Goal: Task Accomplishment & Management: Use online tool/utility

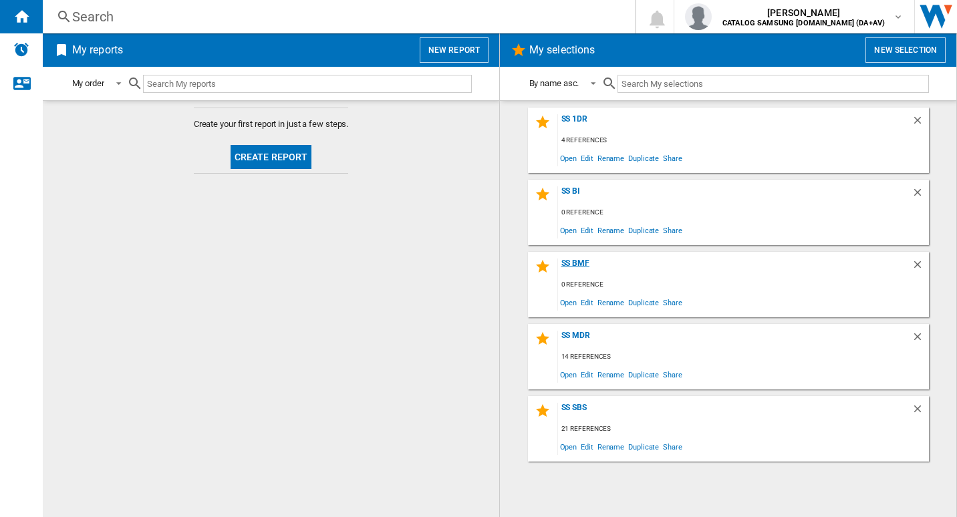
click at [579, 259] on div "SS BMF" at bounding box center [734, 268] width 353 height 18
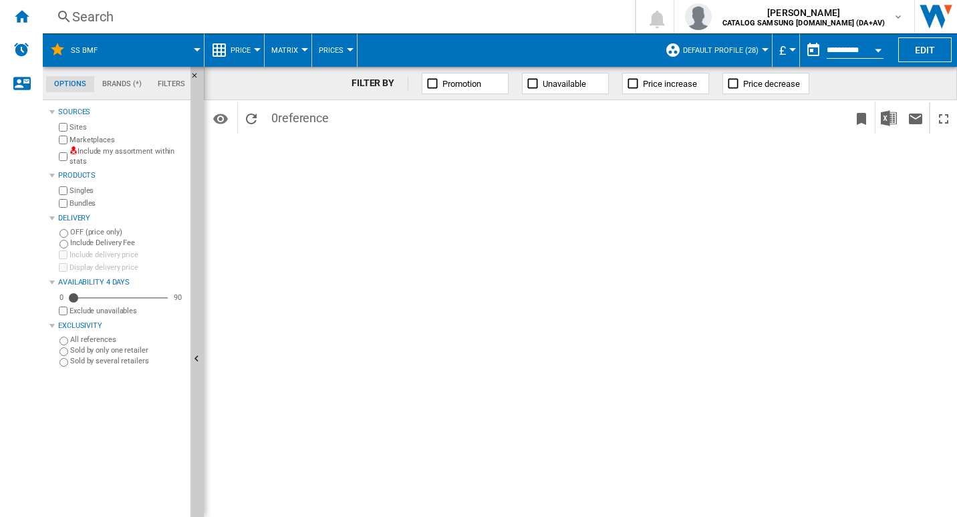
click at [892, 238] on div "FILTER BY Promotion Unavailable Price increase Price decrease Identifiers SKU -…" at bounding box center [580, 292] width 753 height 450
click at [202, 15] on div "Search" at bounding box center [336, 16] width 528 height 19
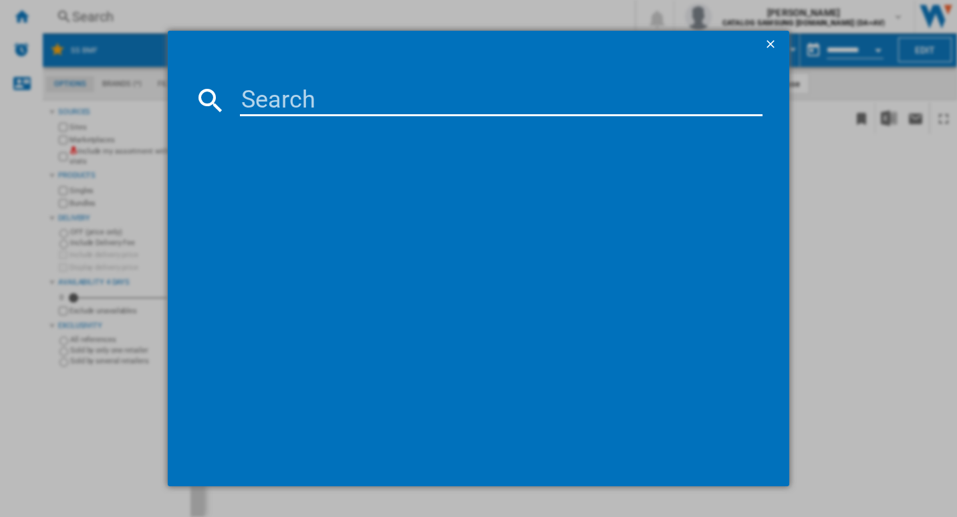
click at [322, 113] on input at bounding box center [501, 100] width 523 height 32
paste input "RB31FDJNDBC/EU"
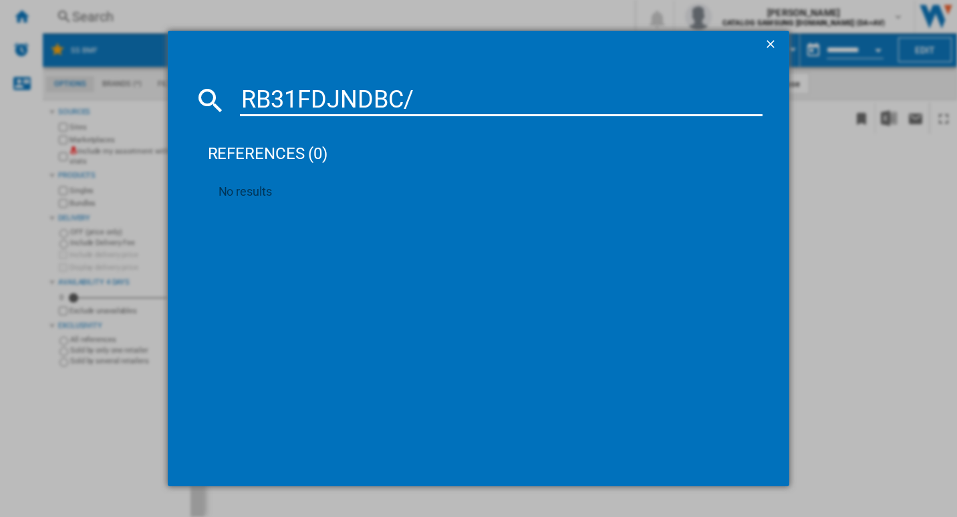
type input "RB31FDJNDBC"
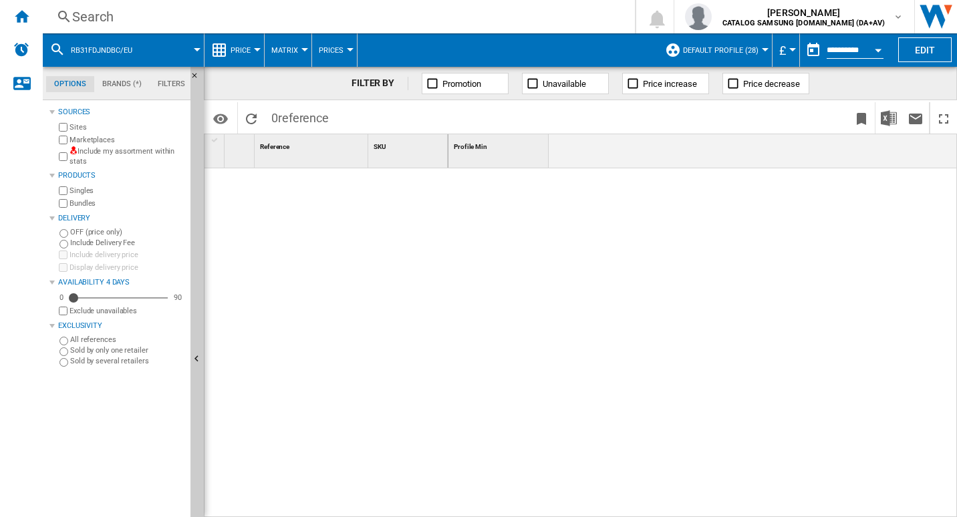
click at [190, 23] on div "Search" at bounding box center [336, 16] width 528 height 19
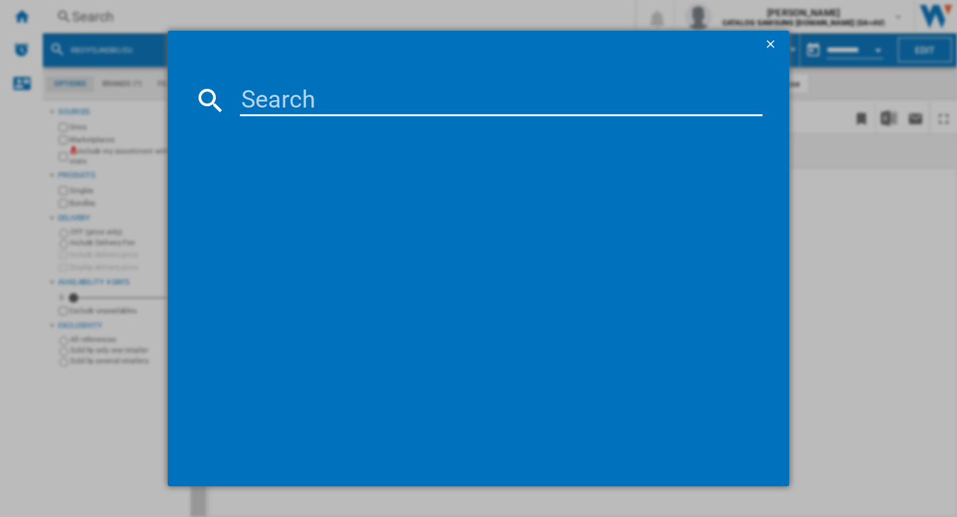
click at [318, 94] on input at bounding box center [501, 100] width 523 height 32
paste input "RB50DG632ES9EU"
type input "RB50DG632ES9"
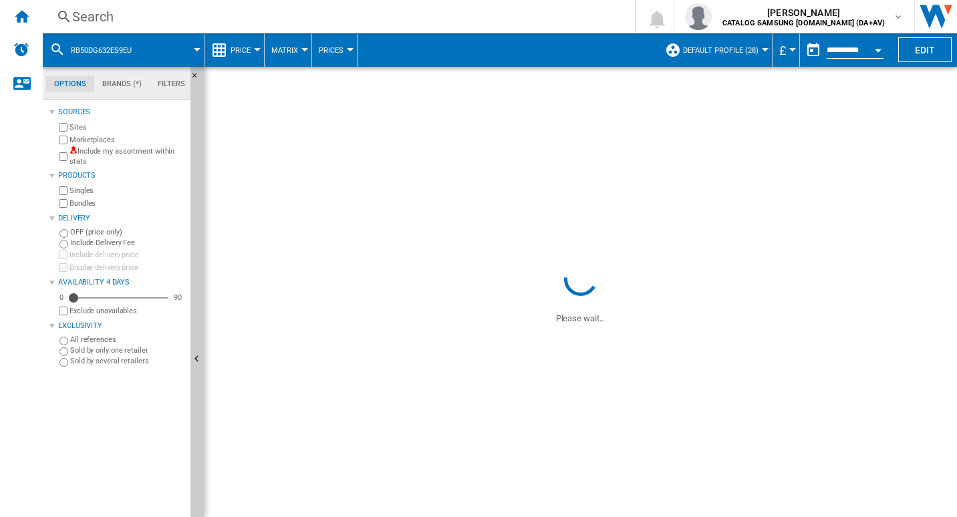
click at [515, 112] on span at bounding box center [580, 163] width 753 height 192
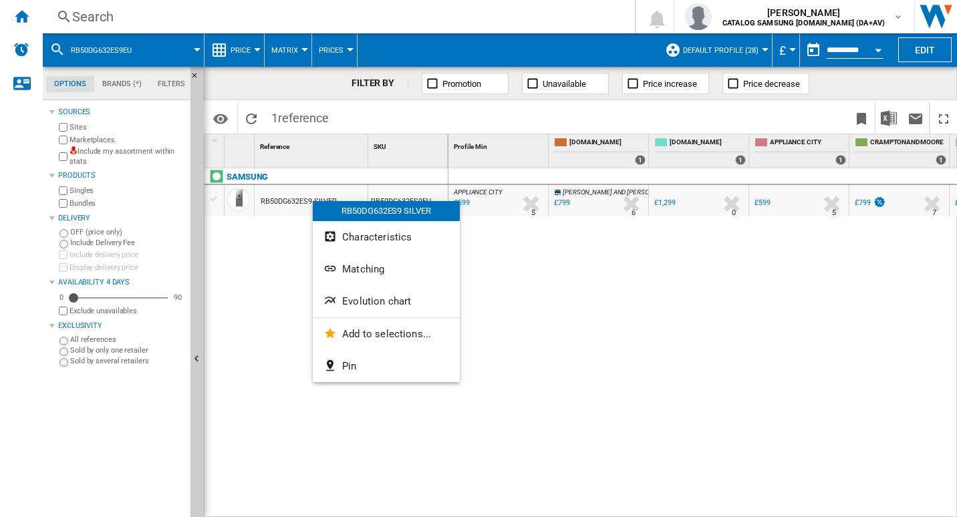
click at [245, 267] on div at bounding box center [478, 258] width 957 height 517
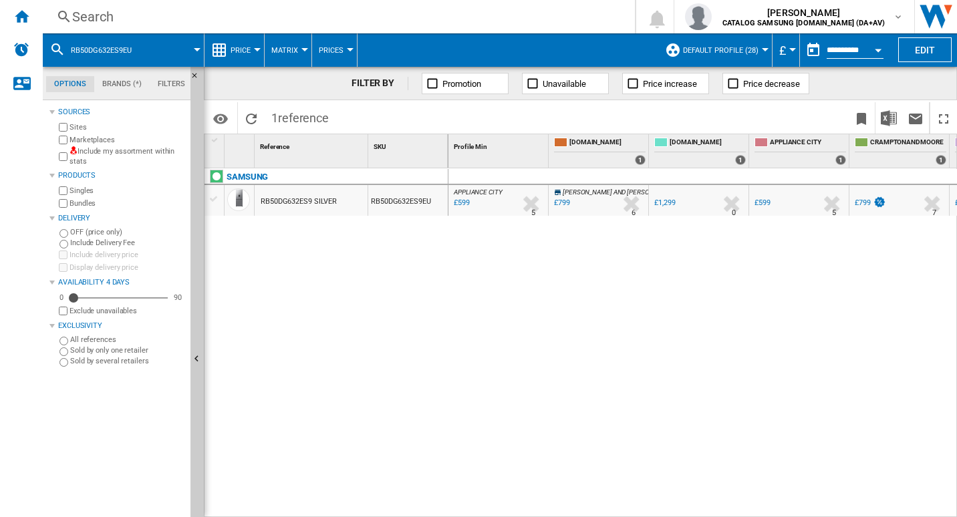
click at [289, 194] on div "RB50DG632ES9 SILVER" at bounding box center [299, 201] width 76 height 31
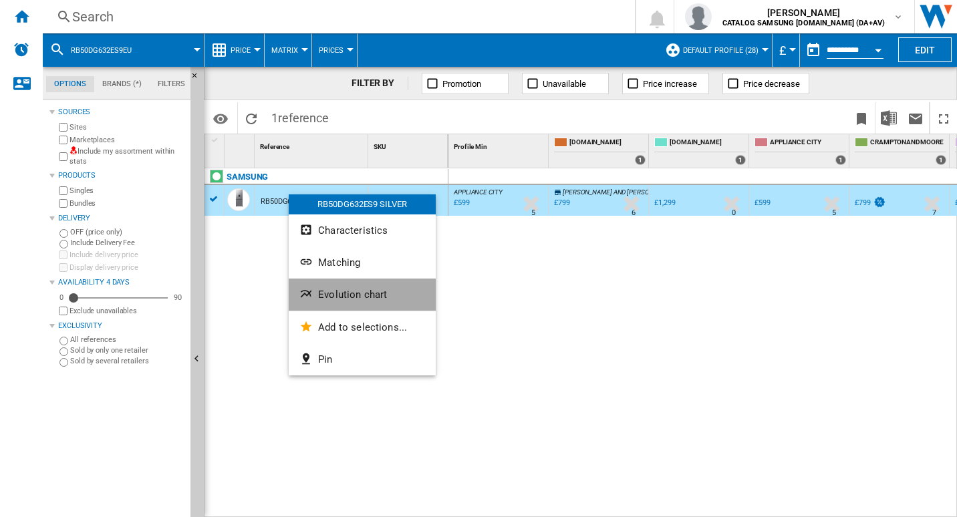
click at [351, 292] on span "Evolution chart" at bounding box center [352, 295] width 69 height 12
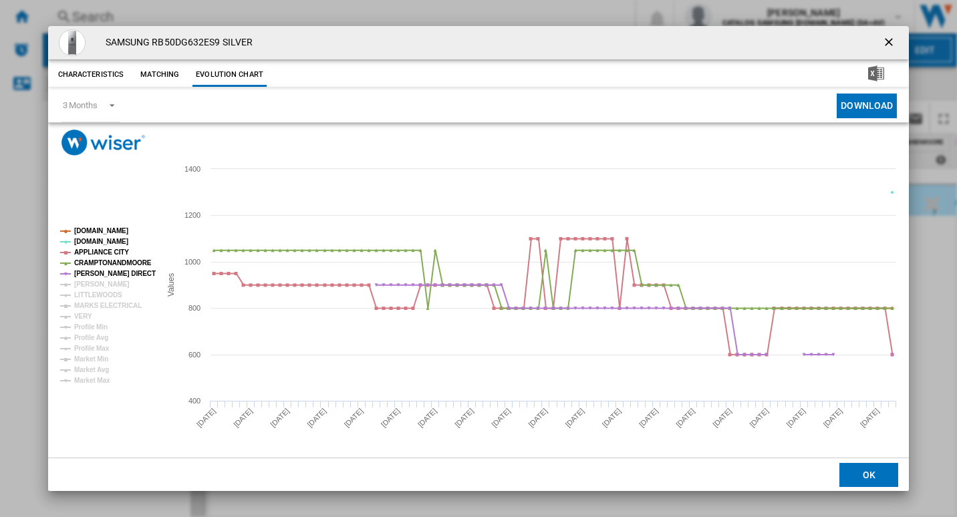
click at [889, 41] on ng-md-icon "getI18NText('BUTTONS.CLOSE_DIALOG')" at bounding box center [890, 43] width 16 height 16
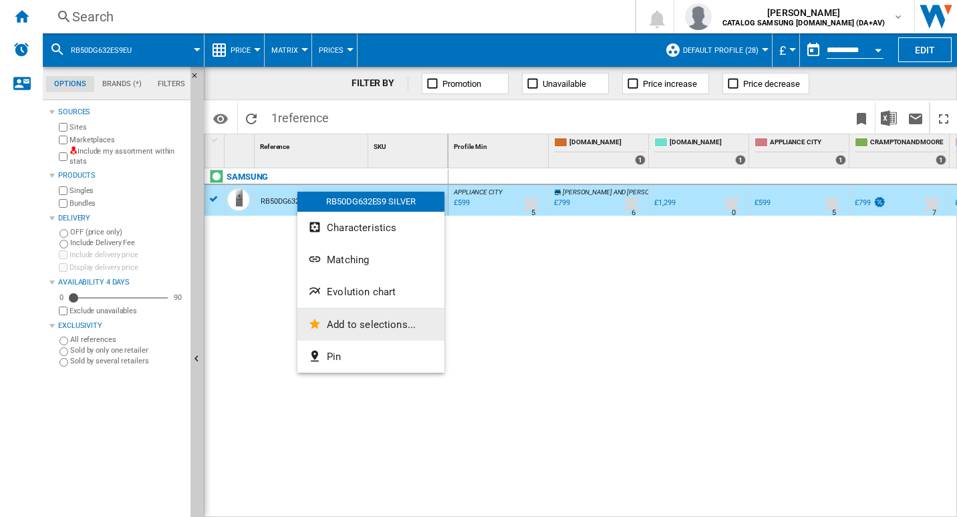
click at [371, 323] on span "Add to selections..." at bounding box center [371, 325] width 89 height 12
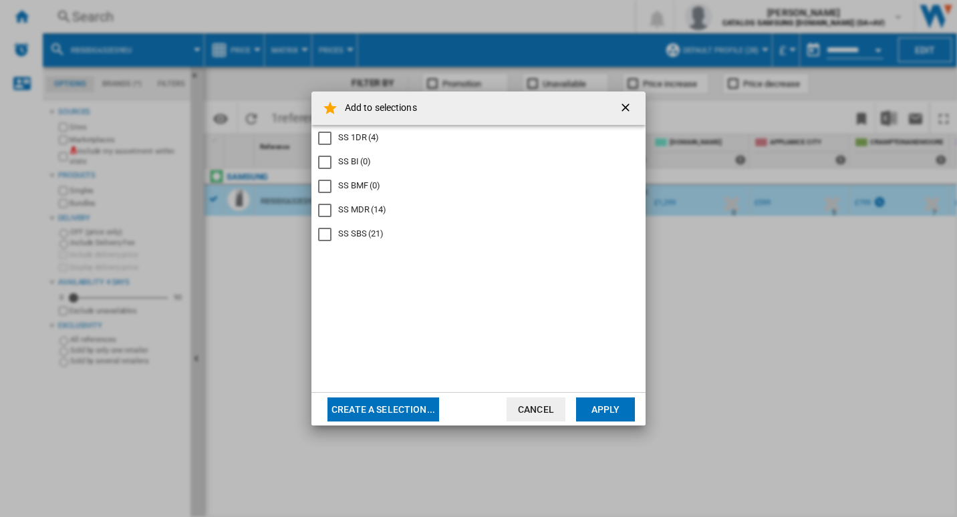
click at [329, 184] on div "SS BMF" at bounding box center [324, 186] width 13 height 13
click at [614, 412] on button "Apply" at bounding box center [605, 409] width 59 height 24
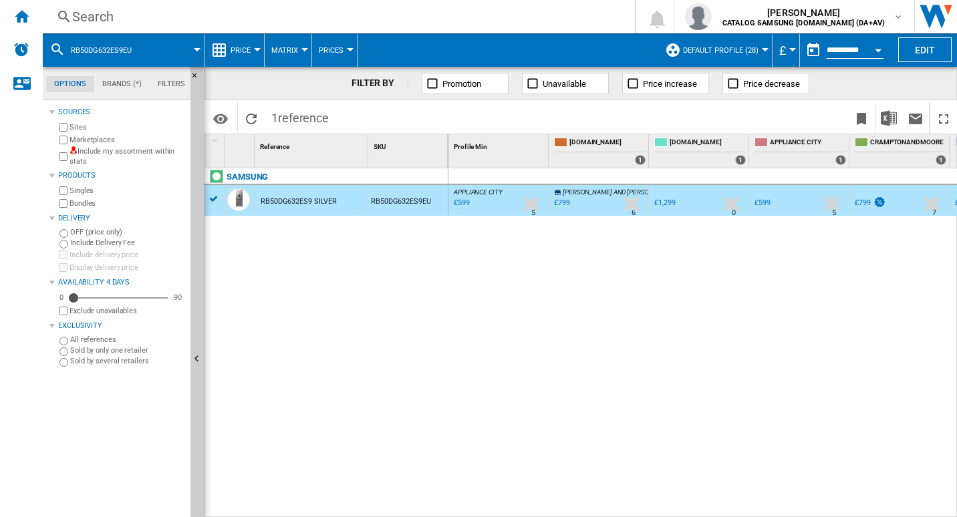
click at [232, 14] on div "Search" at bounding box center [336, 16] width 528 height 19
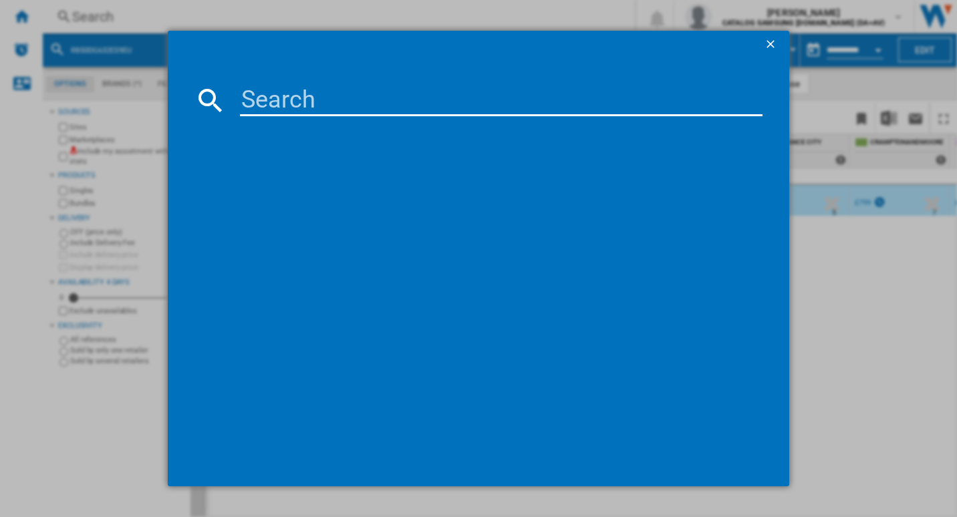
click at [329, 104] on input at bounding box center [501, 100] width 523 height 32
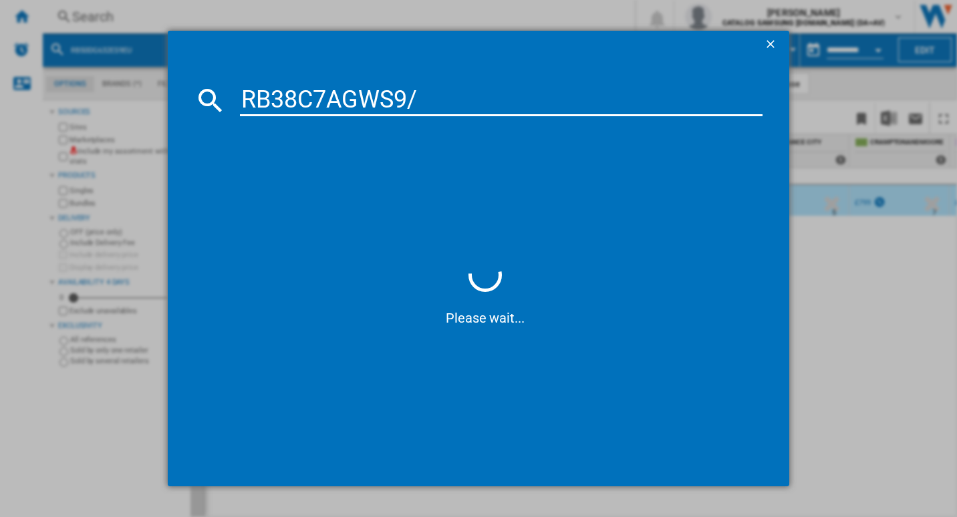
type input "RB38C7AGWS9"
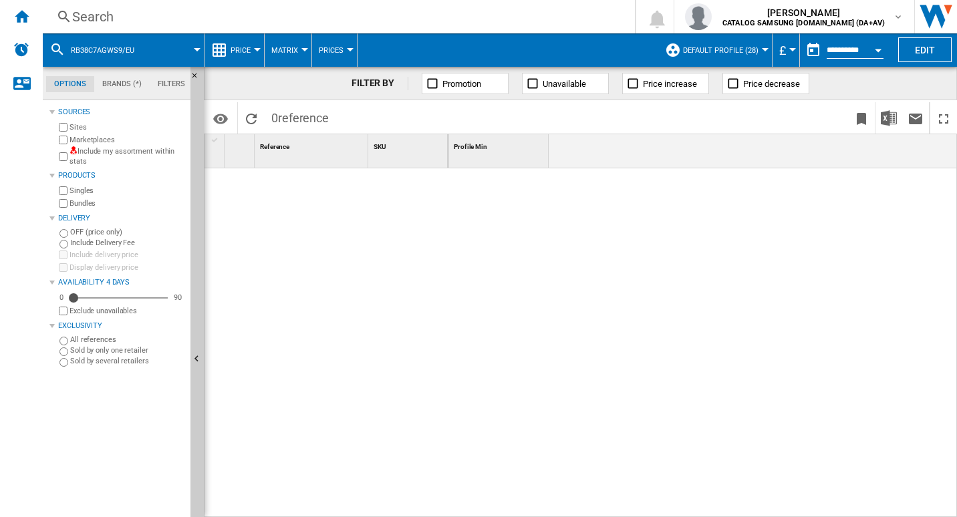
click at [130, 13] on div "Search" at bounding box center [336, 16] width 528 height 19
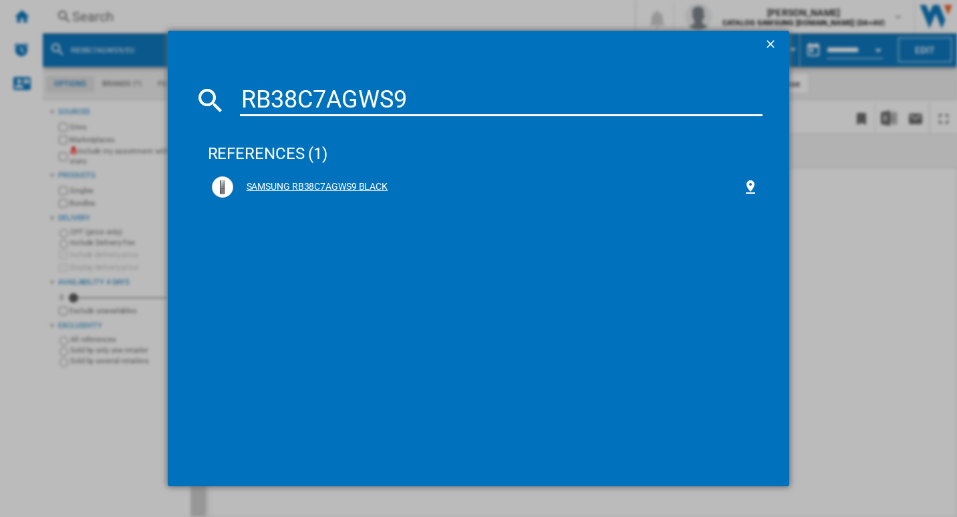
type input "RB38C7AGWS9"
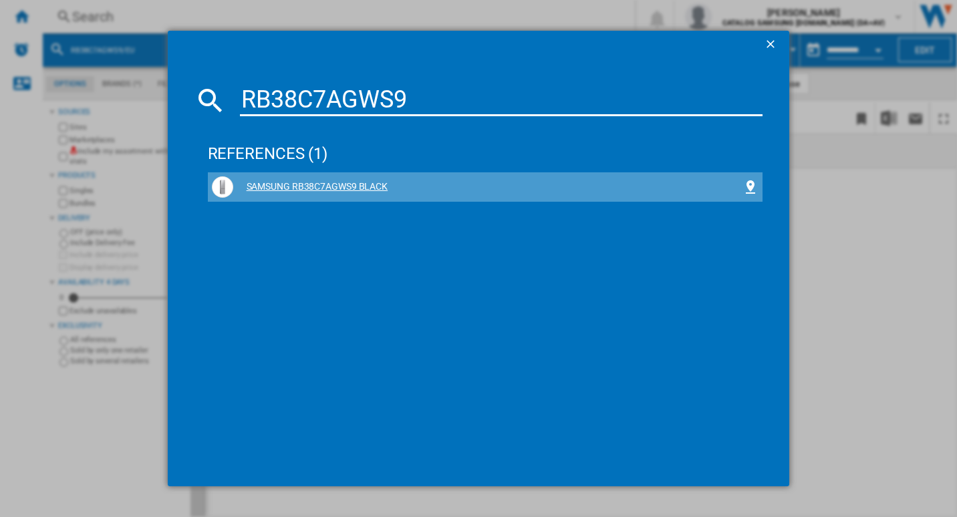
click at [334, 190] on div "SAMSUNG RB38C7AGWS9 BLACK" at bounding box center [488, 186] width 510 height 13
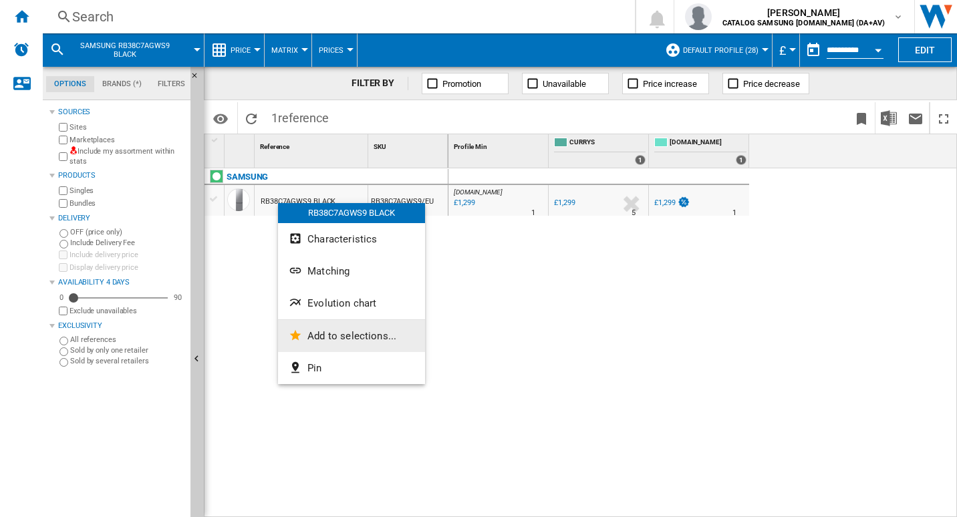
click at [326, 327] on button "Add to selections..." at bounding box center [351, 336] width 147 height 32
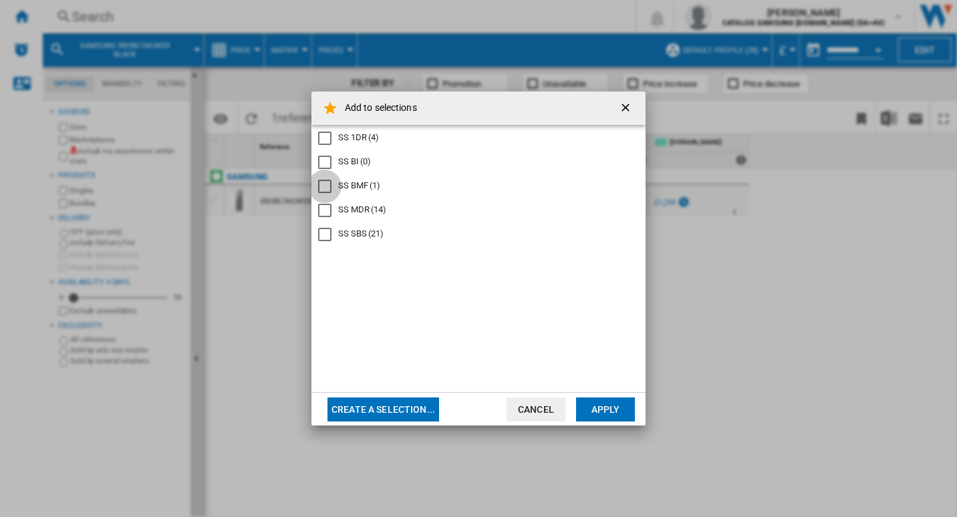
click at [328, 184] on div "SS BMF" at bounding box center [324, 186] width 13 height 13
click at [608, 411] on button "Apply" at bounding box center [605, 409] width 59 height 24
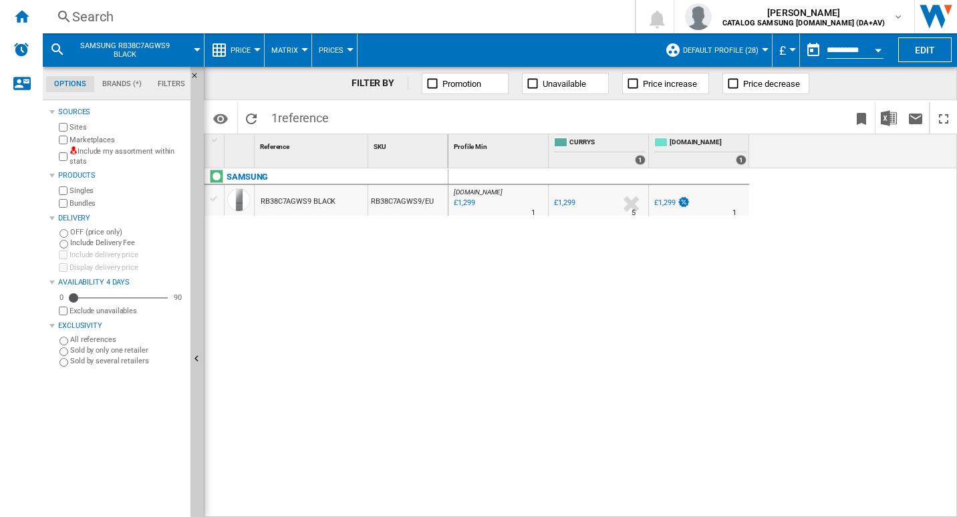
click at [147, 21] on div "Search" at bounding box center [336, 16] width 528 height 19
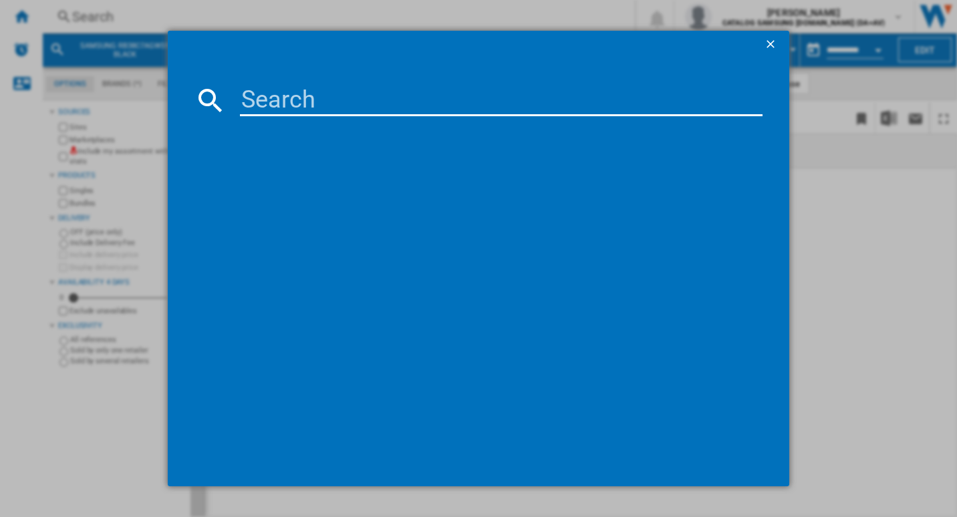
click at [270, 92] on input at bounding box center [501, 100] width 523 height 32
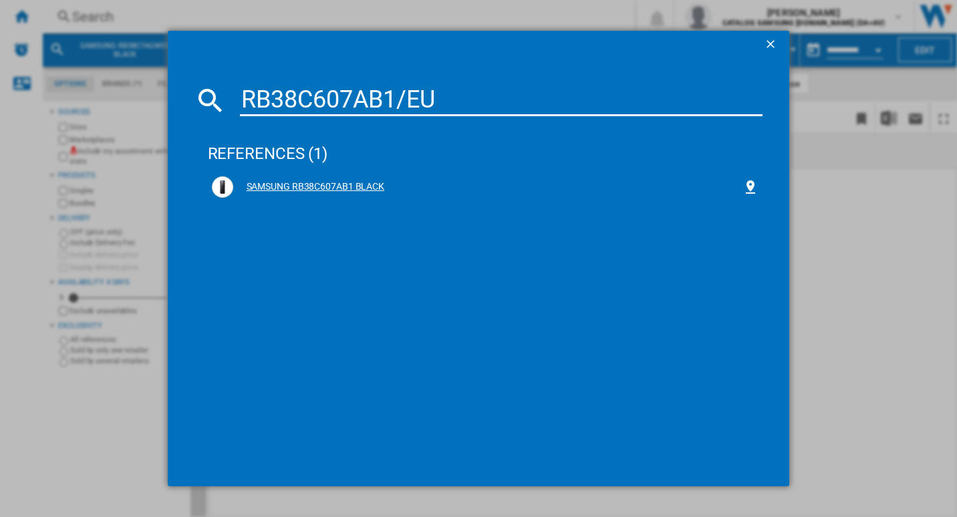
type input "RB38C607AB1/EU"
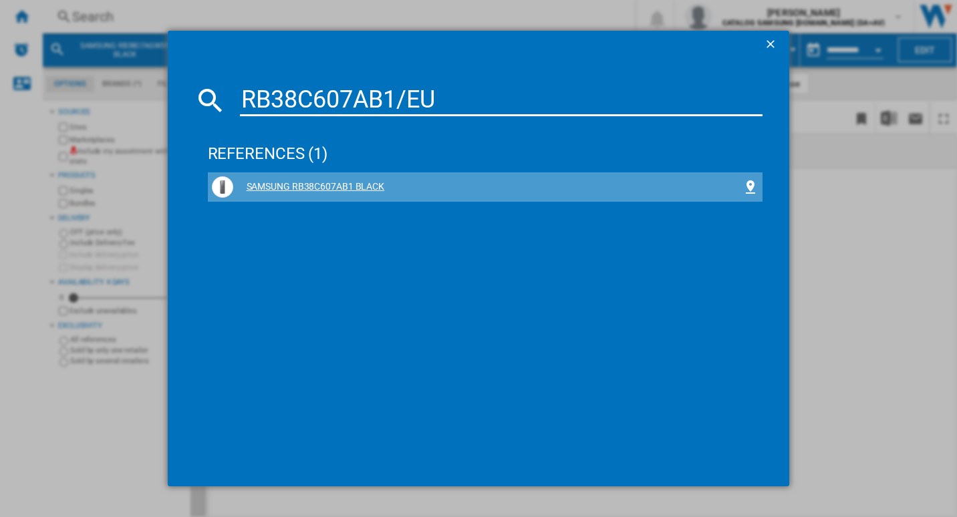
click at [333, 172] on div "SAMSUNG RB38C607AB1 BLACK" at bounding box center [485, 186] width 555 height 29
click at [343, 186] on div "SAMSUNG RB38C607AB1 BLACK" at bounding box center [488, 186] width 510 height 13
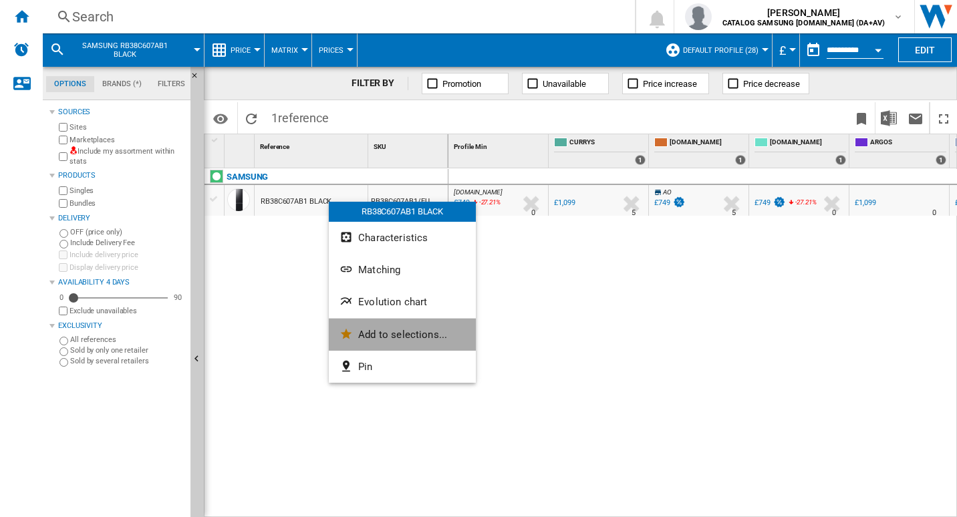
click at [366, 323] on button "Add to selections..." at bounding box center [402, 335] width 147 height 32
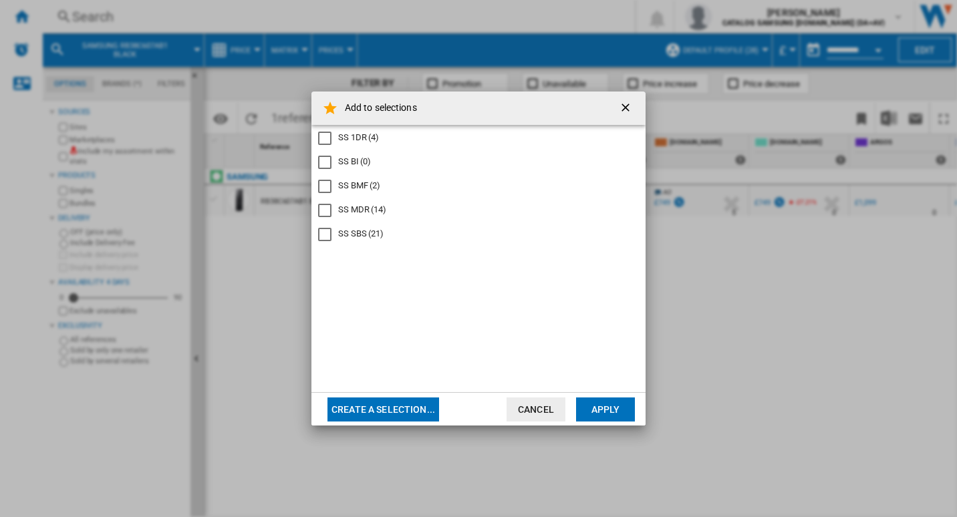
click at [324, 184] on div "SS BMF" at bounding box center [324, 186] width 13 height 13
click at [600, 400] on button "Apply" at bounding box center [605, 409] width 59 height 24
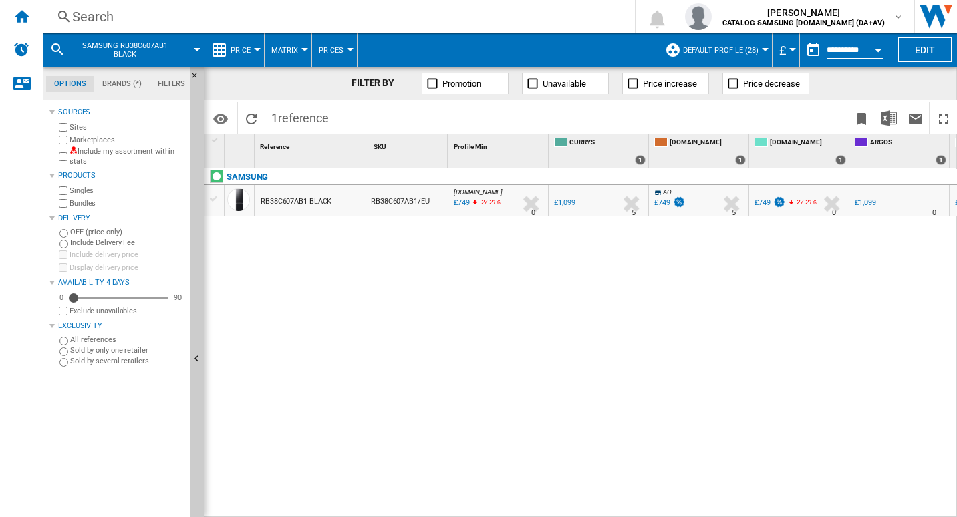
click at [153, 16] on div "Search" at bounding box center [336, 16] width 528 height 19
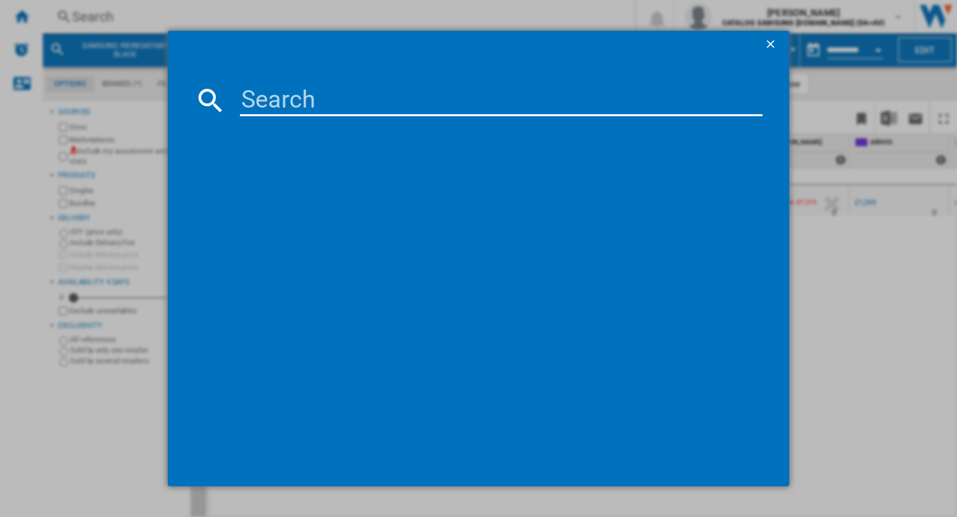
click at [274, 102] on input at bounding box center [501, 100] width 523 height 32
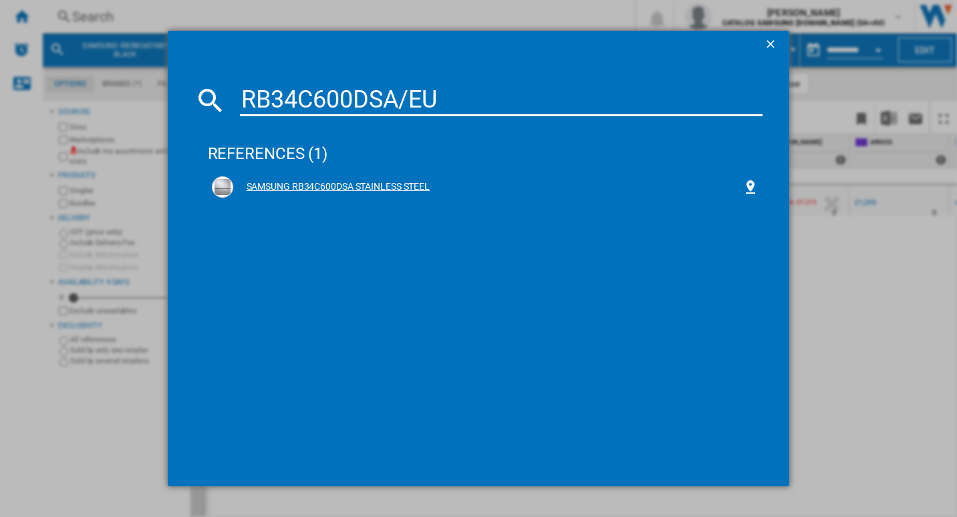
type input "RB34C600DSA/EU"
click at [381, 182] on div "SAMSUNG RB34C600DSA STAINLESS STEEL" at bounding box center [488, 186] width 510 height 13
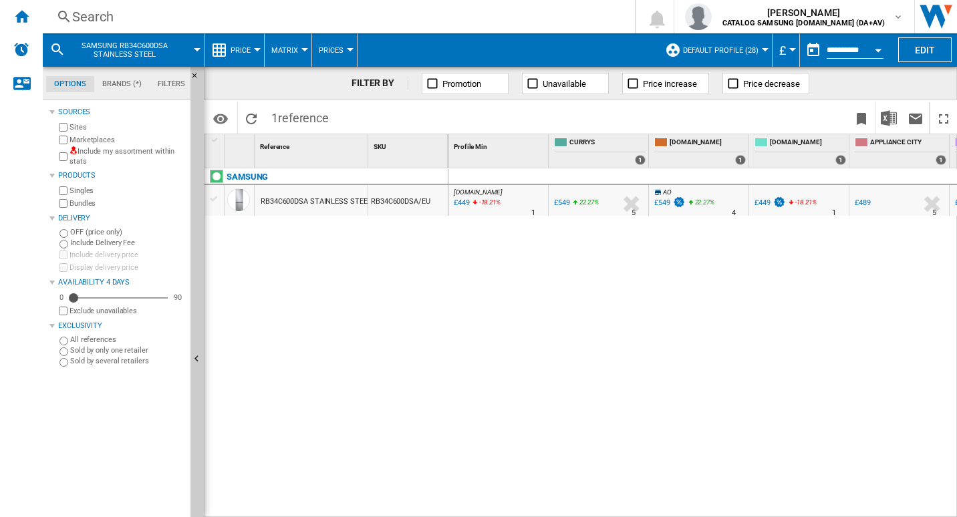
click at [333, 197] on div "RB34C600DSA STAINLESS STEEL" at bounding box center [316, 201] width 110 height 31
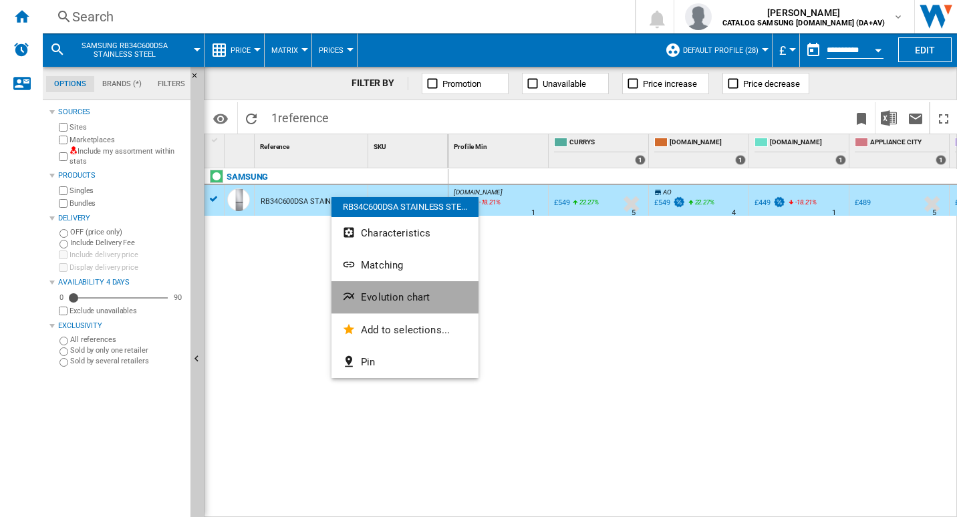
click at [387, 291] on span "Evolution chart" at bounding box center [395, 297] width 69 height 12
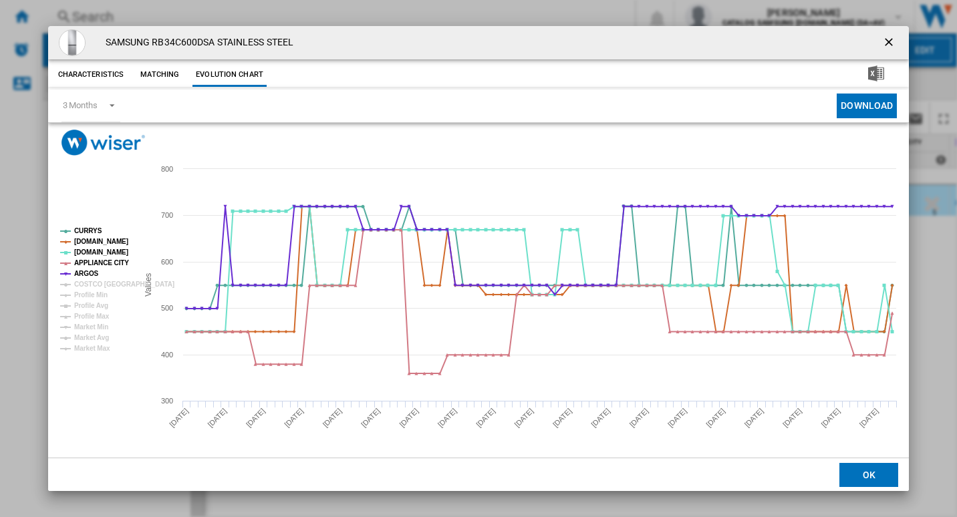
click at [882, 37] on ng-md-icon "getI18NText('BUTTONS.CLOSE_DIALOG')" at bounding box center [890, 43] width 16 height 16
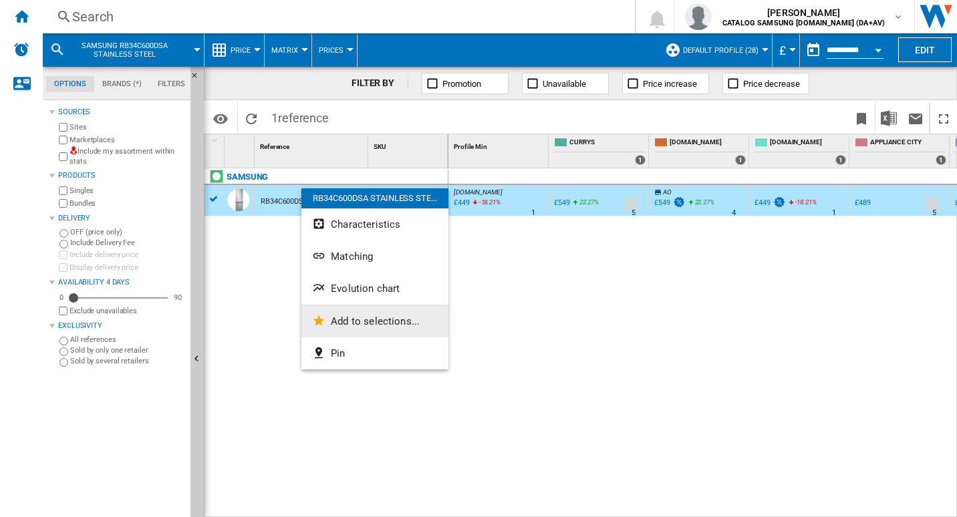
click at [379, 325] on span "Add to selections..." at bounding box center [375, 321] width 89 height 12
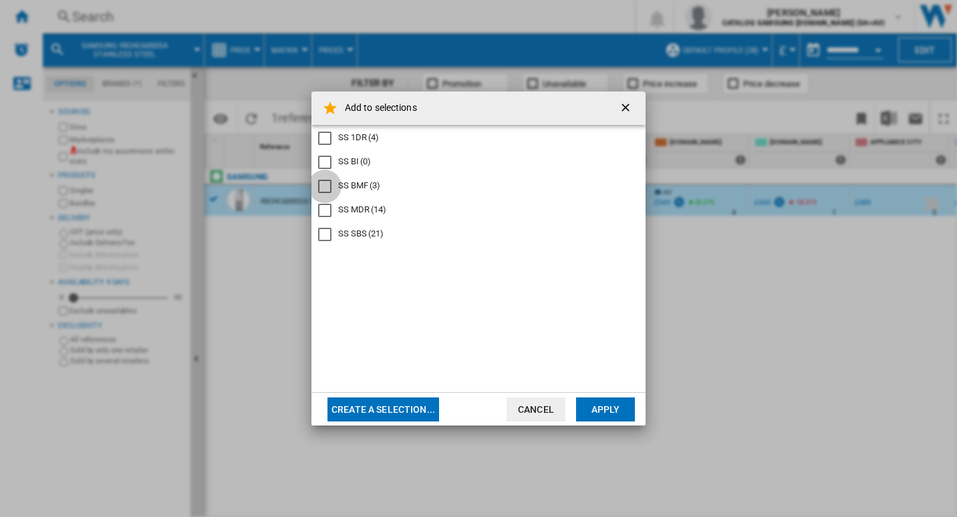
click at [331, 187] on div "SS BMF" at bounding box center [324, 186] width 13 height 13
click at [615, 409] on button "Apply" at bounding box center [605, 409] width 59 height 24
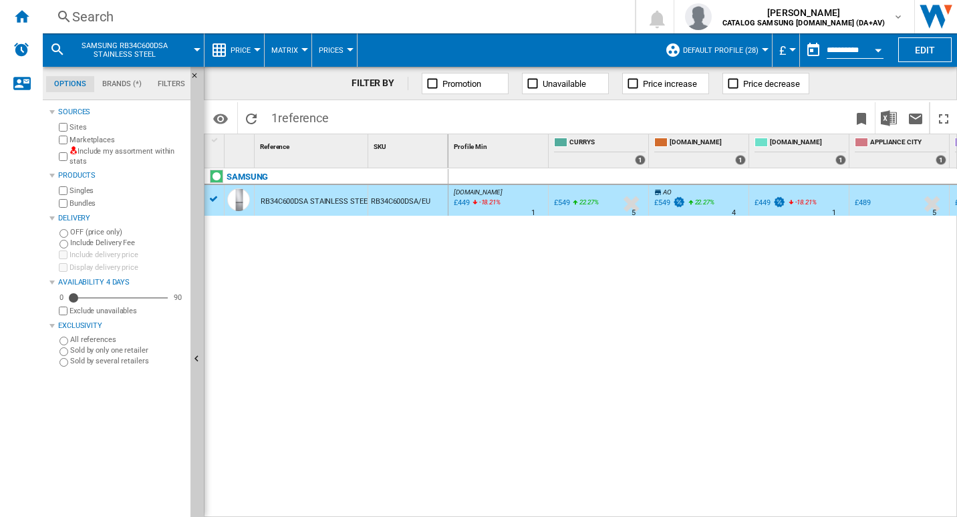
click at [194, 13] on div "Search" at bounding box center [336, 16] width 528 height 19
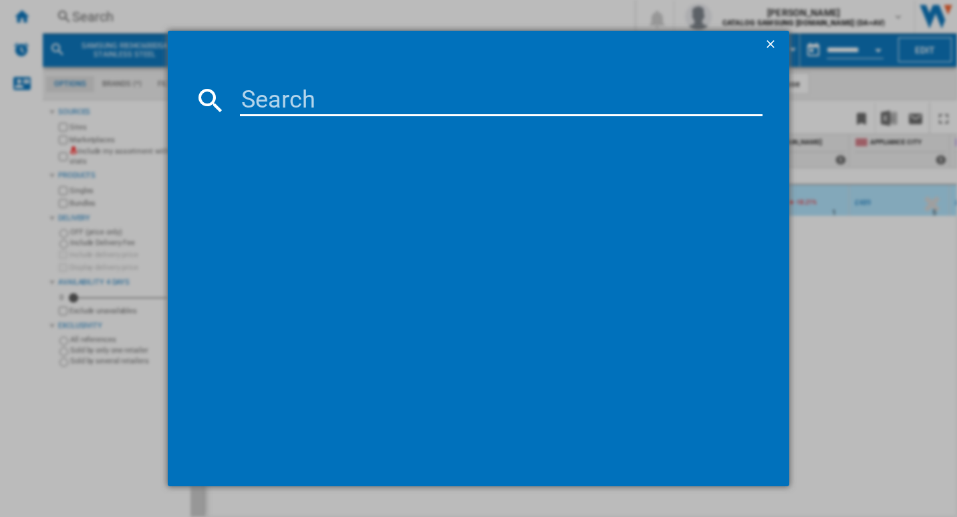
click at [287, 96] on input at bounding box center [501, 100] width 523 height 32
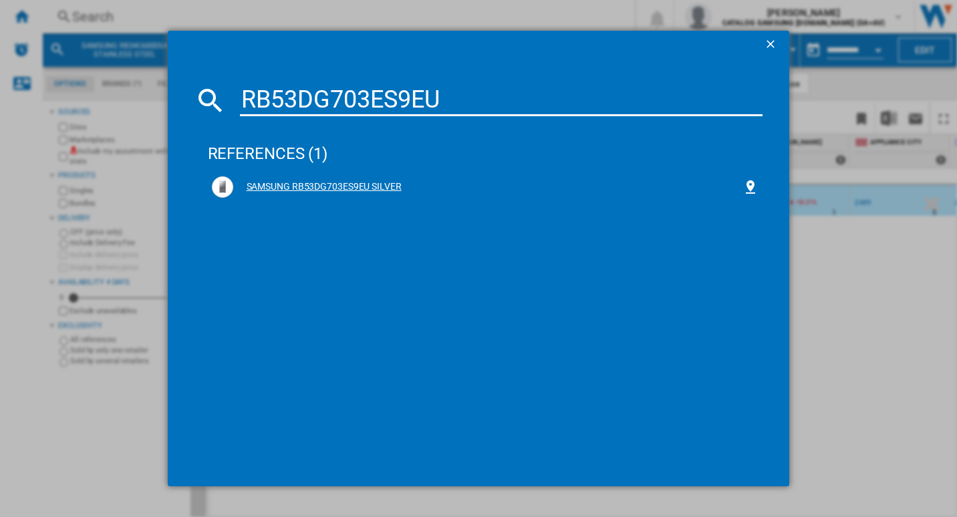
type input "RB53DG703ES9EU"
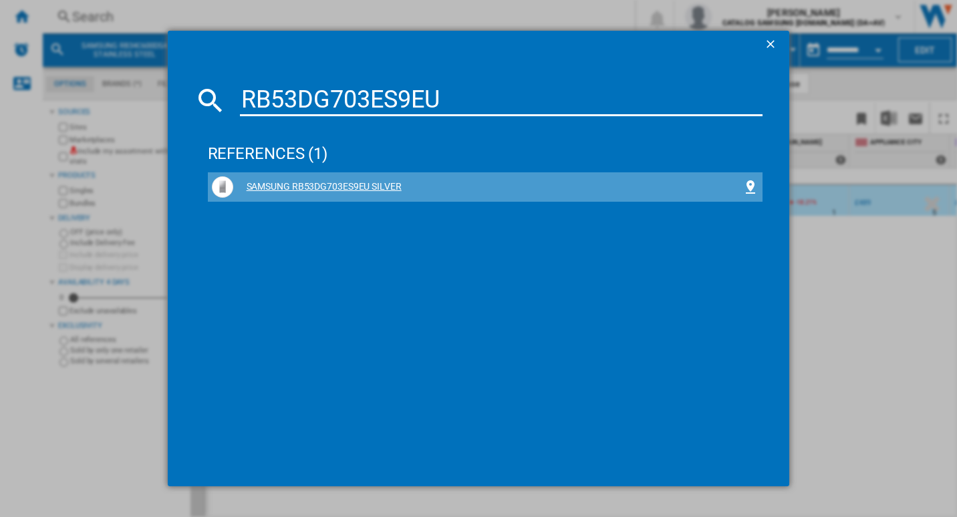
click at [308, 190] on div "SAMSUNG RB53DG703ES9EU SILVER" at bounding box center [488, 186] width 510 height 13
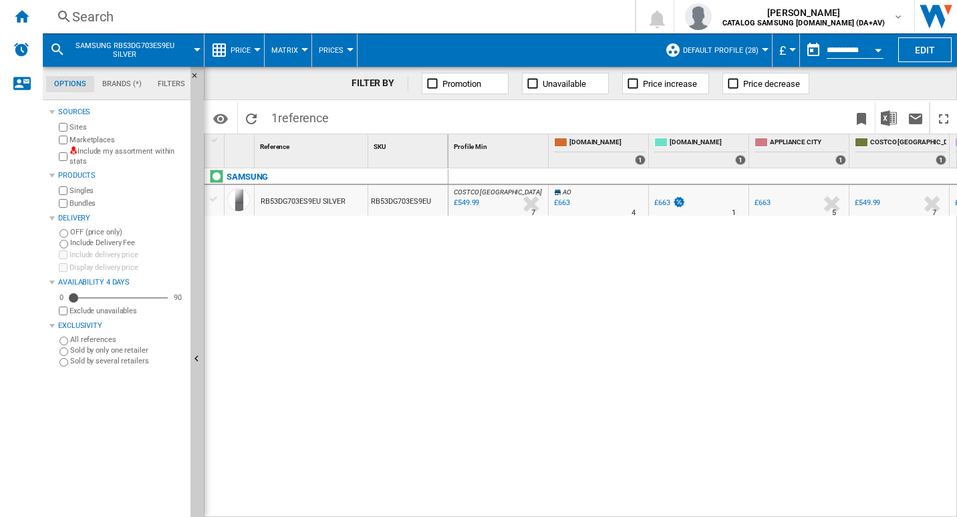
click at [300, 197] on div "RB53DG703ES9EU SILVER" at bounding box center [303, 201] width 85 height 31
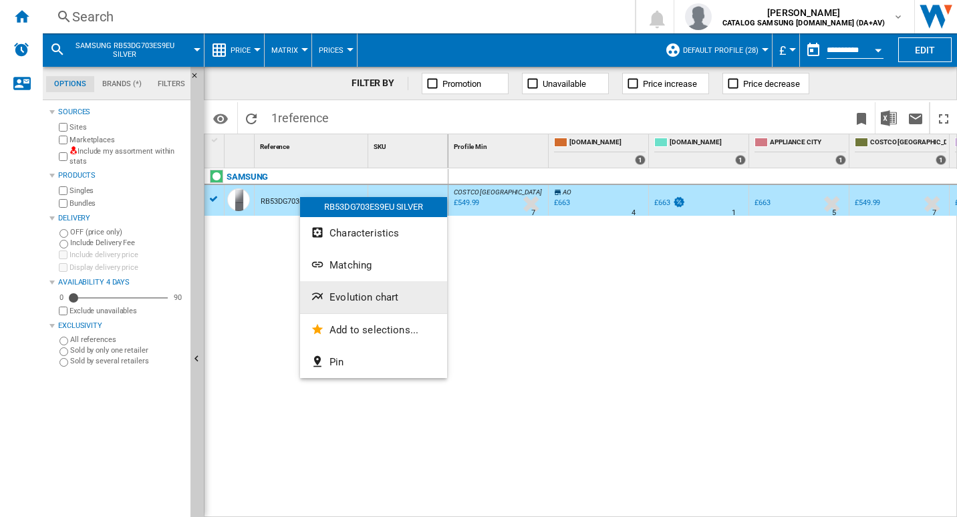
click at [343, 289] on button "Evolution chart" at bounding box center [373, 297] width 147 height 32
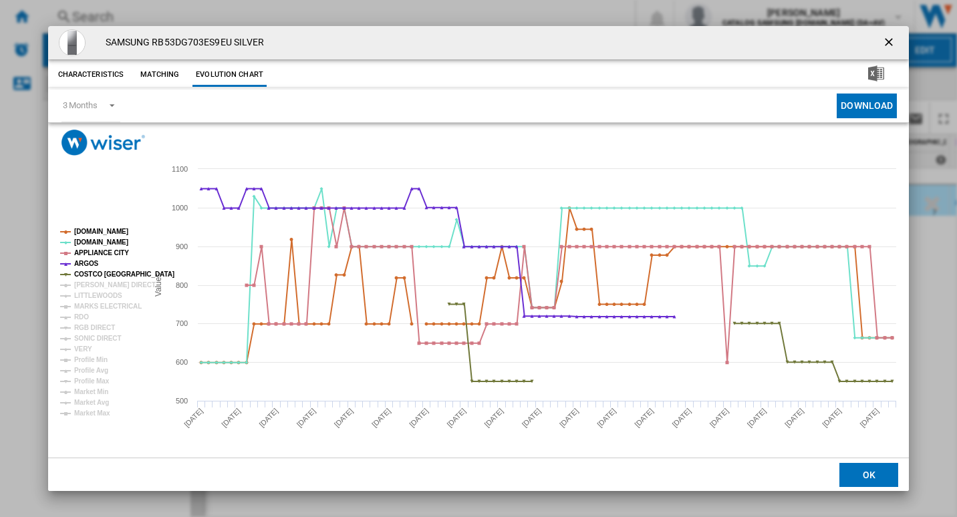
click at [887, 42] on ng-md-icon "getI18NText('BUTTONS.CLOSE_DIALOG')" at bounding box center [890, 43] width 16 height 16
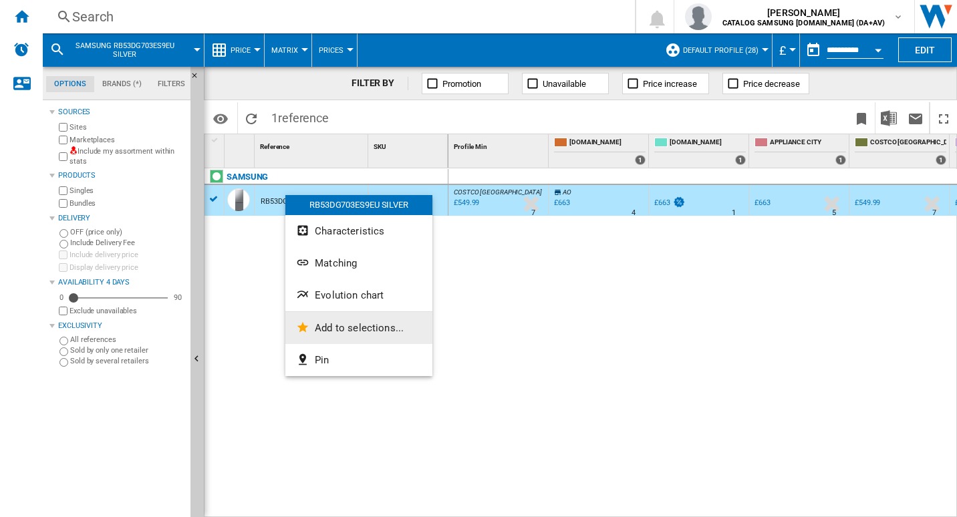
click at [353, 324] on span "Add to selections..." at bounding box center [359, 328] width 89 height 12
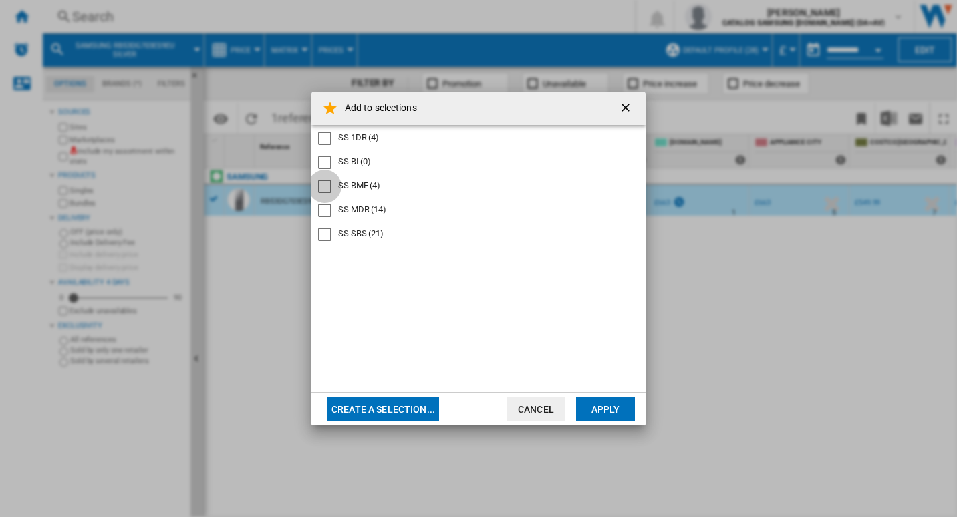
drag, startPoint x: 327, startPoint y: 184, endPoint x: 347, endPoint y: 203, distance: 27.9
click at [326, 184] on div "SS BMF" at bounding box center [324, 186] width 13 height 13
click at [599, 407] on button "Apply" at bounding box center [605, 409] width 59 height 24
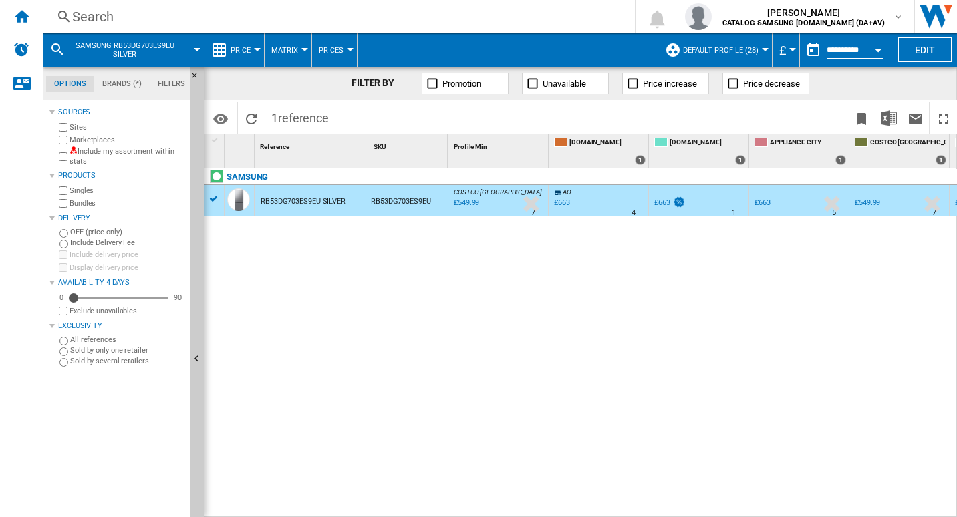
click at [174, 9] on div "Search" at bounding box center [336, 16] width 528 height 19
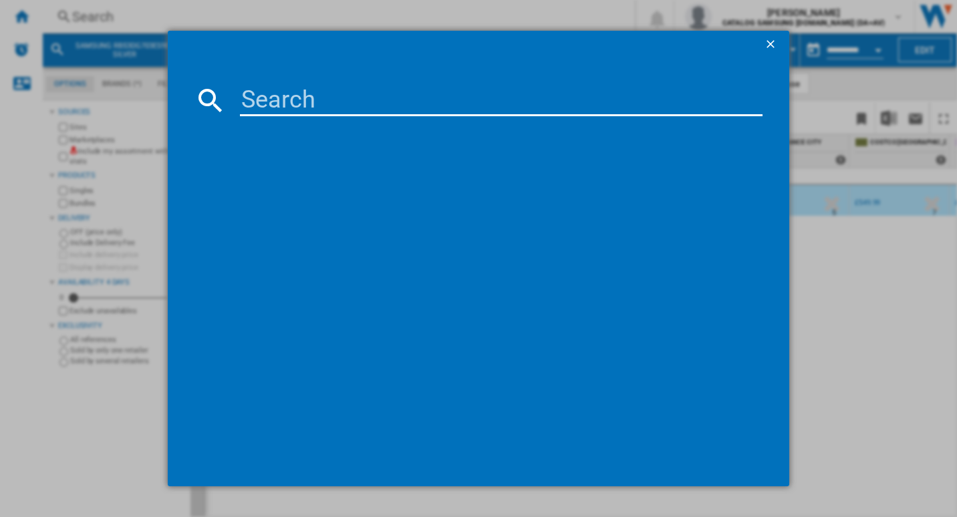
click at [331, 102] on input at bounding box center [501, 100] width 523 height 32
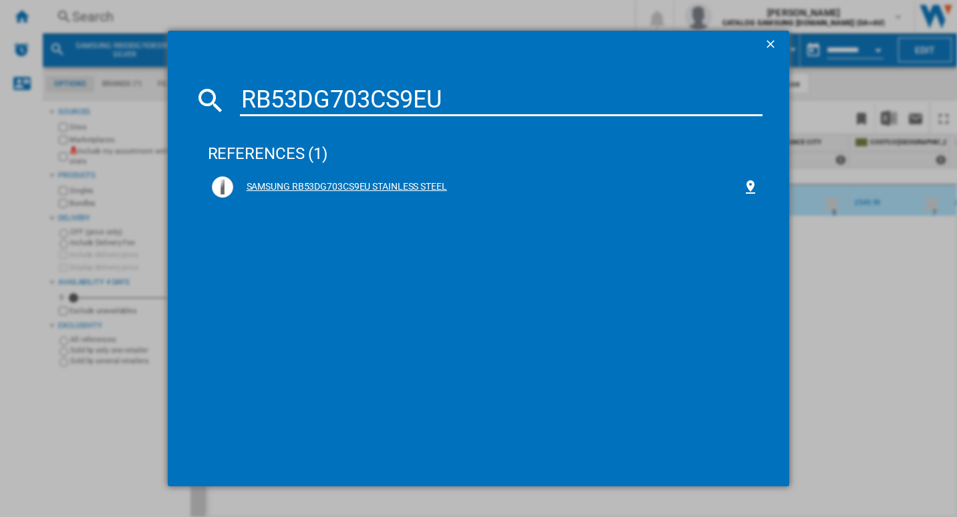
type input "RB53DG703CS9EU"
click at [397, 184] on div "SAMSUNG RB53DG703CS9EU STAINLESS STEEL" at bounding box center [488, 186] width 510 height 13
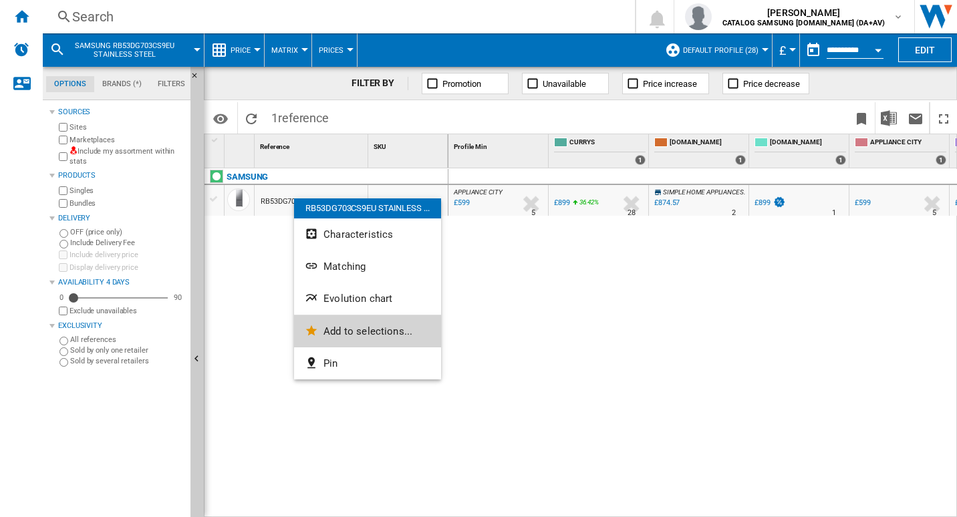
click at [345, 329] on span "Add to selections..." at bounding box center [367, 331] width 89 height 12
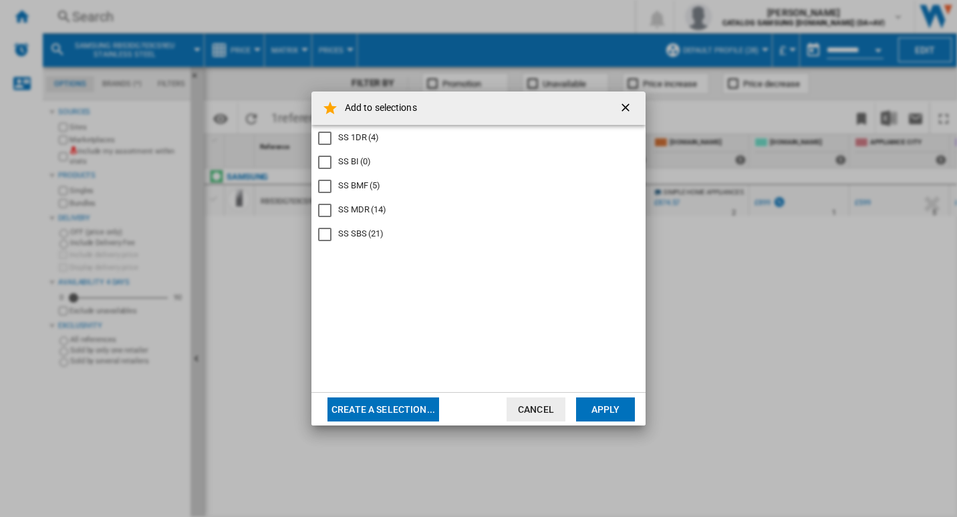
click at [323, 184] on div "SS BMF" at bounding box center [324, 186] width 13 height 13
click at [625, 407] on button "Apply" at bounding box center [605, 409] width 59 height 24
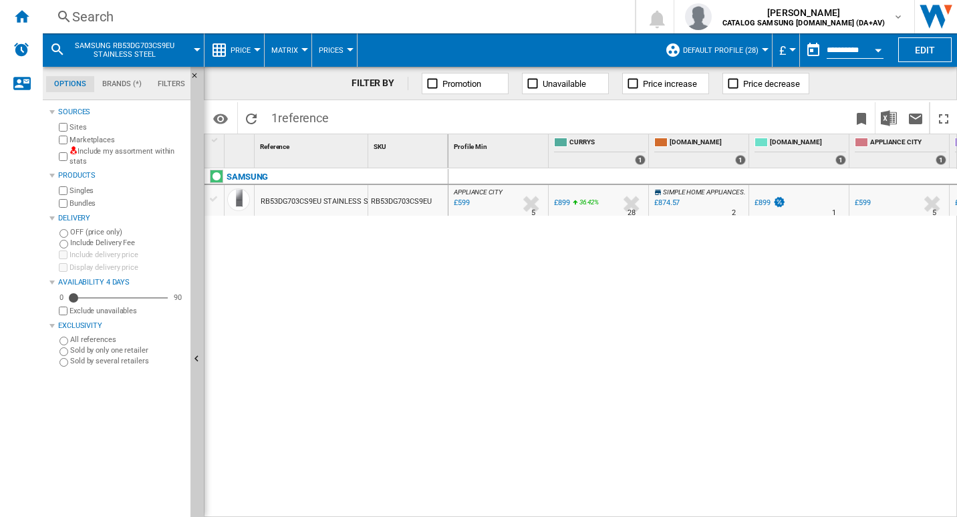
click at [190, 20] on div "Search" at bounding box center [336, 16] width 528 height 19
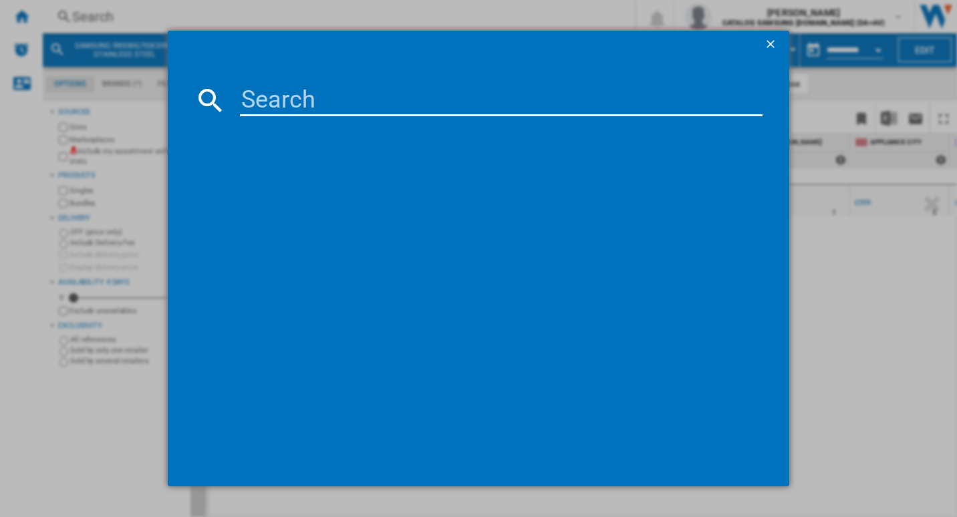
click at [280, 98] on input at bounding box center [501, 100] width 523 height 32
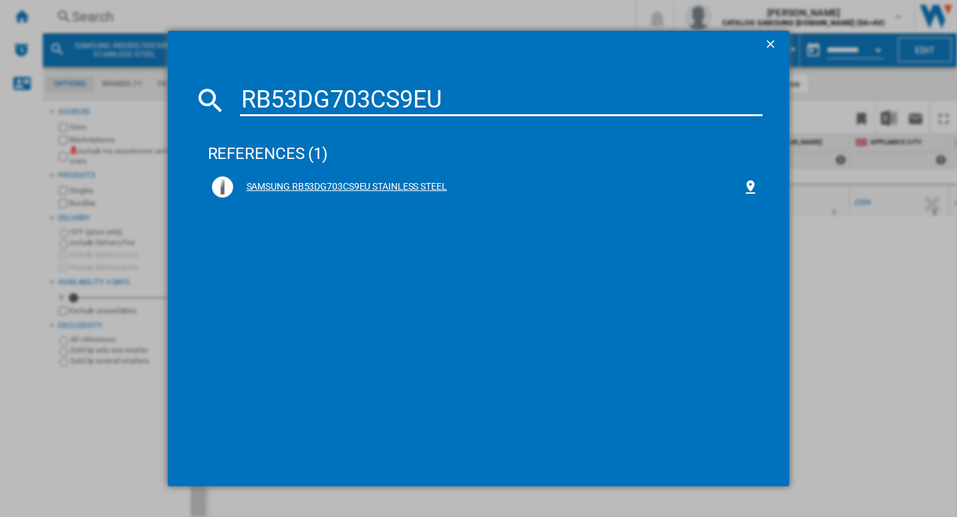
type input "RB53DG703CS9EU"
click at [359, 189] on div "SAMSUNG RB53DG703CS9EU STAINLESS STEEL" at bounding box center [488, 186] width 510 height 13
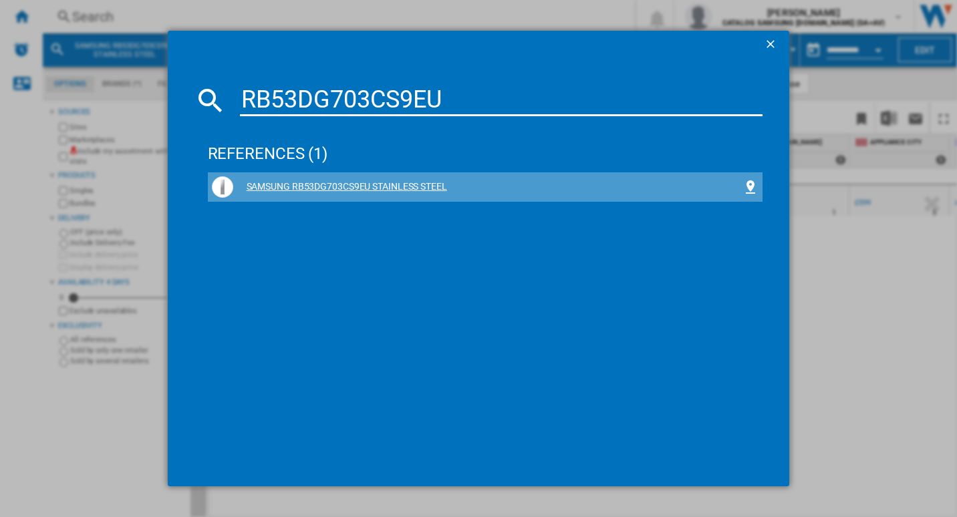
click at [335, 181] on div "SAMSUNG RB53DG703CS9EU STAINLESS STEEL" at bounding box center [488, 186] width 510 height 13
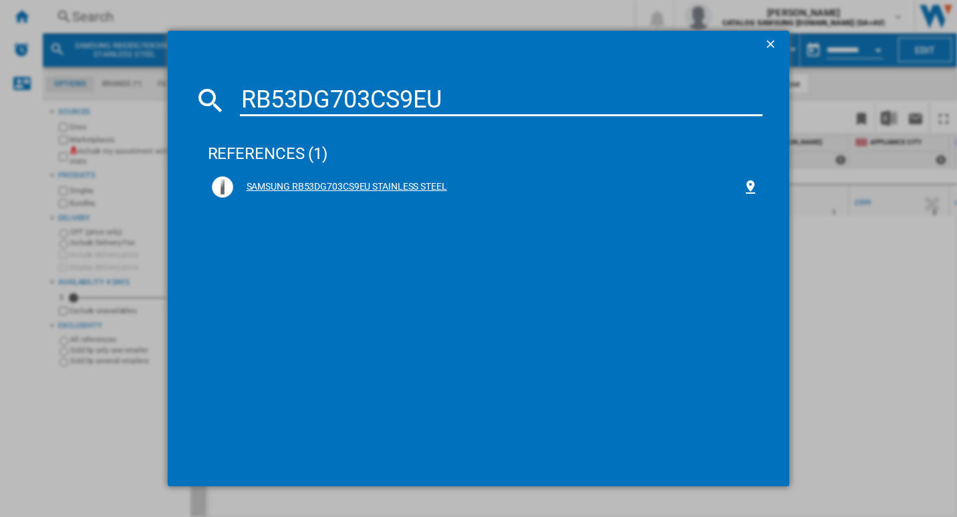
drag, startPoint x: 335, startPoint y: 181, endPoint x: 458, endPoint y: 190, distance: 122.6
click at [460, 187] on div "SAMSUNG RB53DG703CS9EU STAINLESS STEEL" at bounding box center [488, 186] width 510 height 13
drag, startPoint x: 406, startPoint y: 183, endPoint x: 312, endPoint y: 210, distance: 97.3
click at [312, 210] on div "SAMSUNG RB53DG703CS9EU STAINLESS STEEL" at bounding box center [485, 201] width 555 height 59
click at [772, 45] on ng-md-icon "getI18NText('BUTTONS.CLOSE_DIALOG')" at bounding box center [772, 45] width 16 height 16
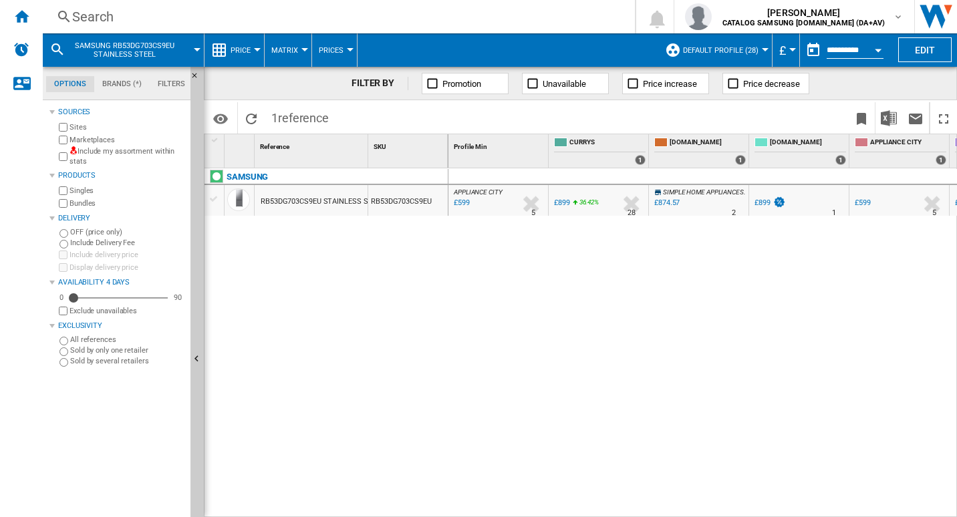
click at [243, 19] on div "Search" at bounding box center [336, 16] width 528 height 19
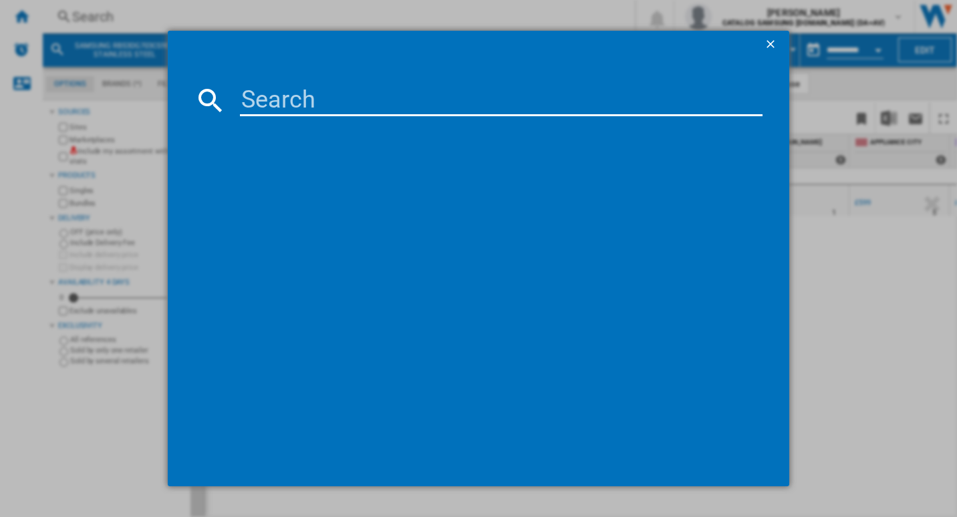
click at [307, 104] on input at bounding box center [501, 100] width 523 height 32
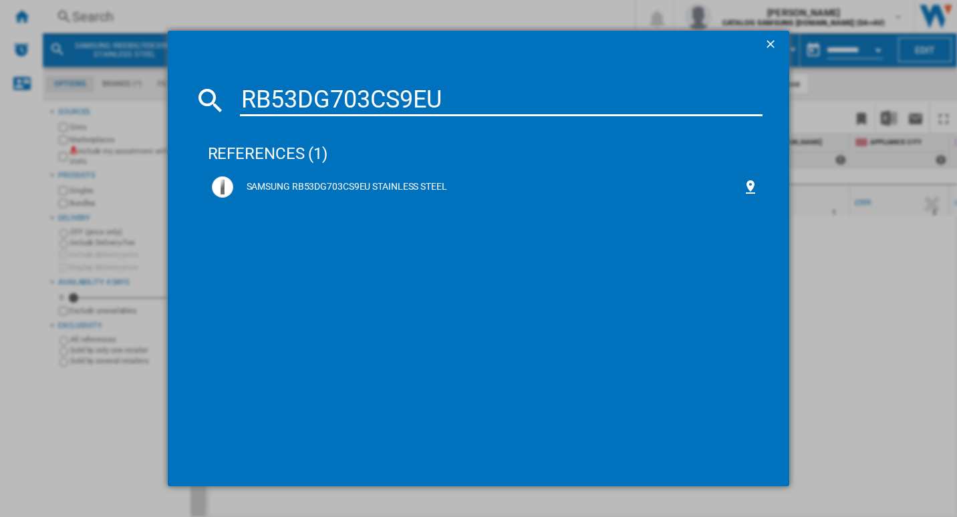
type input "RB53DG703CS9EU"
click at [779, 43] on ng-md-icon "getI18NText('BUTTONS.CLOSE_DIALOG')" at bounding box center [772, 45] width 16 height 16
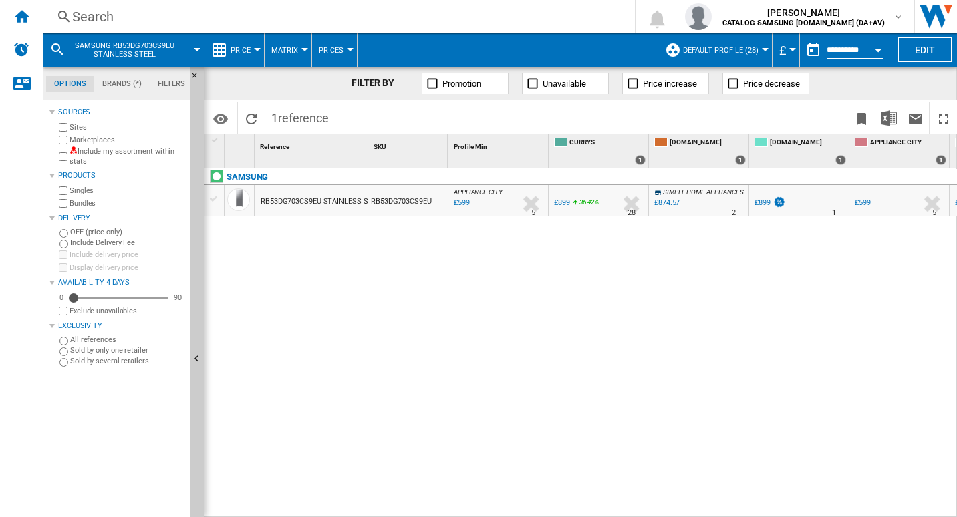
click at [226, 9] on div "Search" at bounding box center [336, 16] width 528 height 19
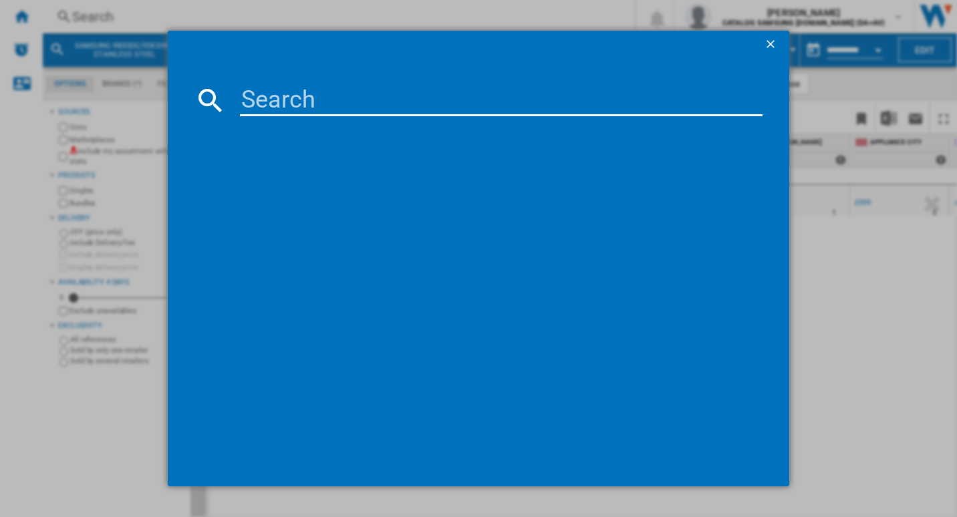
click at [283, 102] on input at bounding box center [501, 100] width 523 height 32
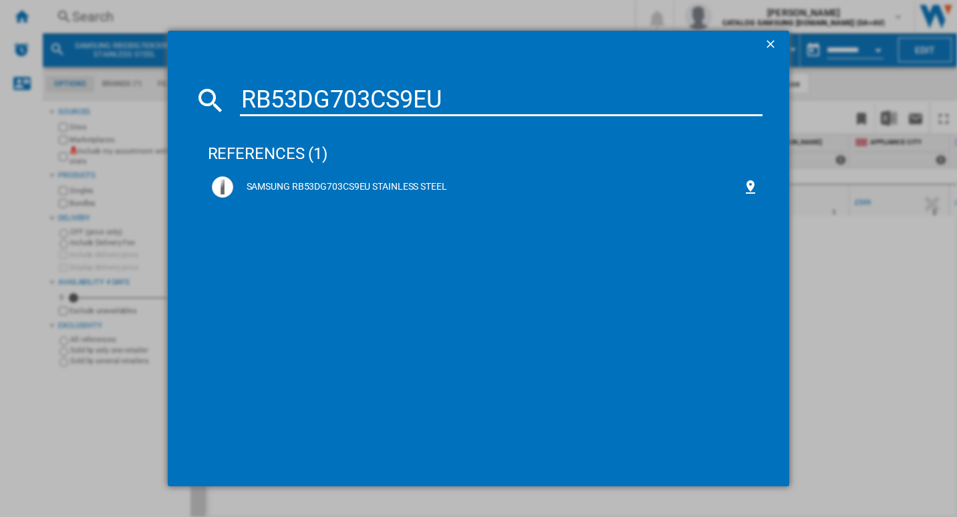
drag, startPoint x: 478, startPoint y: 96, endPoint x: 186, endPoint y: 101, distance: 291.3
click at [186, 101] on md-dialog-content "RB53DG703CS9EU references (1) SAMSUNG RB53DG703CS9EU STAINLESS STEEL" at bounding box center [479, 271] width 622 height 428
paste input "E"
type input "RB53DG703ES9EU"
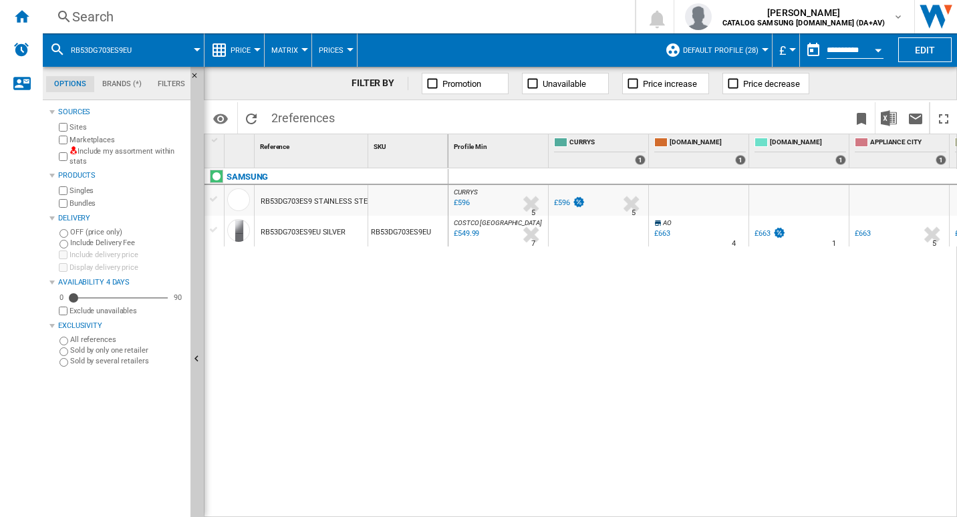
click at [325, 198] on div "RB53DG703ES9 STAINLESS STEEL" at bounding box center [318, 201] width 114 height 31
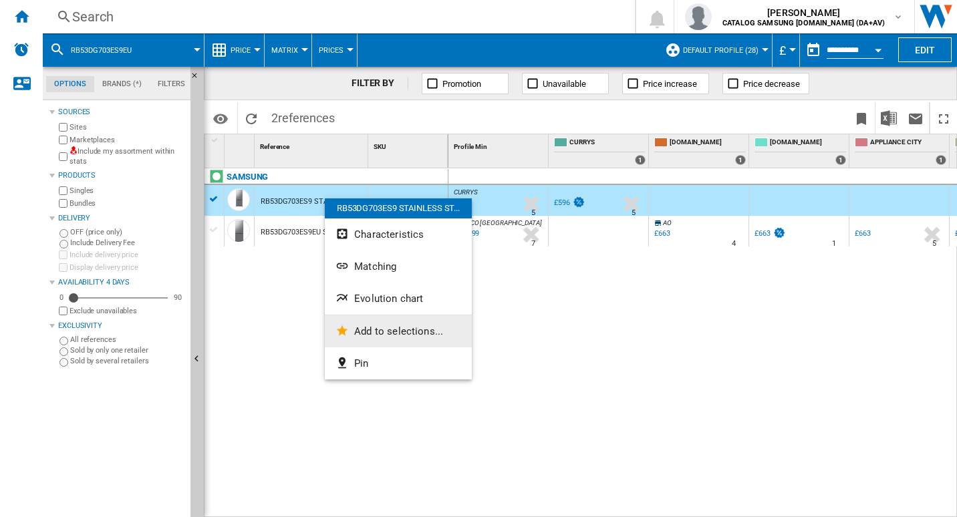
click at [377, 324] on button "Add to selections..." at bounding box center [398, 331] width 147 height 32
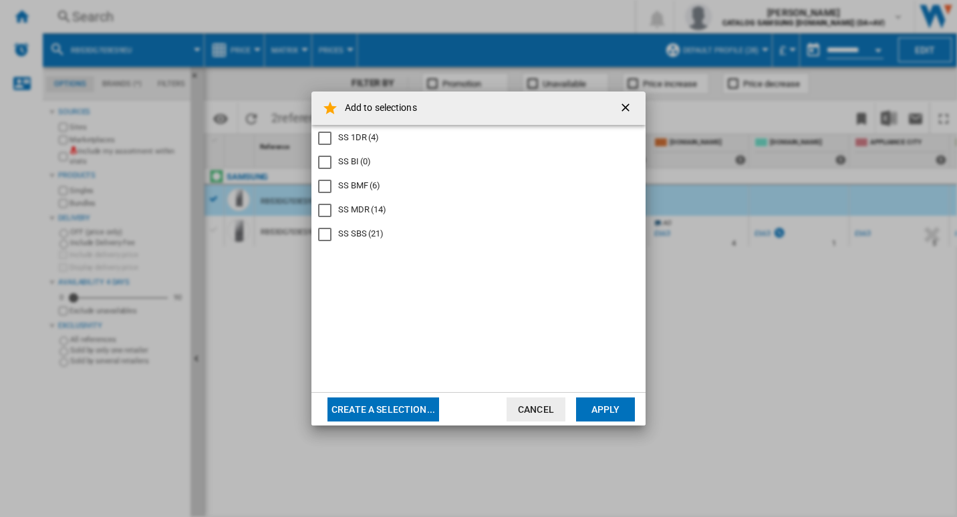
click at [326, 182] on div "SS BMF" at bounding box center [324, 186] width 13 height 13
click at [617, 399] on button "Apply" at bounding box center [605, 409] width 59 height 24
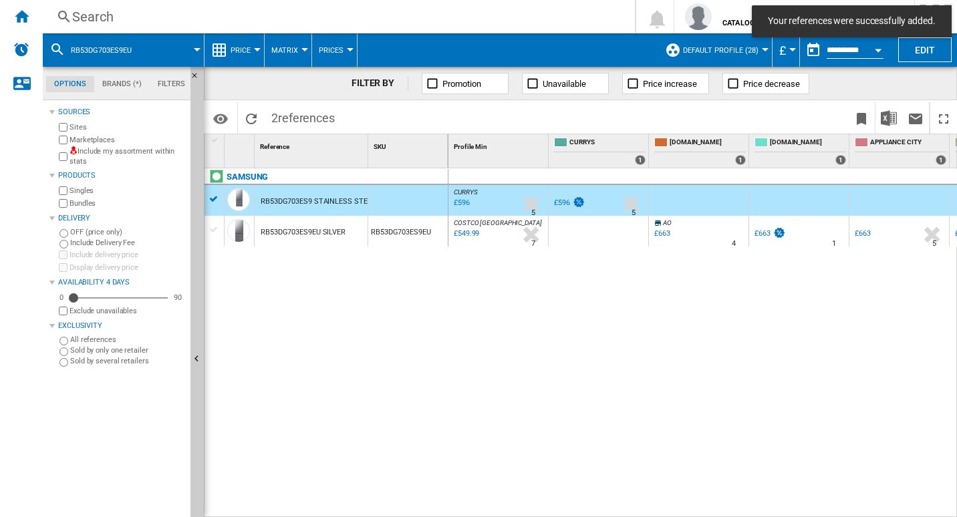
click at [310, 239] on div "RB53DG703ES9EU SILVER" at bounding box center [303, 232] width 85 height 31
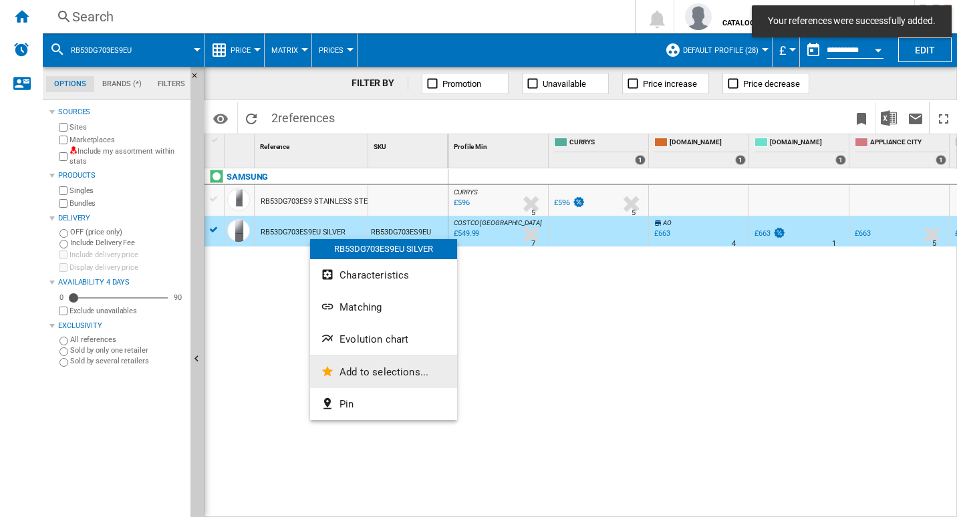
click at [345, 360] on button "Add to selections..." at bounding box center [383, 372] width 147 height 32
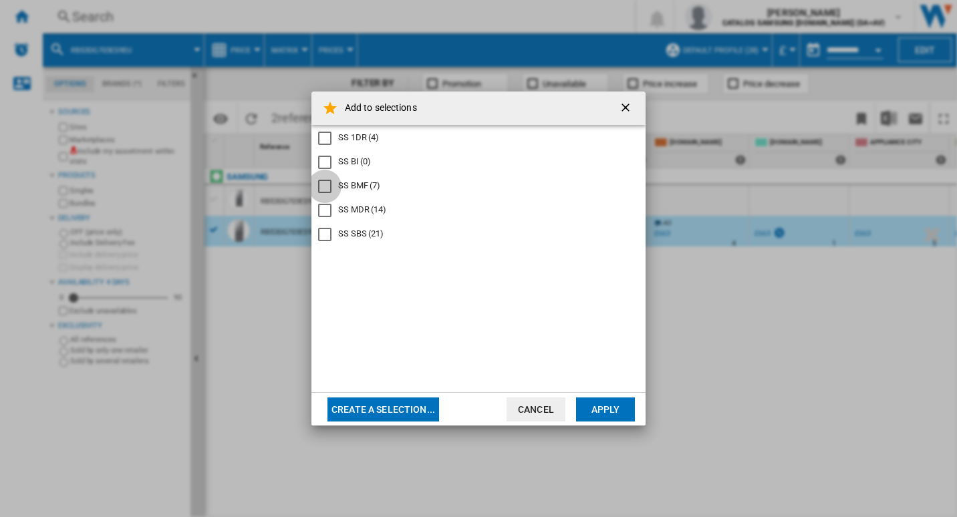
click at [325, 183] on div "SS BMF" at bounding box center [324, 186] width 13 height 13
click at [613, 403] on button "Apply" at bounding box center [605, 409] width 59 height 24
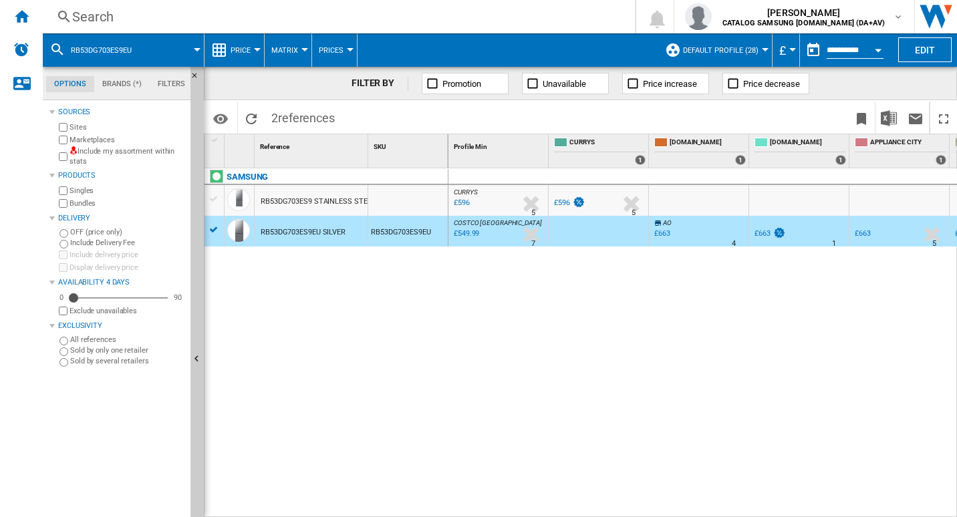
click at [174, 14] on div "Search" at bounding box center [336, 16] width 528 height 19
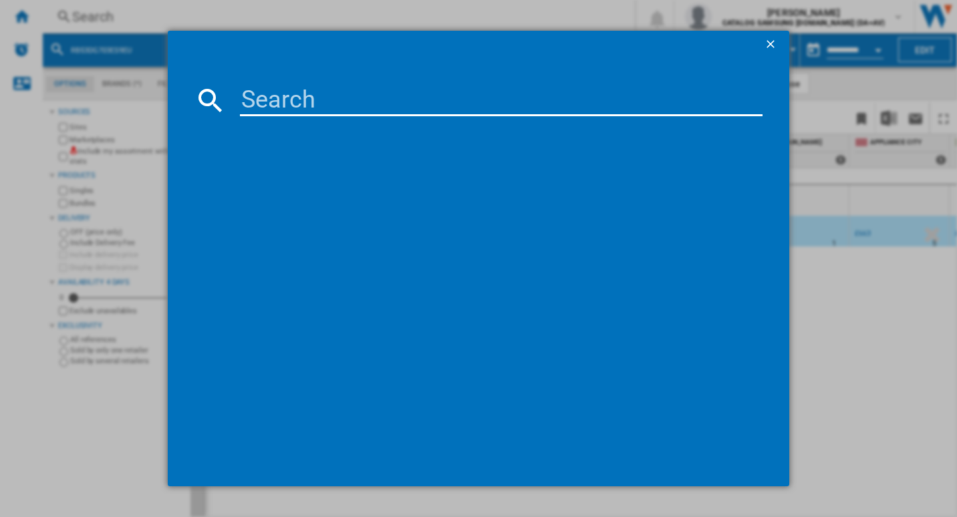
click at [285, 92] on input at bounding box center [501, 100] width 523 height 32
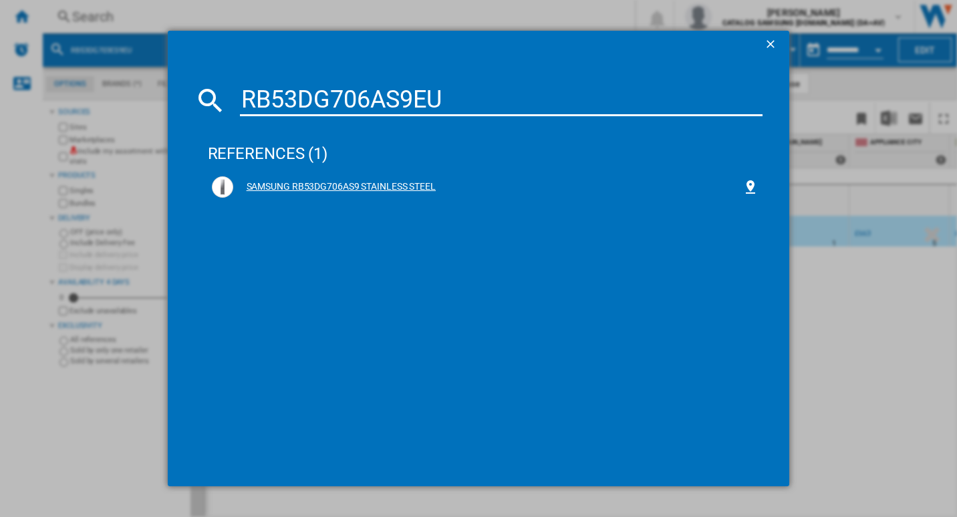
type input "RB53DG706AS9EU"
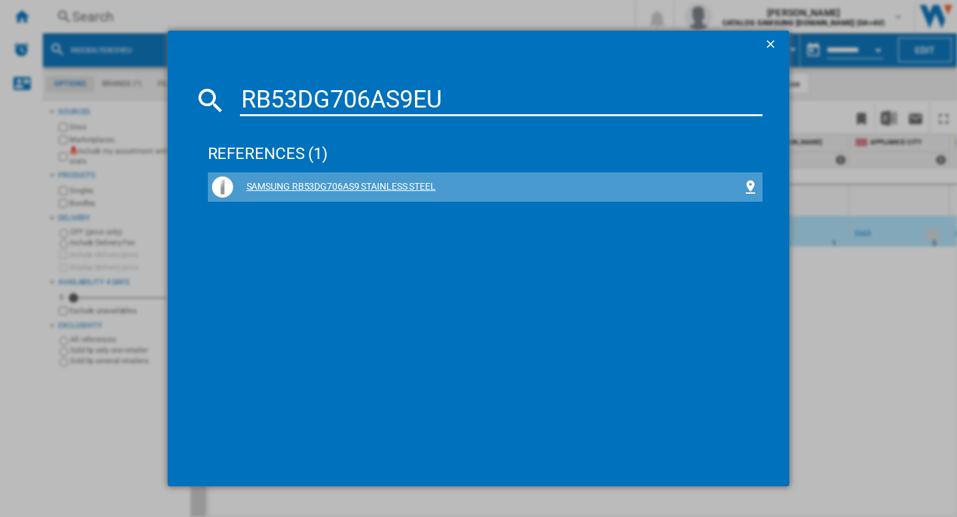
click at [397, 179] on div "SAMSUNG RB53DG706AS9 STAINLESS STEEL" at bounding box center [485, 186] width 547 height 21
click at [344, 182] on div "SAMSUNG RB53DG706AS9 STAINLESS STEEL" at bounding box center [488, 186] width 510 height 13
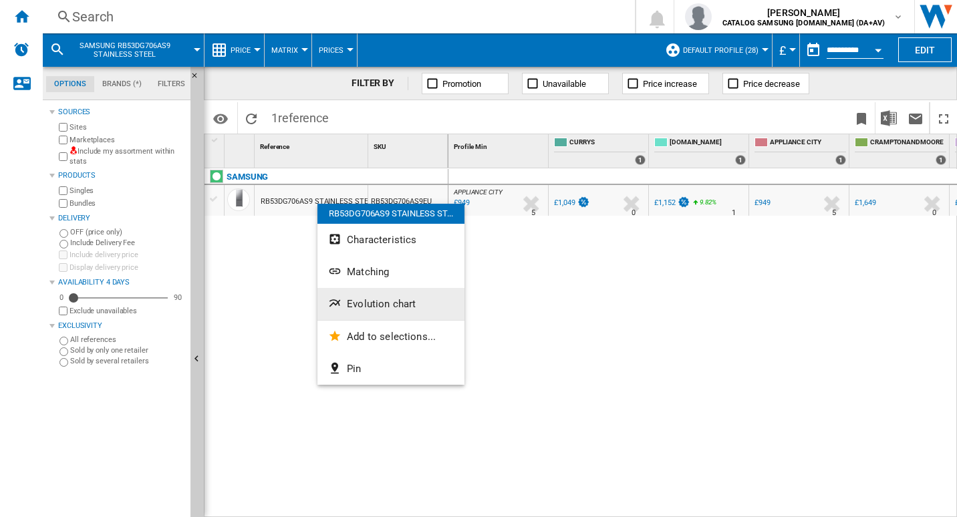
click at [376, 303] on span "Evolution chart" at bounding box center [381, 304] width 69 height 12
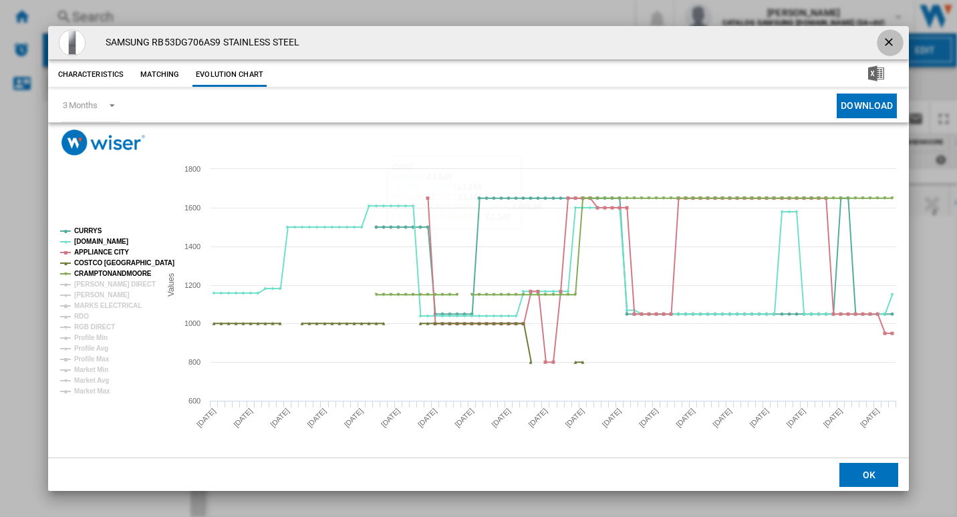
click at [893, 37] on ng-md-icon "getI18NText('BUTTONS.CLOSE_DIALOG')" at bounding box center [890, 43] width 16 height 16
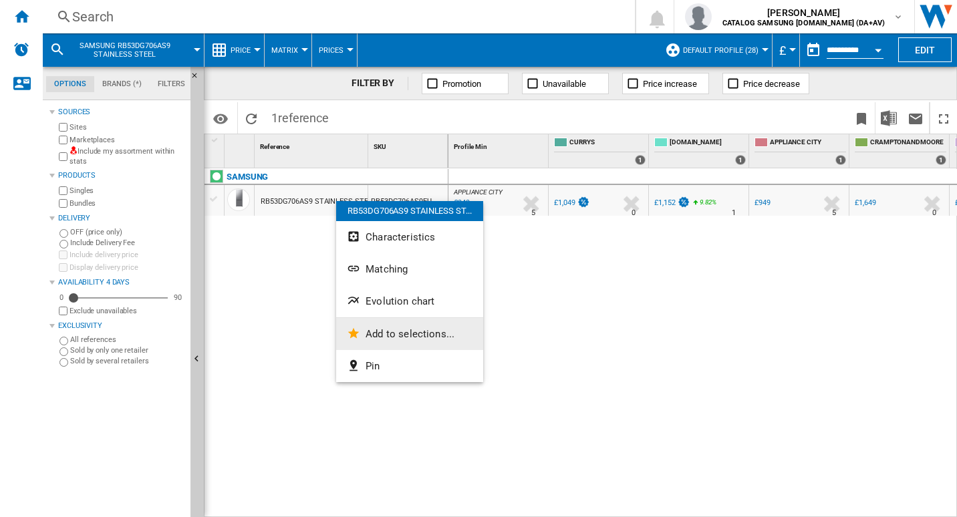
click at [420, 335] on span "Add to selections..." at bounding box center [409, 334] width 89 height 12
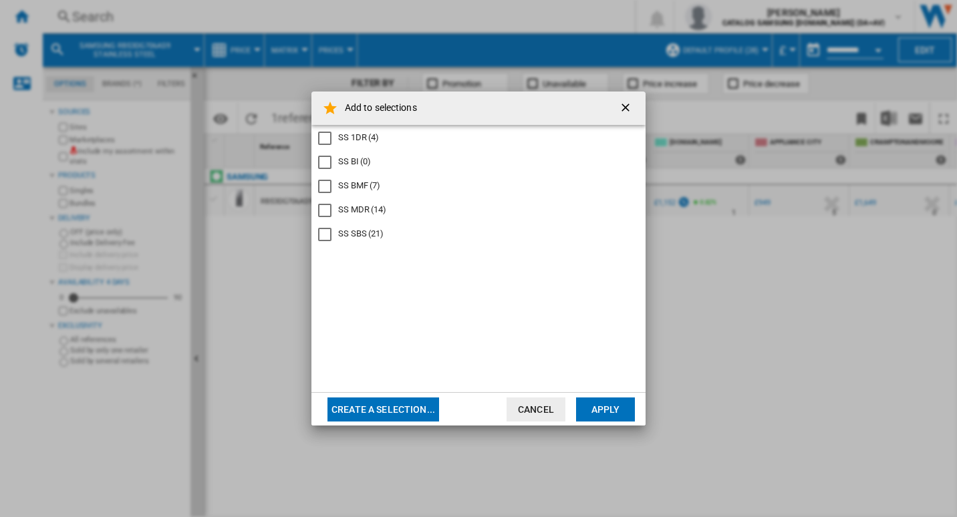
click at [329, 184] on div "SS BMF" at bounding box center [324, 186] width 13 height 13
click at [605, 404] on button "Apply" at bounding box center [605, 409] width 59 height 24
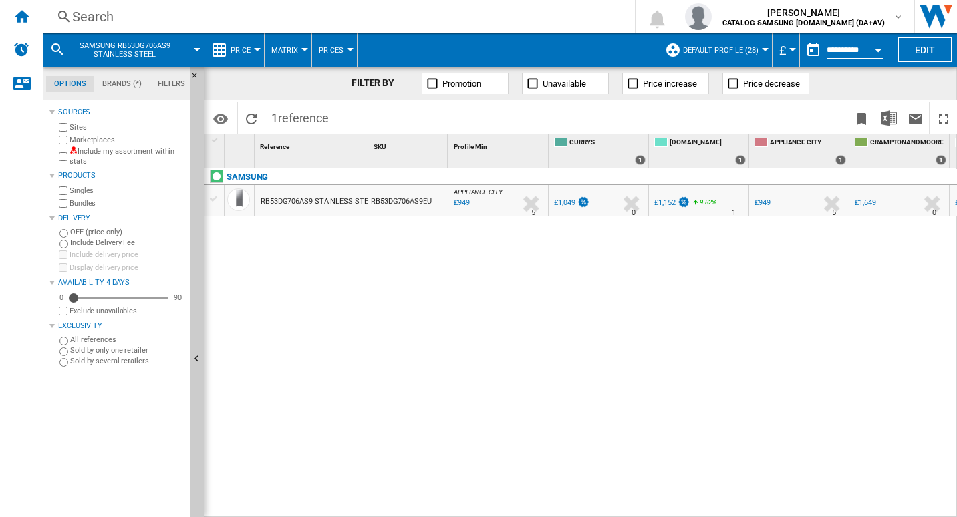
click at [159, 15] on div "Search" at bounding box center [336, 16] width 528 height 19
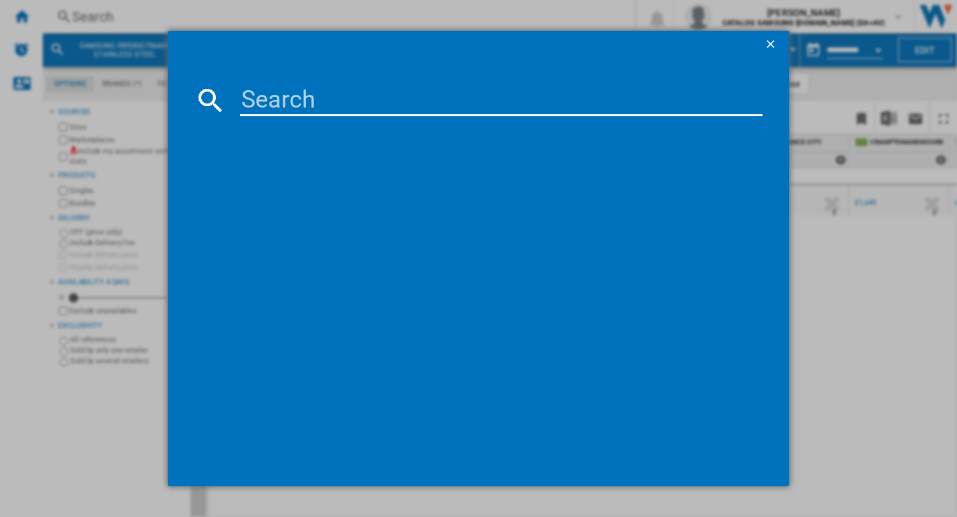
click at [315, 92] on input at bounding box center [501, 100] width 523 height 32
type input "RL38C776ASR/EU"
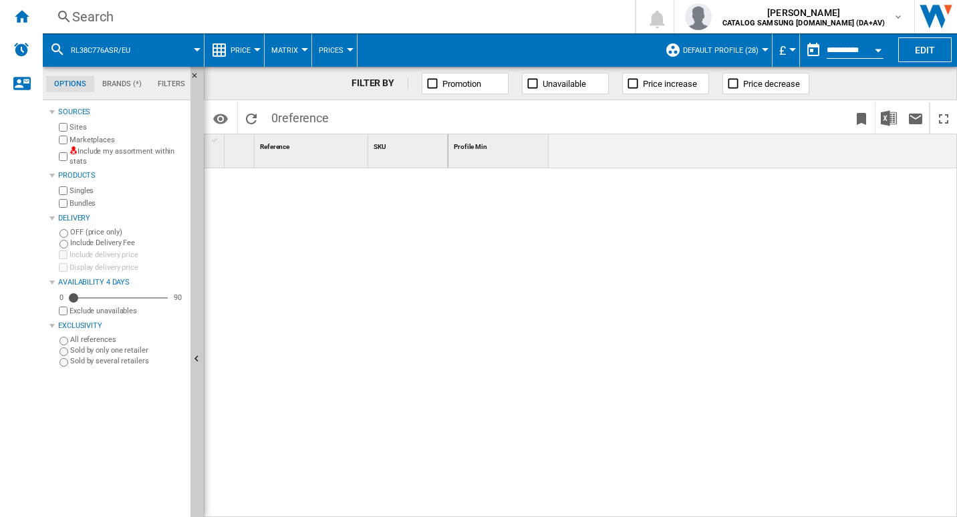
click at [117, 8] on div "Search" at bounding box center [336, 16] width 528 height 19
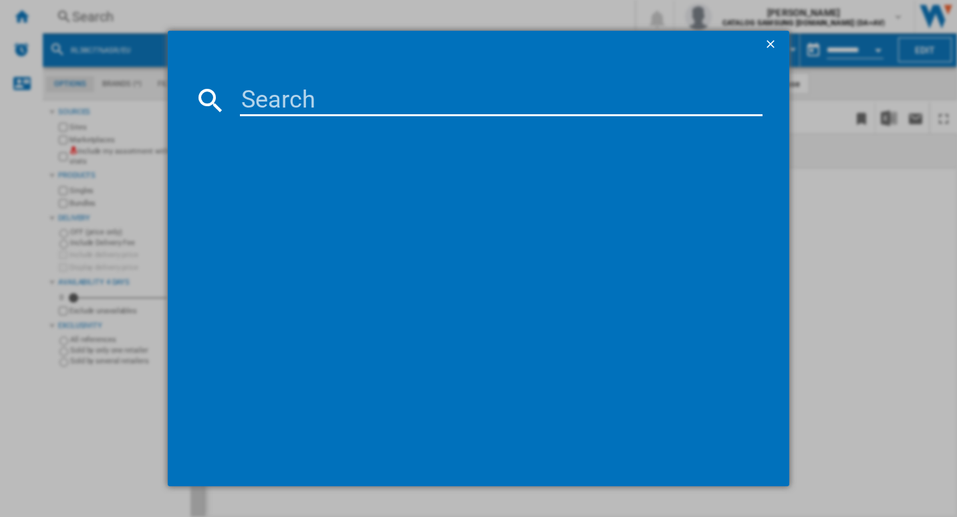
click at [265, 95] on input at bounding box center [501, 100] width 523 height 32
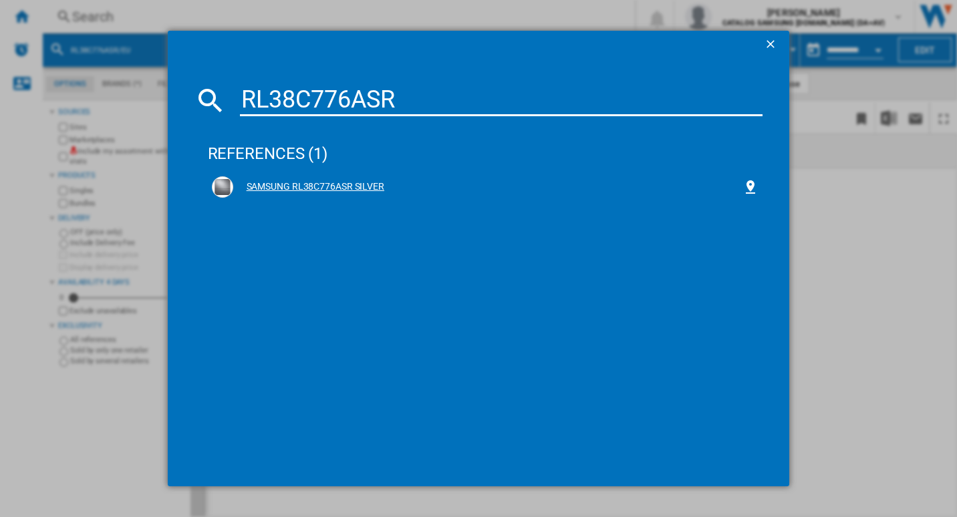
type input "RL38C776ASR"
click at [323, 182] on div "SAMSUNG RL38C776ASR SILVER" at bounding box center [488, 186] width 510 height 13
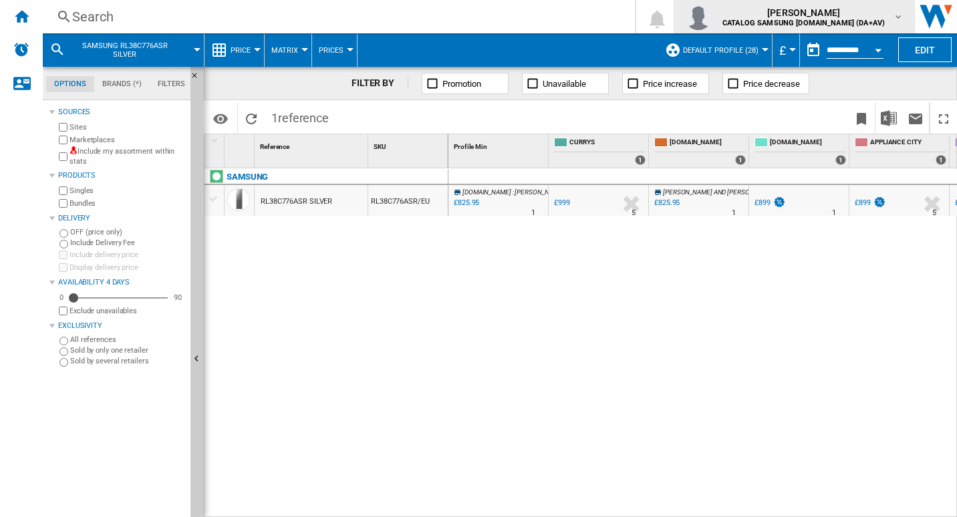
click at [277, 197] on div "RL38C776ASR SILVER" at bounding box center [296, 201] width 71 height 31
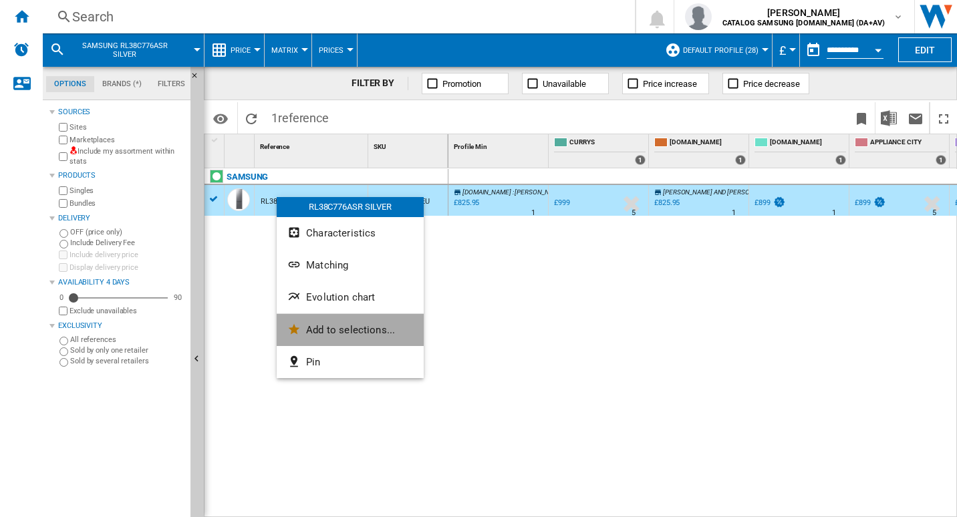
click at [358, 336] on button "Add to selections..." at bounding box center [350, 330] width 147 height 32
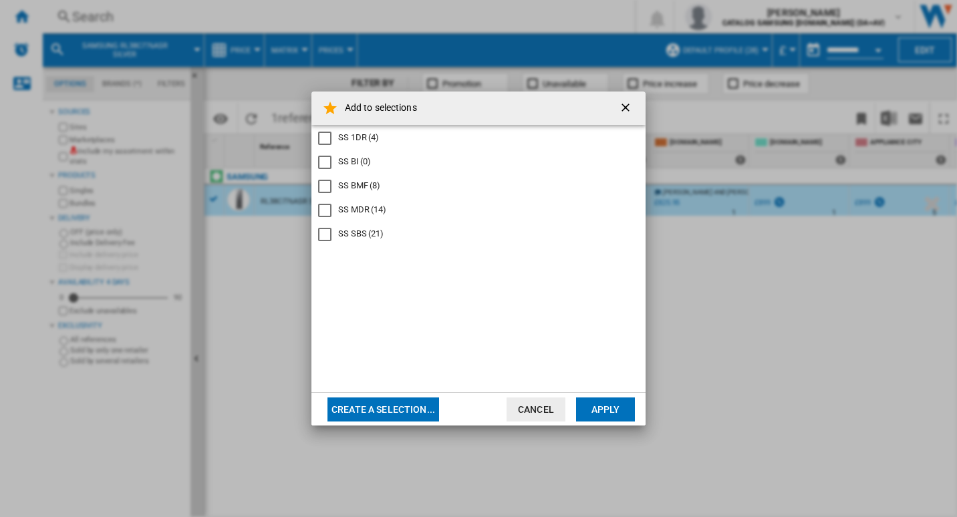
click at [324, 188] on div "SS BMF" at bounding box center [324, 186] width 13 height 13
click at [613, 403] on button "Apply" at bounding box center [605, 409] width 59 height 24
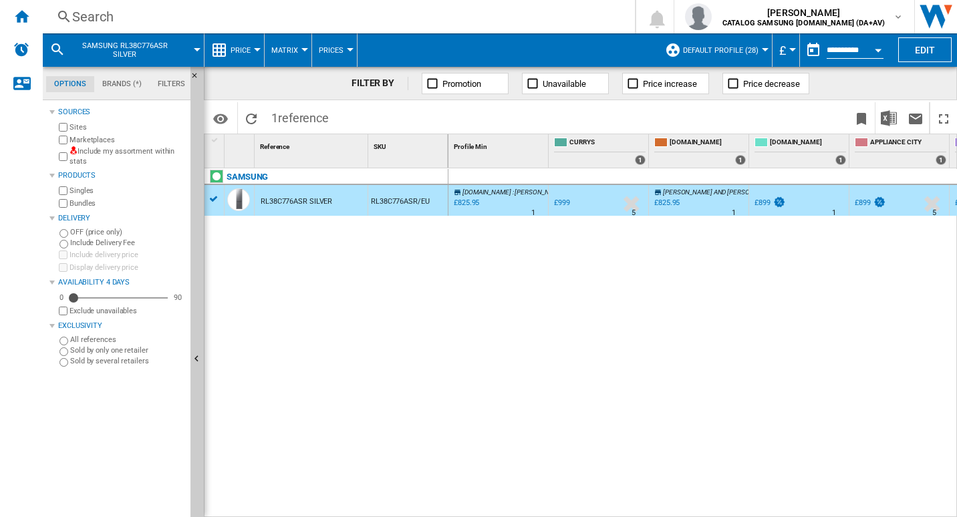
click at [174, 3] on div "Search Search 0 [PERSON_NAME] CATALOG SAMSUNG [DOMAIN_NAME] (DA+AV) CATALOG SAM…" at bounding box center [500, 16] width 914 height 33
click at [166, 19] on div "Search" at bounding box center [336, 16] width 528 height 19
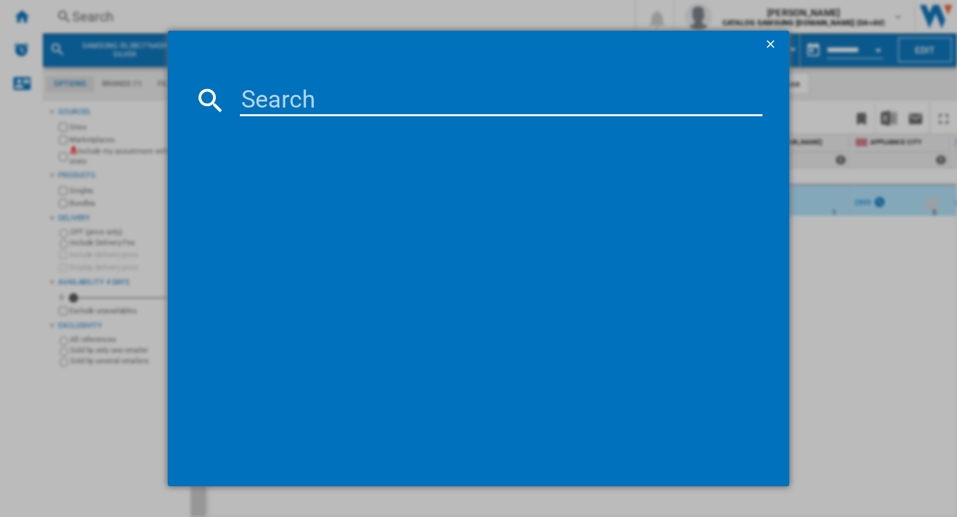
click at [257, 99] on input at bounding box center [501, 100] width 523 height 32
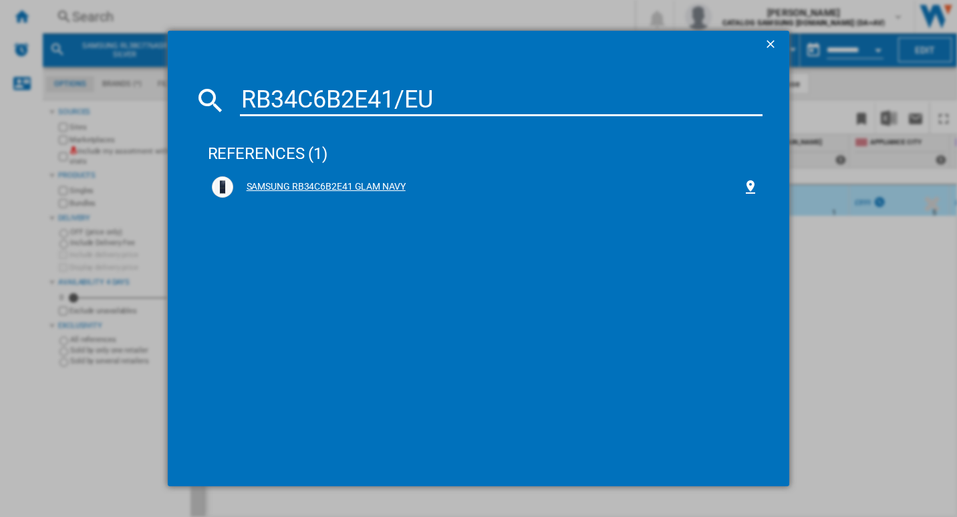
type input "RB34C6B2E41/EU"
click at [367, 187] on div "SAMSUNG RB34C6B2E41 GLAM NAVY" at bounding box center [488, 186] width 510 height 13
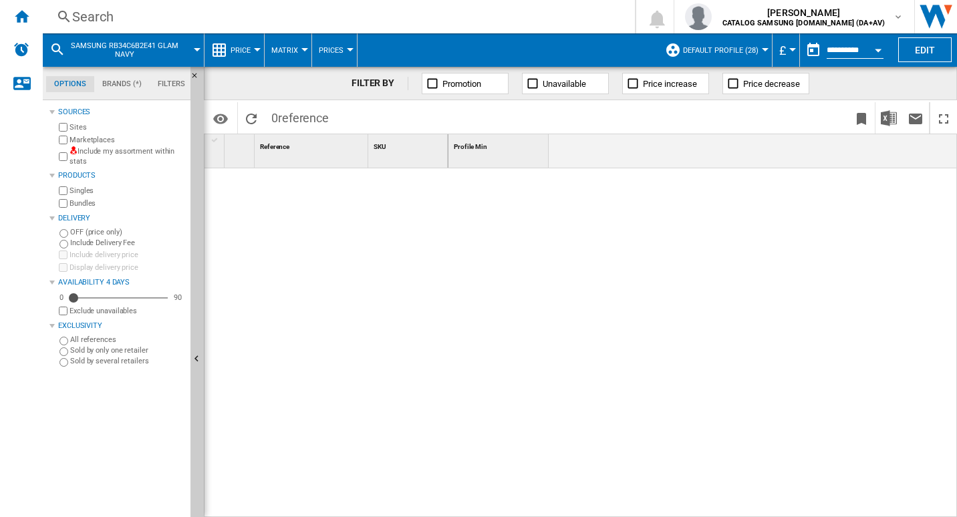
click at [193, 16] on div "Search" at bounding box center [336, 16] width 528 height 19
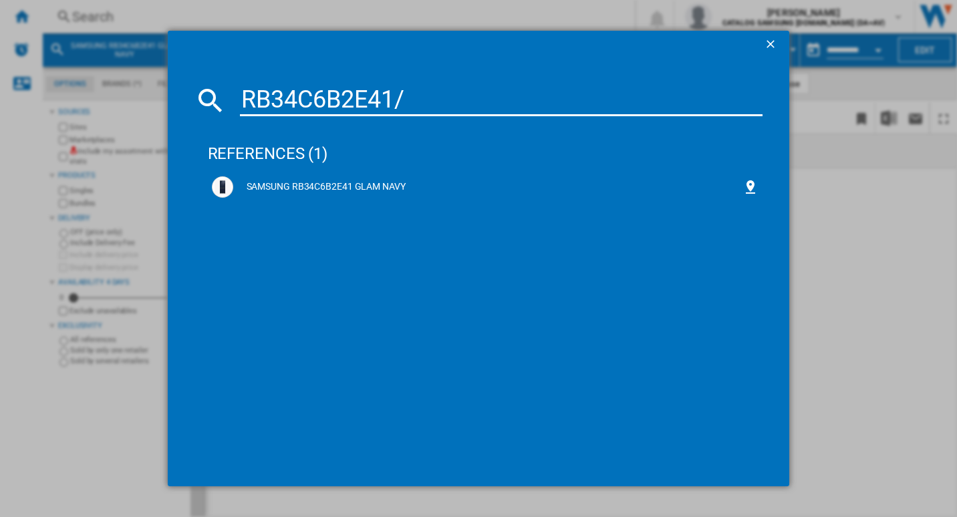
type input "RB34C6B2E41"
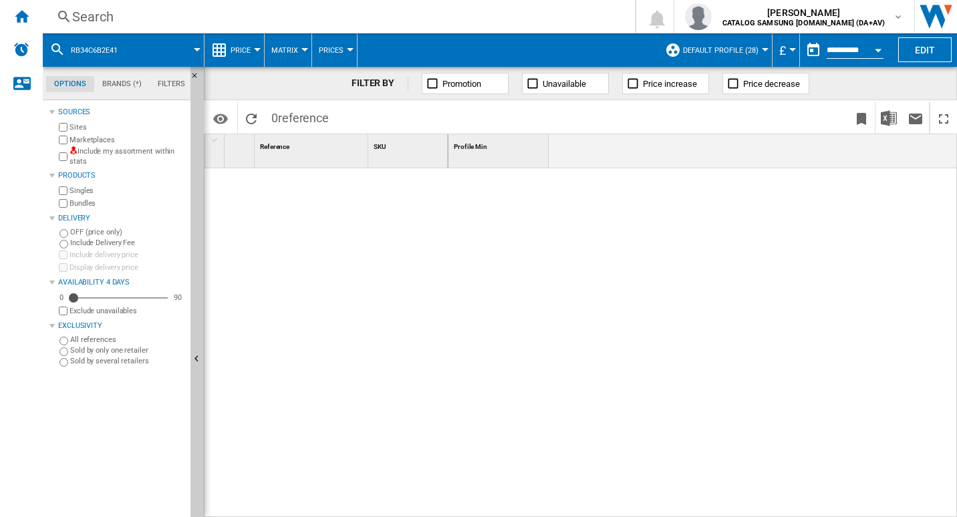
click at [176, 17] on div "Search" at bounding box center [336, 16] width 528 height 19
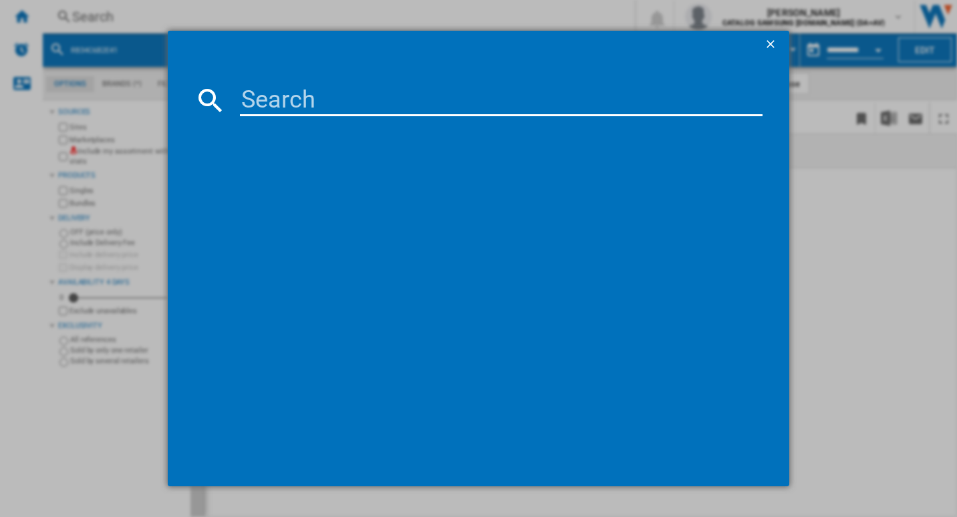
click at [268, 99] on input at bounding box center [501, 100] width 523 height 32
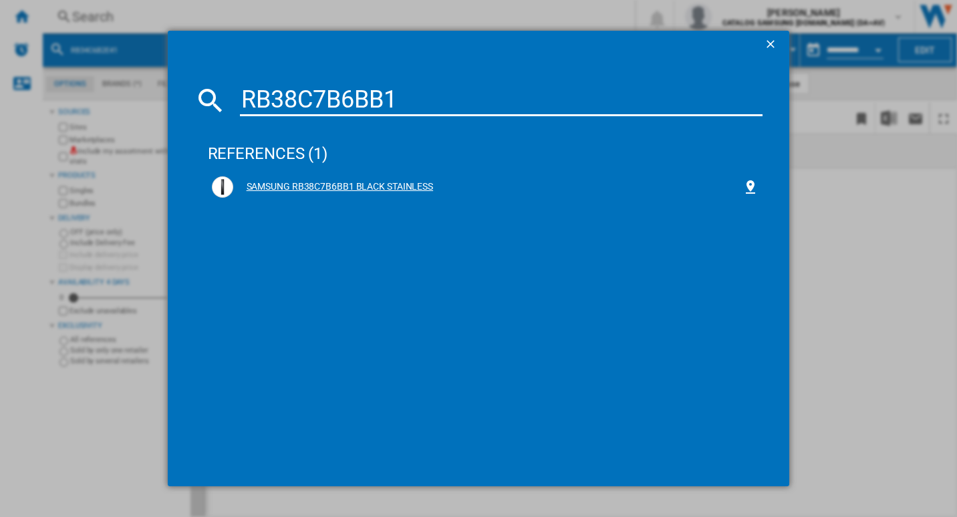
type input "RB38C7B6BB1"
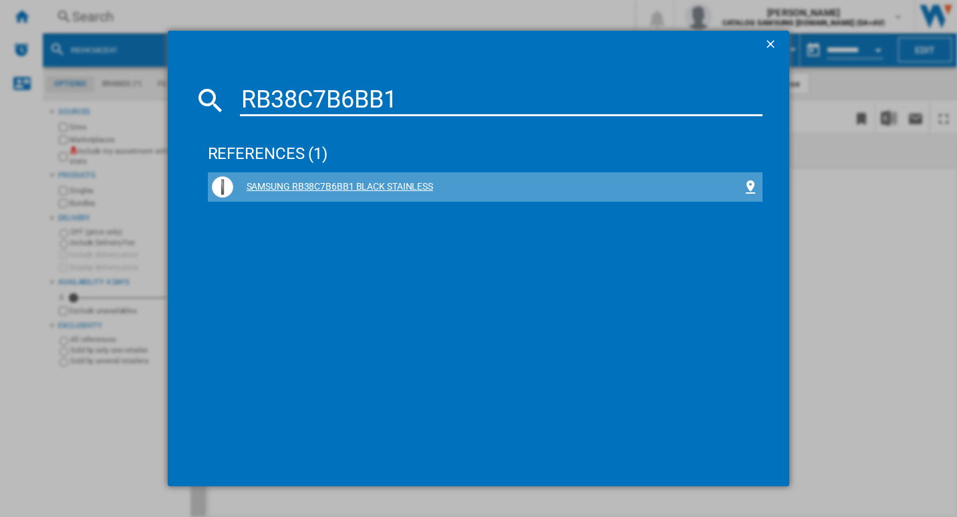
click at [328, 185] on div "SAMSUNG RB38C7B6BB1 BLACK STAINLESS" at bounding box center [488, 186] width 510 height 13
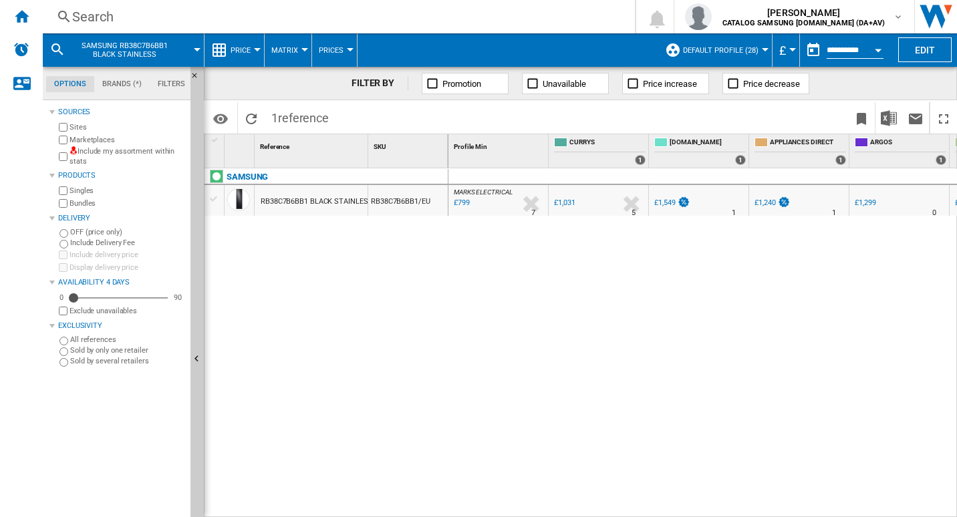
click at [289, 194] on div "RB38C7B6BB1 BLACK STAINLESS" at bounding box center [317, 201] width 112 height 31
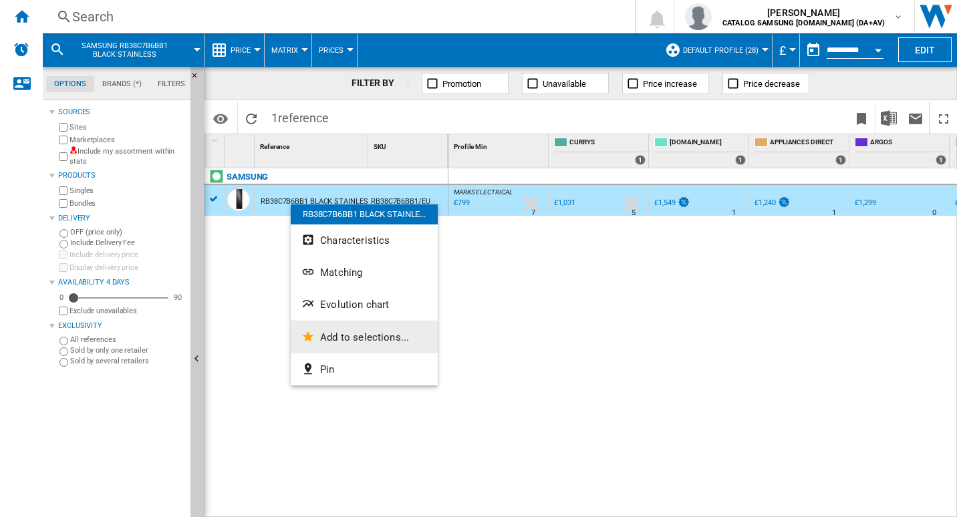
click at [342, 337] on span "Add to selections..." at bounding box center [364, 337] width 89 height 12
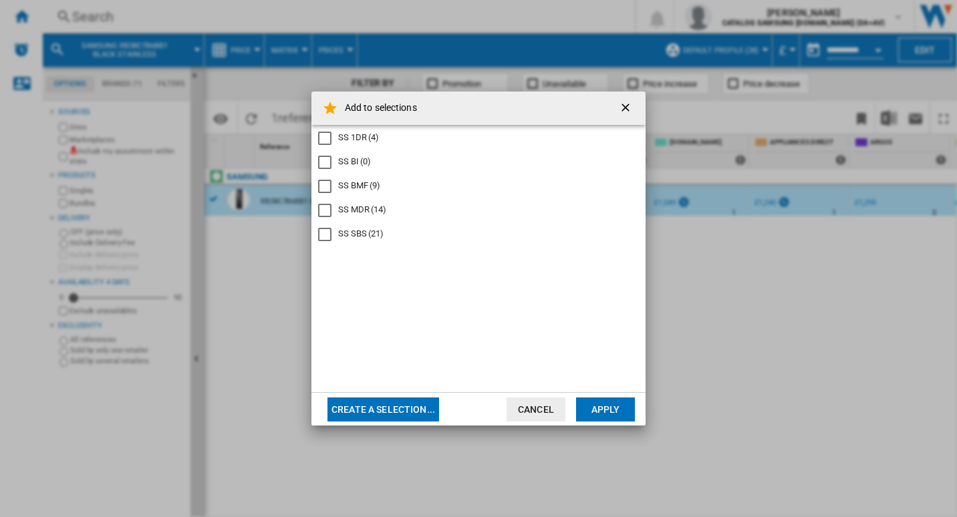
click at [324, 189] on div "SS BMF" at bounding box center [324, 186] width 13 height 13
click at [611, 404] on button "Apply" at bounding box center [605, 409] width 59 height 24
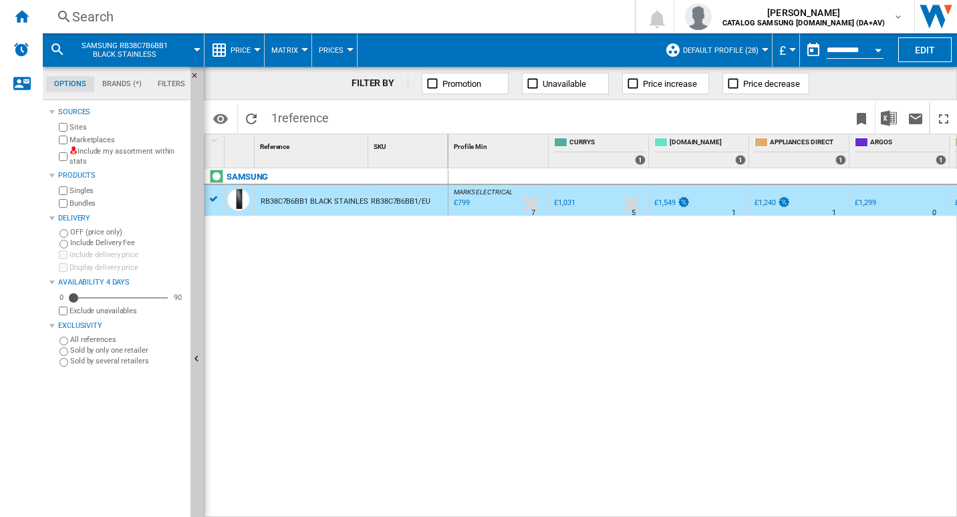
click at [239, 24] on div "Search" at bounding box center [336, 16] width 528 height 19
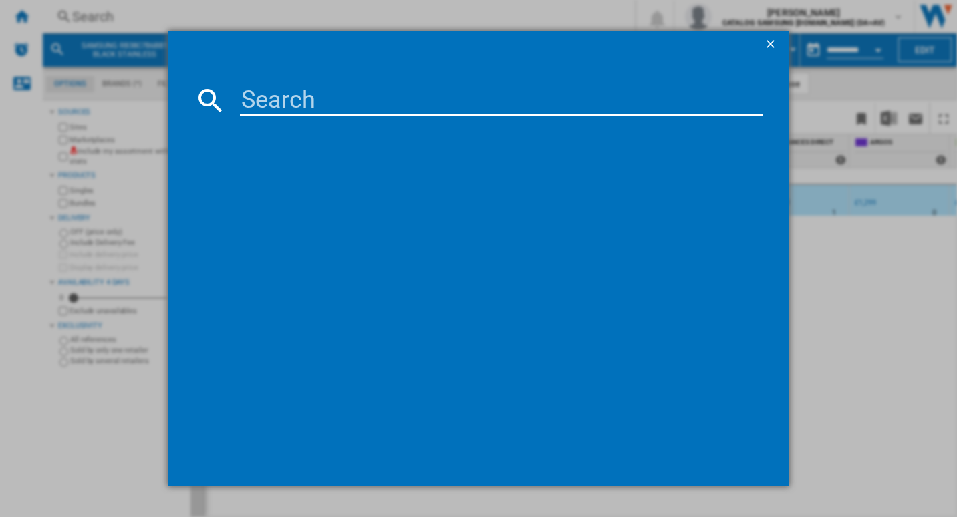
click at [283, 100] on input at bounding box center [501, 100] width 523 height 32
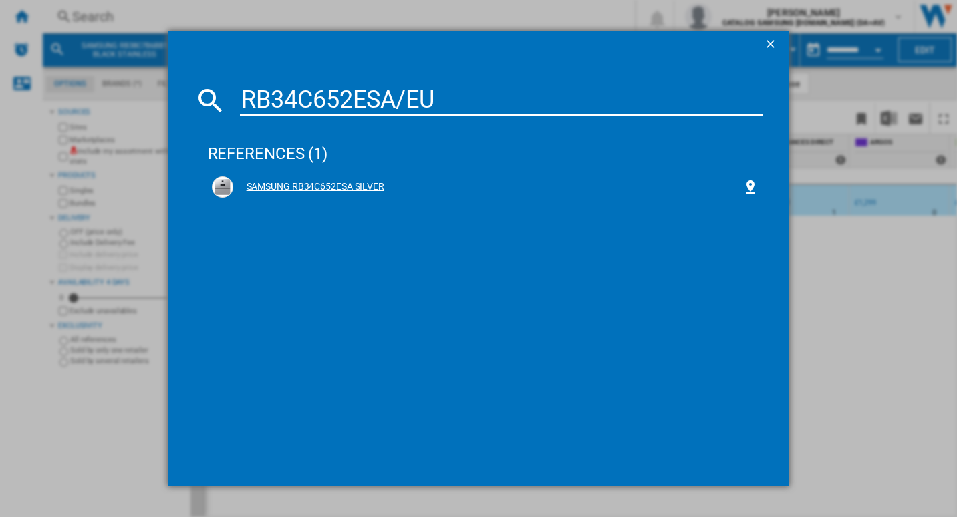
type input "RB34C652ESA/EU"
click at [308, 184] on div "SAMSUNG RB34C652ESA SILVER" at bounding box center [488, 186] width 510 height 13
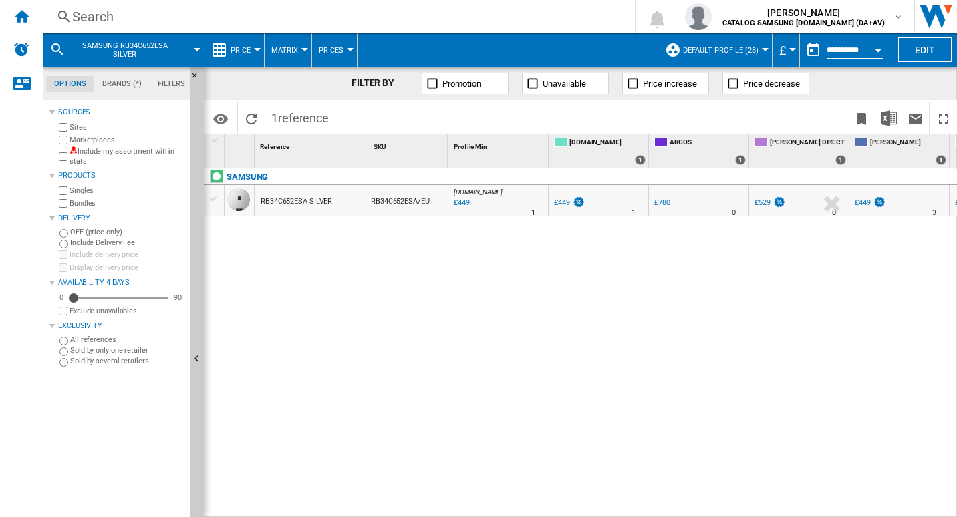
click at [307, 199] on div "RB34C652ESA SILVER" at bounding box center [296, 201] width 71 height 31
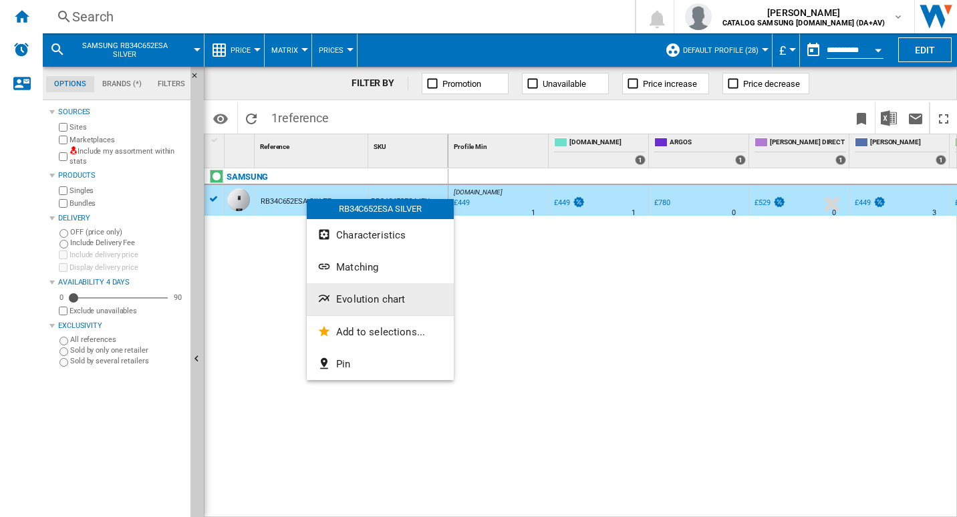
click at [381, 303] on span "Evolution chart" at bounding box center [370, 299] width 69 height 12
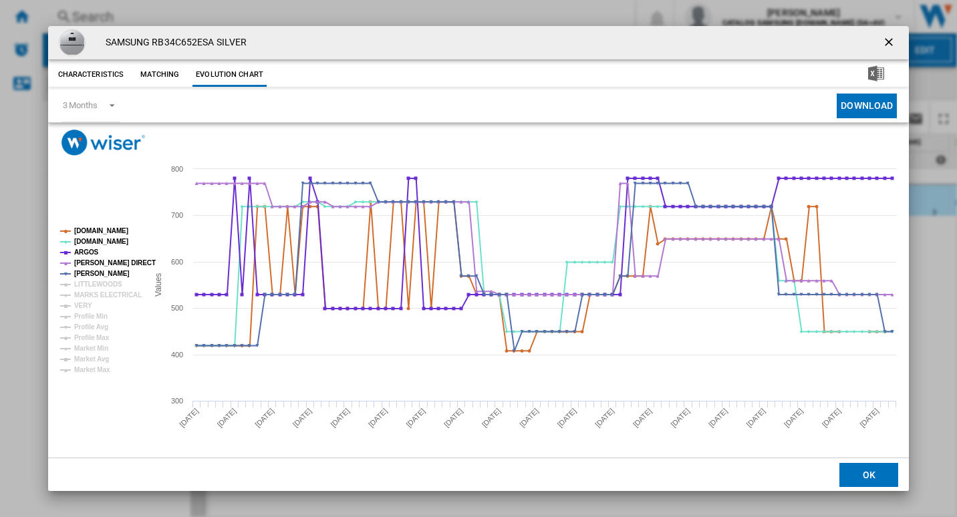
click at [883, 35] on button "Product popup" at bounding box center [889, 42] width 27 height 27
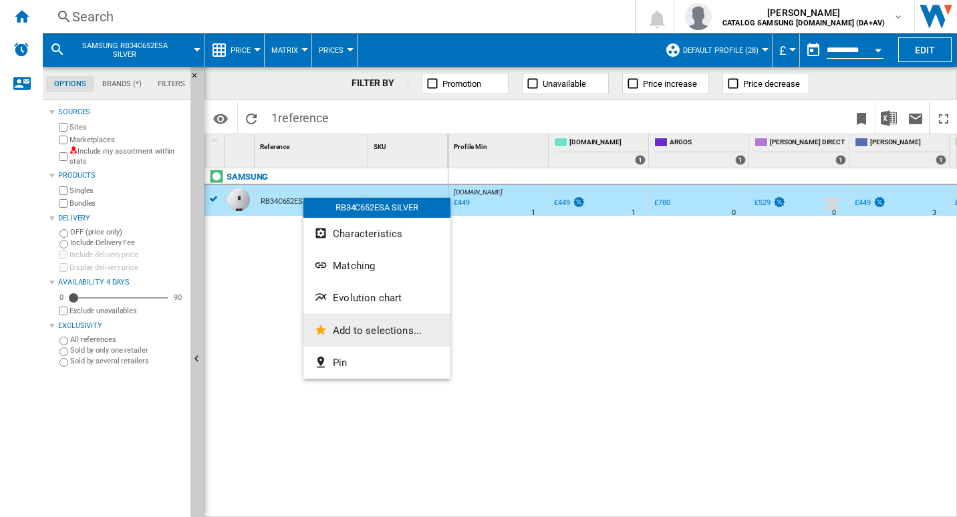
click at [341, 337] on button "Add to selections..." at bounding box center [376, 331] width 147 height 32
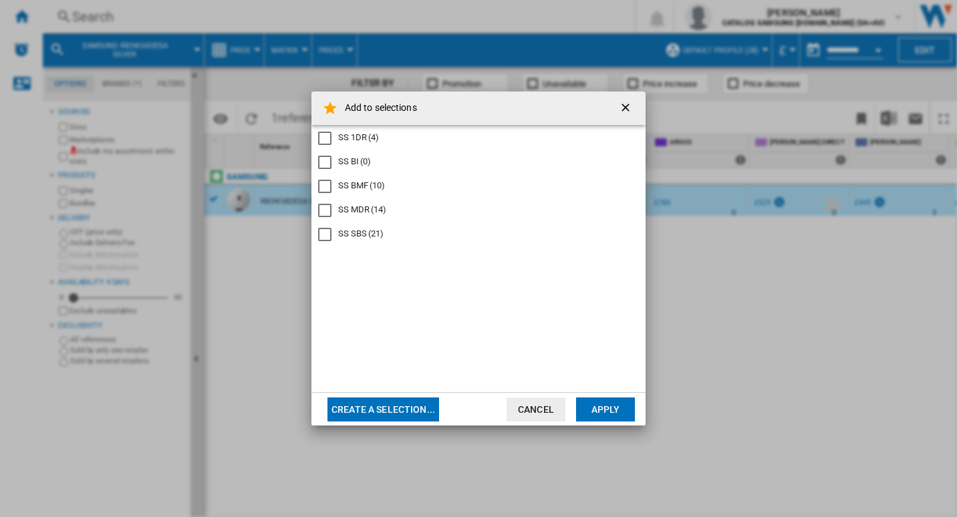
click at [323, 182] on div "SS BMF" at bounding box center [324, 186] width 13 height 13
click at [604, 411] on button "Apply" at bounding box center [605, 409] width 59 height 24
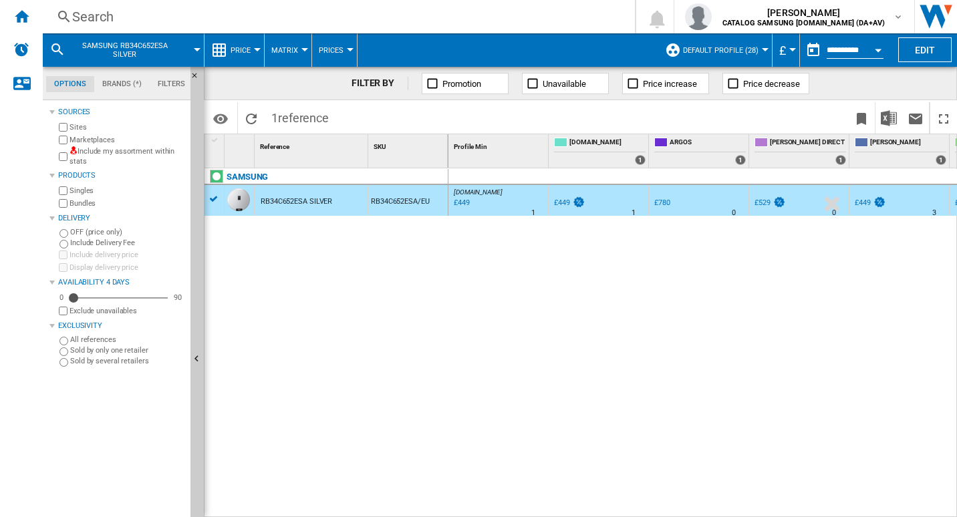
click at [164, 16] on div "Search" at bounding box center [336, 16] width 528 height 19
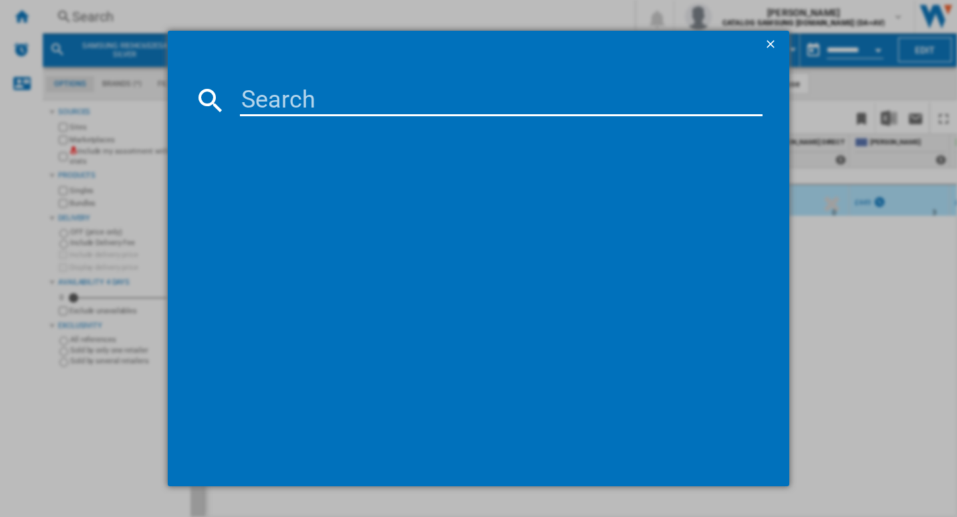
click at [305, 82] on md-dialog-content at bounding box center [479, 271] width 622 height 428
click at [297, 100] on input at bounding box center [501, 100] width 523 height 32
paste input "RB34C652DWW/EU"
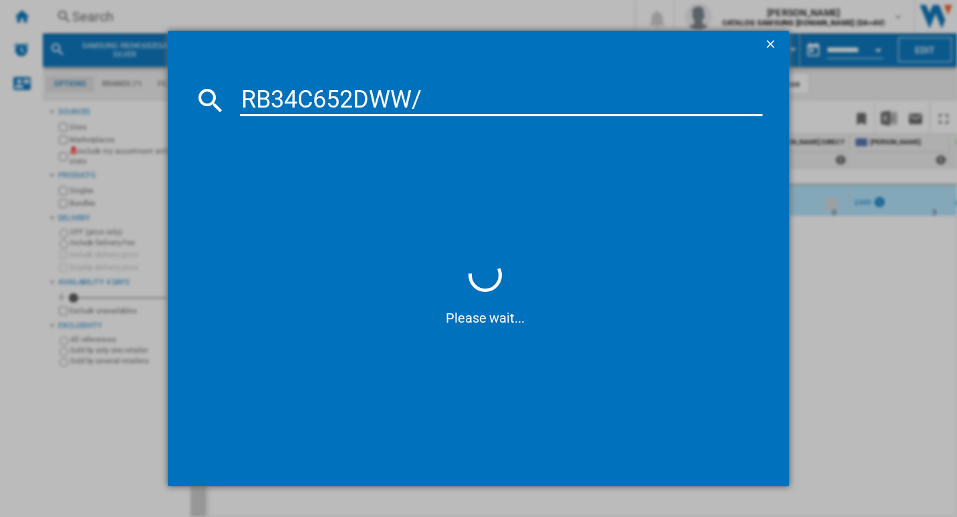
type input "RB34C652DWW"
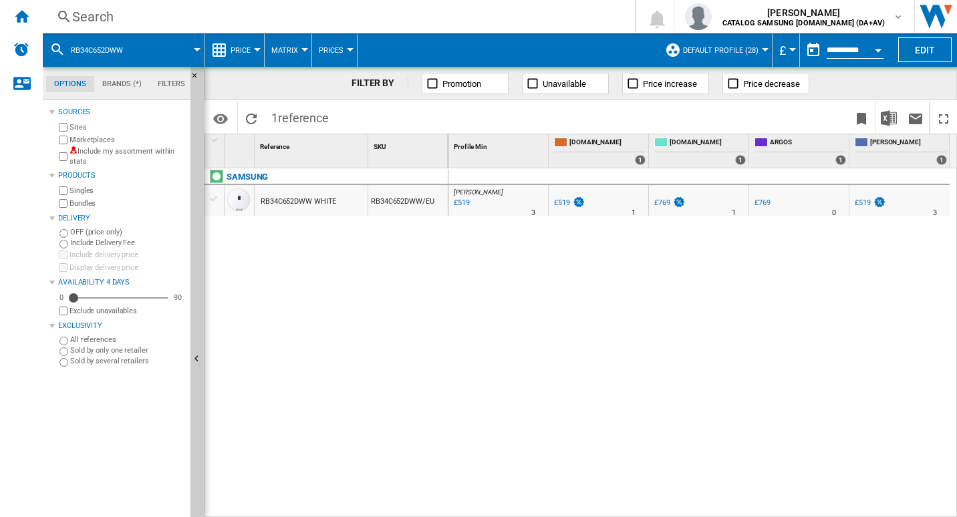
click at [299, 204] on div "RB34C652DWW WHITE" at bounding box center [298, 201] width 75 height 31
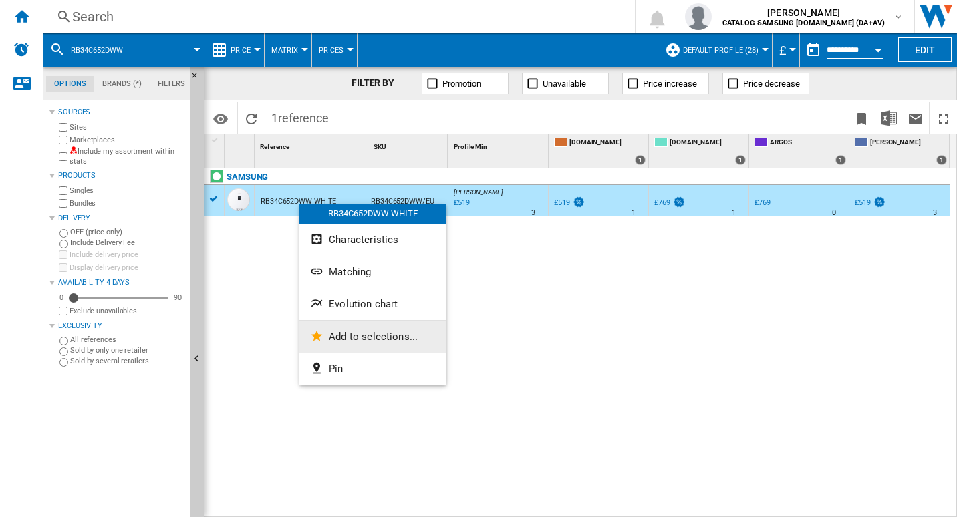
click at [371, 341] on span "Add to selections..." at bounding box center [373, 337] width 89 height 12
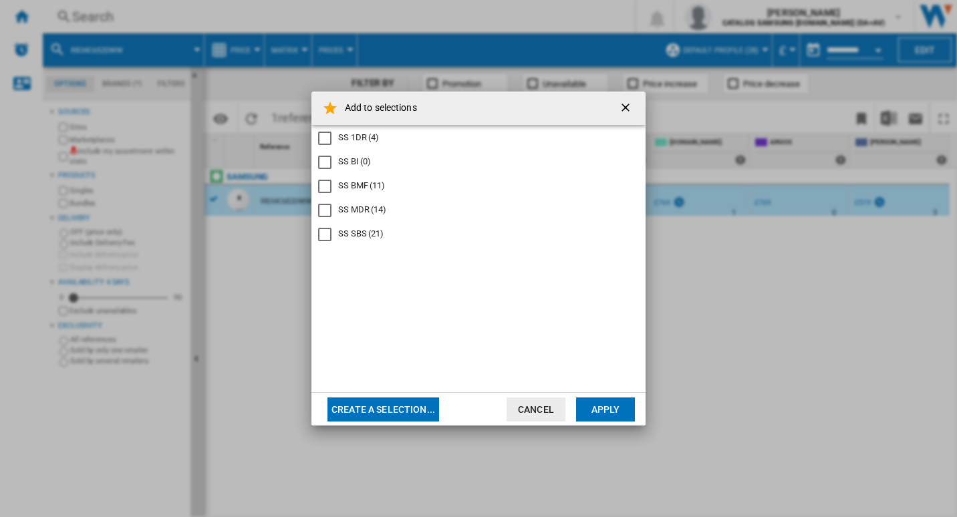
click at [324, 188] on div "SS BMF" at bounding box center [324, 186] width 13 height 13
click at [605, 407] on button "Apply" at bounding box center [605, 409] width 59 height 24
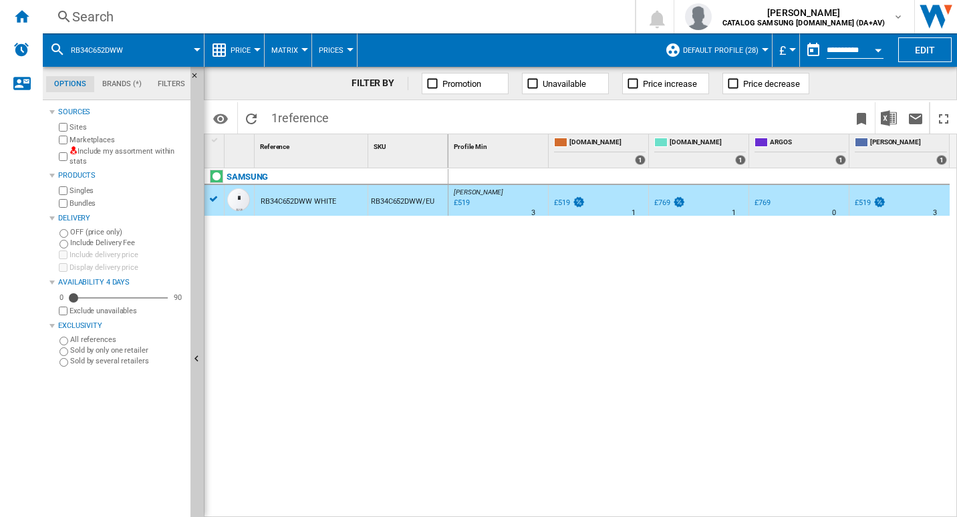
click at [196, 8] on div "Search" at bounding box center [336, 16] width 528 height 19
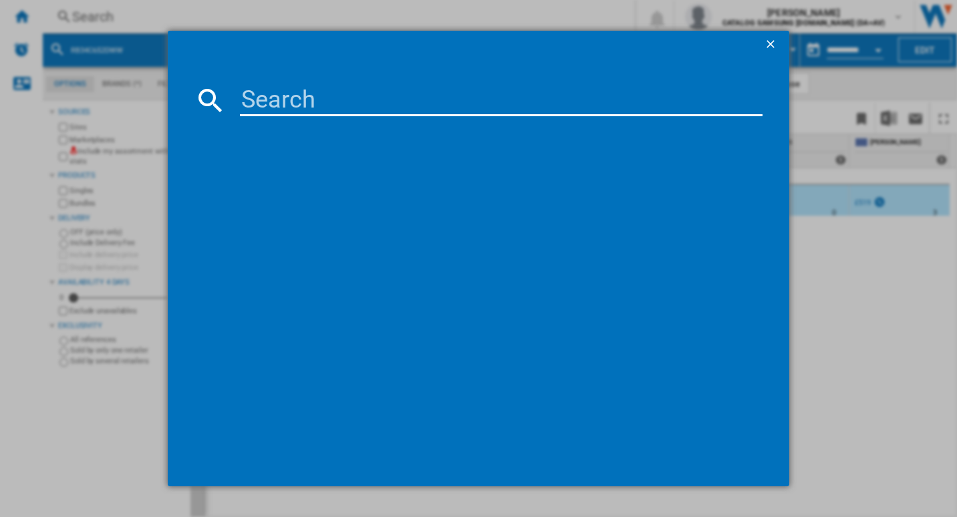
click at [333, 98] on input at bounding box center [501, 100] width 523 height 32
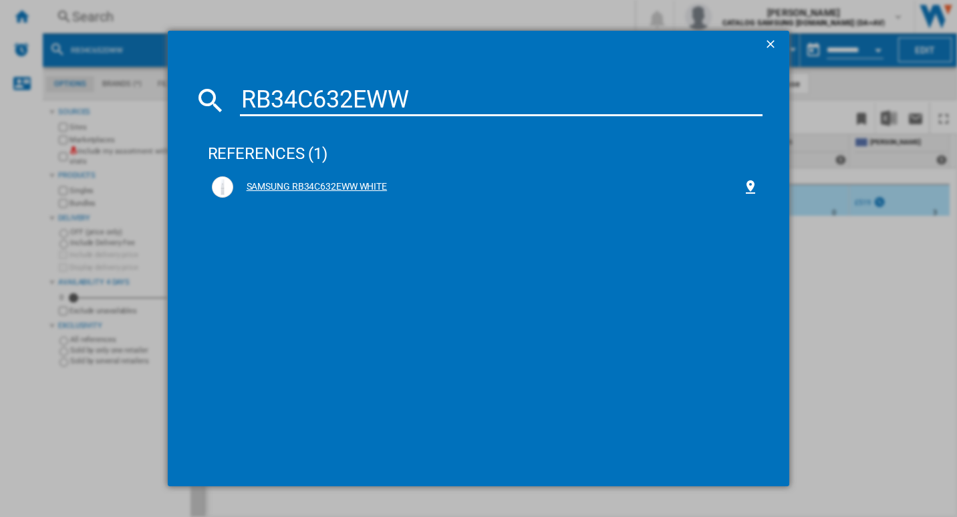
type input "RB34C632EWW"
click at [339, 176] on div "SAMSUNG RB34C632EWW WHITE" at bounding box center [485, 186] width 555 height 29
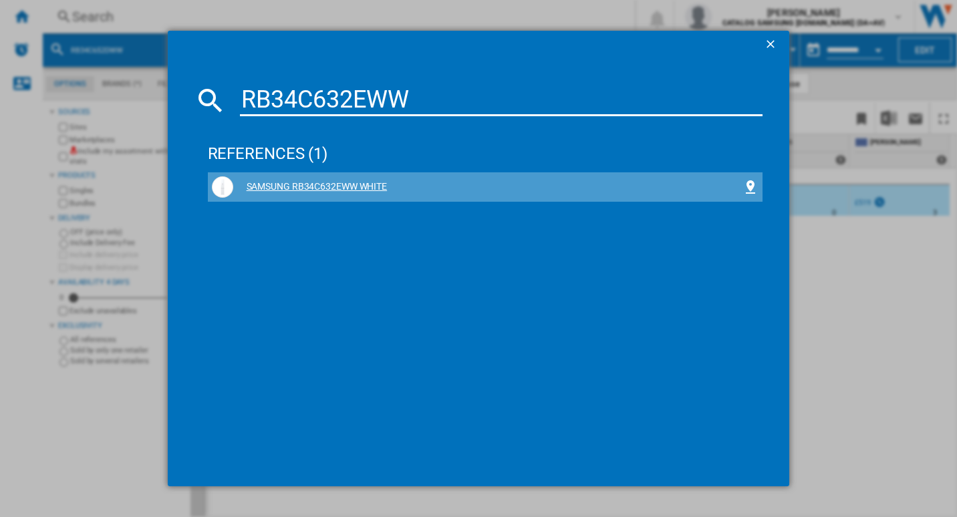
click at [334, 187] on div "SAMSUNG RB34C632EWW WHITE" at bounding box center [488, 186] width 510 height 13
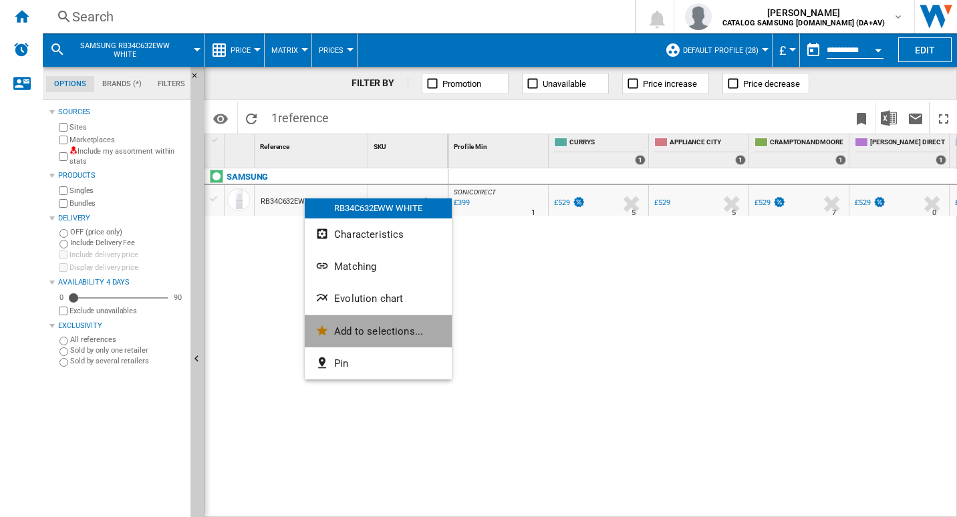
click at [379, 324] on button "Add to selections..." at bounding box center [378, 331] width 147 height 32
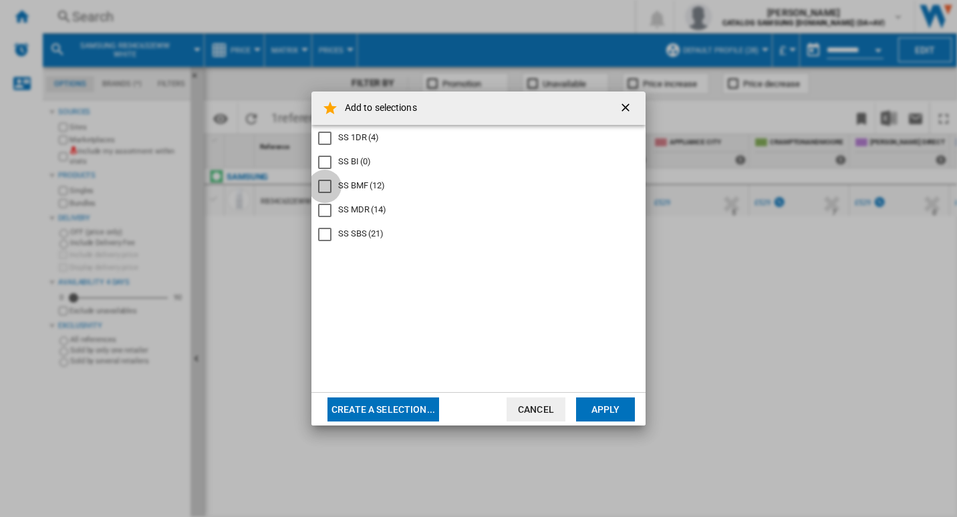
click at [328, 186] on div "SS BMF" at bounding box center [324, 186] width 13 height 13
click at [593, 412] on button "Apply" at bounding box center [605, 409] width 59 height 24
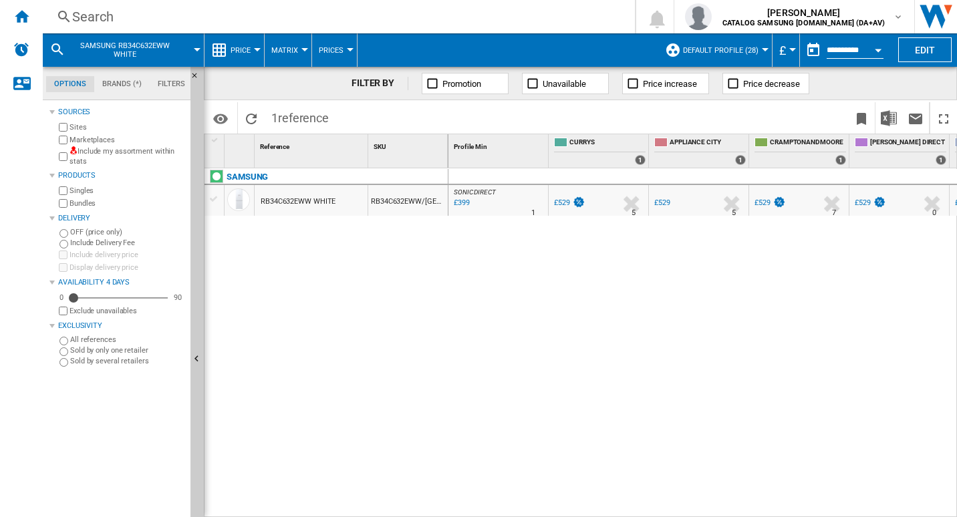
click at [179, 20] on div "Search" at bounding box center [336, 16] width 528 height 19
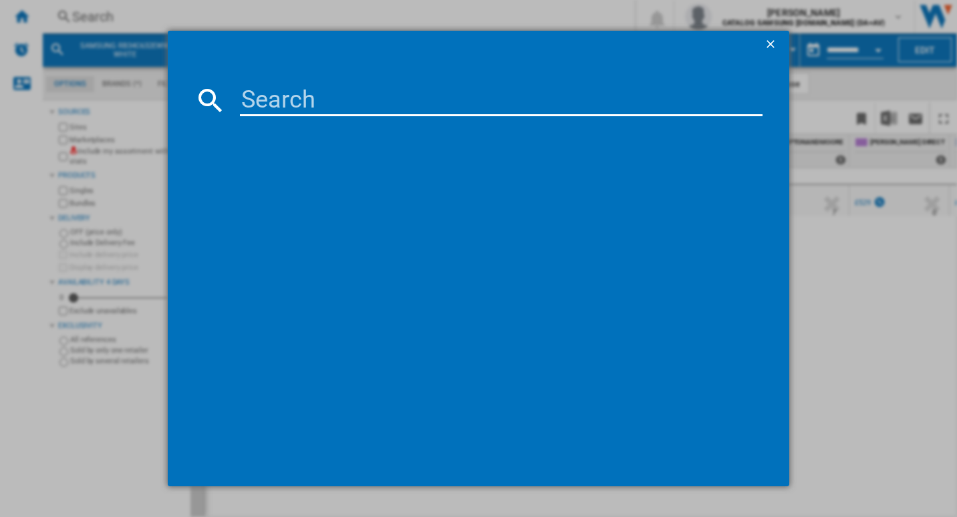
click at [275, 102] on input at bounding box center [501, 100] width 523 height 32
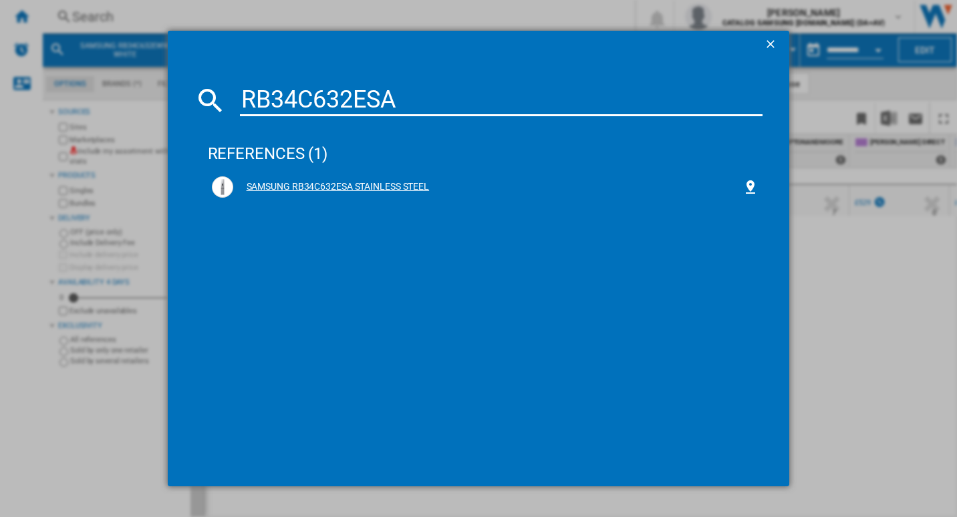
type input "RB34C632ESA"
click at [381, 182] on div "SAMSUNG RB34C632ESA STAINLESS STEEL" at bounding box center [488, 186] width 510 height 13
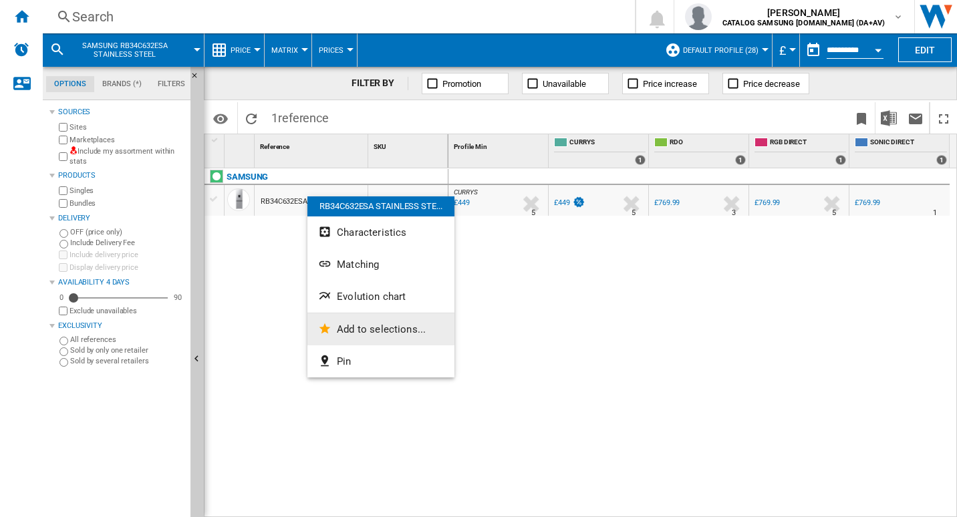
click at [364, 335] on span "Add to selections..." at bounding box center [381, 329] width 89 height 12
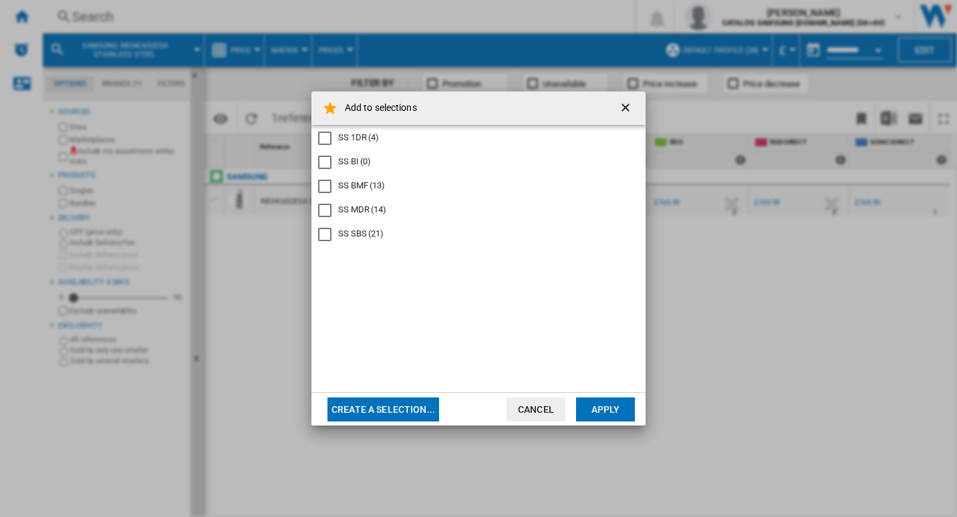
click at [352, 186] on div "SS BMF (13)" at bounding box center [361, 186] width 47 height 12
click at [595, 405] on button "Apply" at bounding box center [605, 409] width 59 height 24
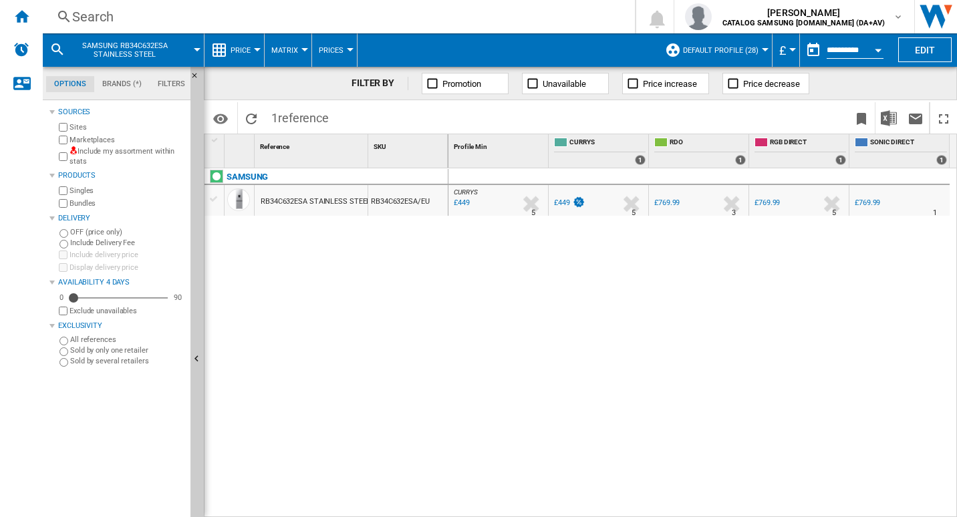
click at [228, 15] on div "Search" at bounding box center [336, 16] width 528 height 19
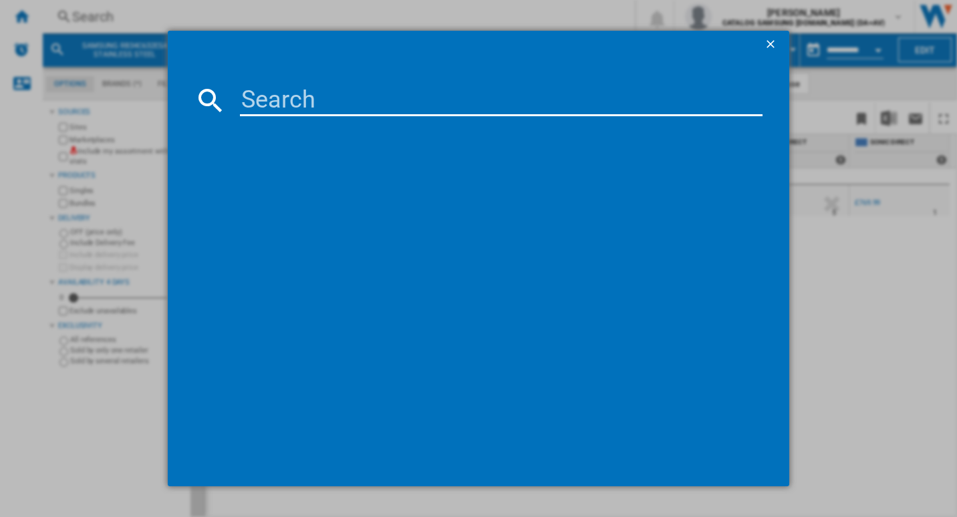
click at [284, 105] on input at bounding box center [501, 100] width 523 height 32
type input "RB34C632EBN"
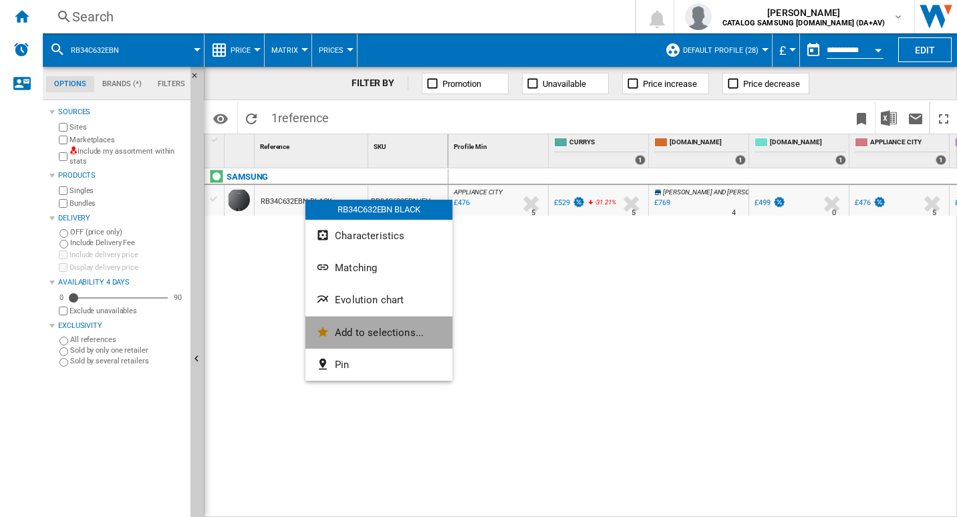
click at [368, 333] on span "Add to selections..." at bounding box center [379, 333] width 89 height 12
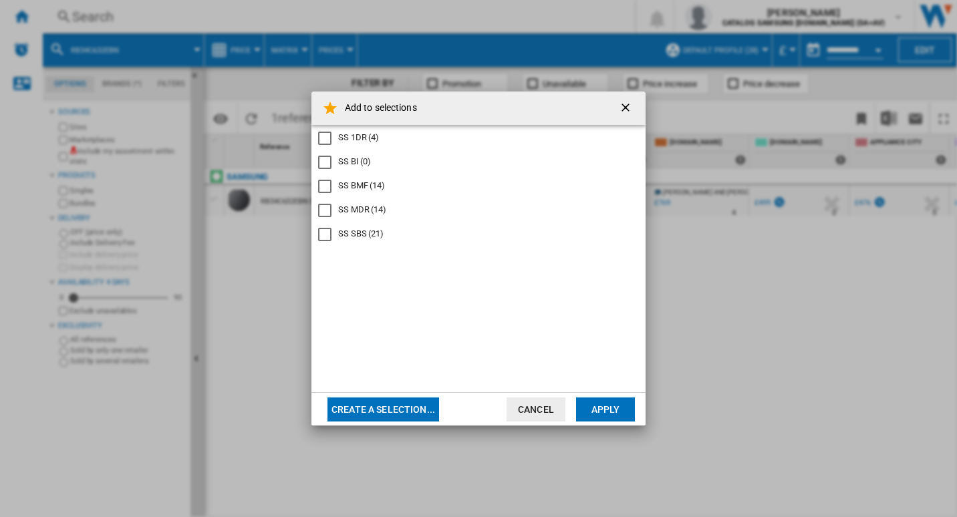
click at [327, 187] on div "SS BMF" at bounding box center [324, 186] width 13 height 13
click at [602, 408] on button "Apply" at bounding box center [605, 409] width 59 height 24
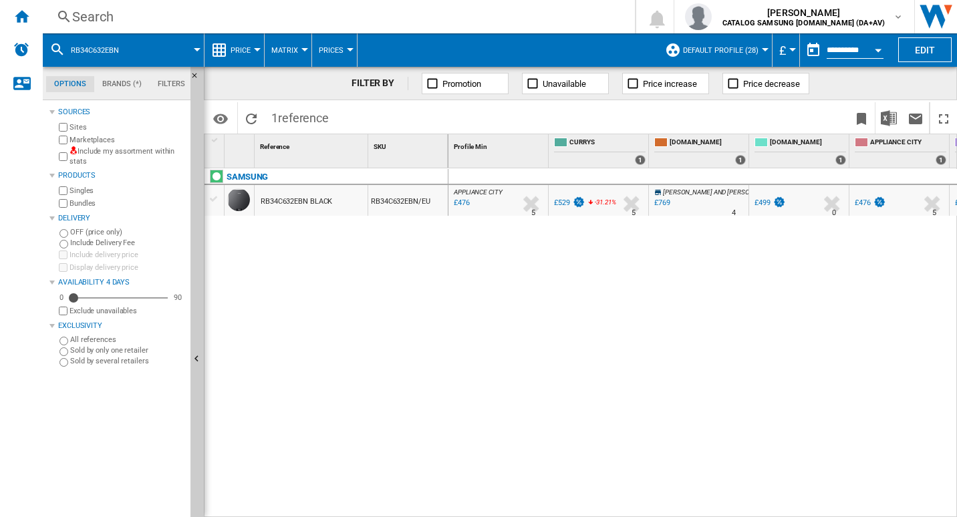
click at [224, 12] on div "Search" at bounding box center [336, 16] width 528 height 19
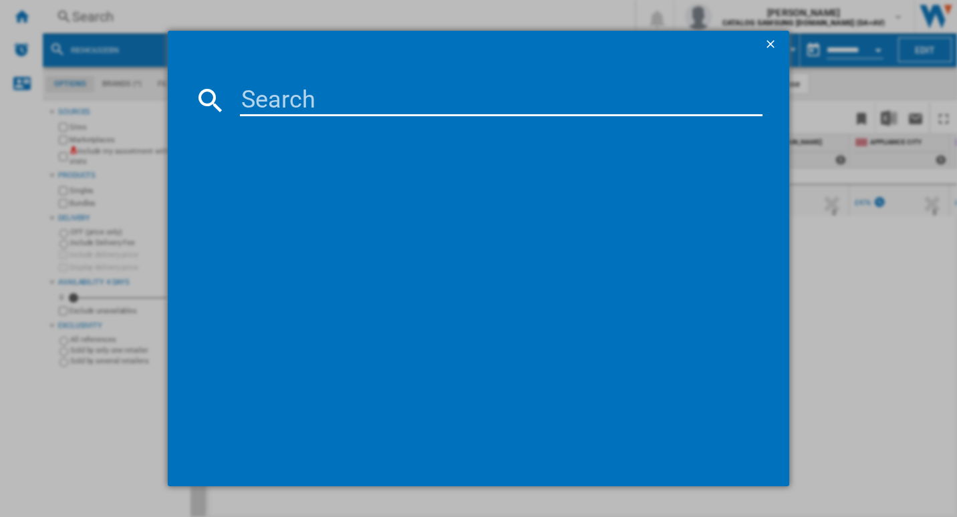
click at [278, 97] on input at bounding box center [501, 100] width 523 height 32
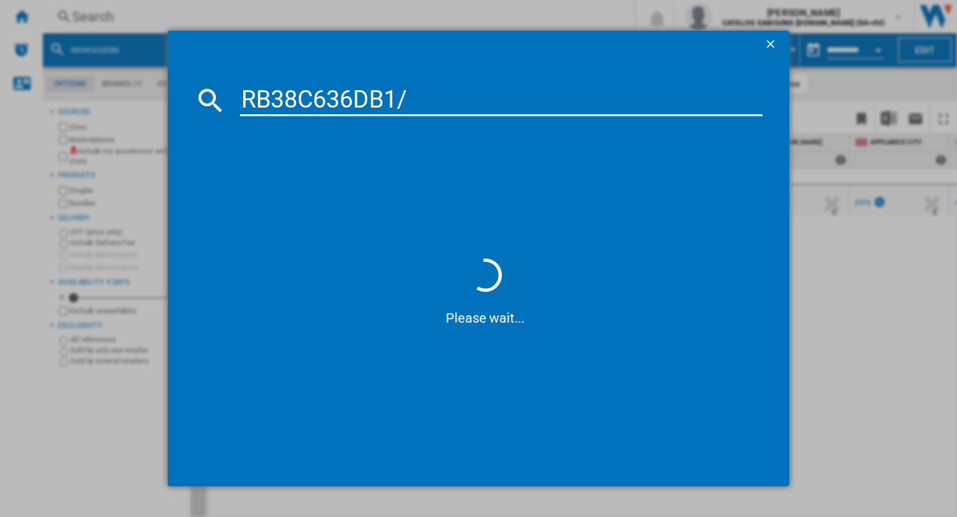
type input "RB38C636DB1"
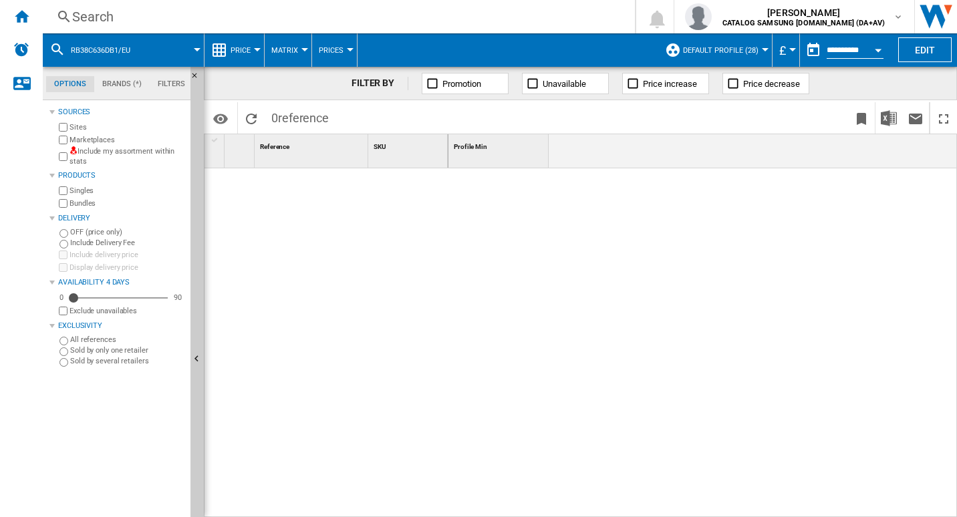
click at [137, 16] on div "Search" at bounding box center [336, 16] width 528 height 19
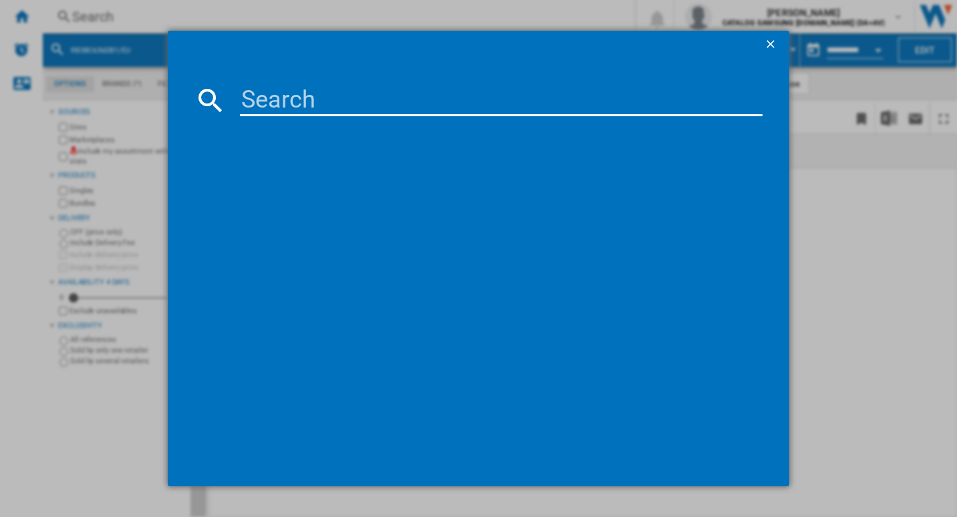
click at [280, 91] on input at bounding box center [501, 100] width 523 height 32
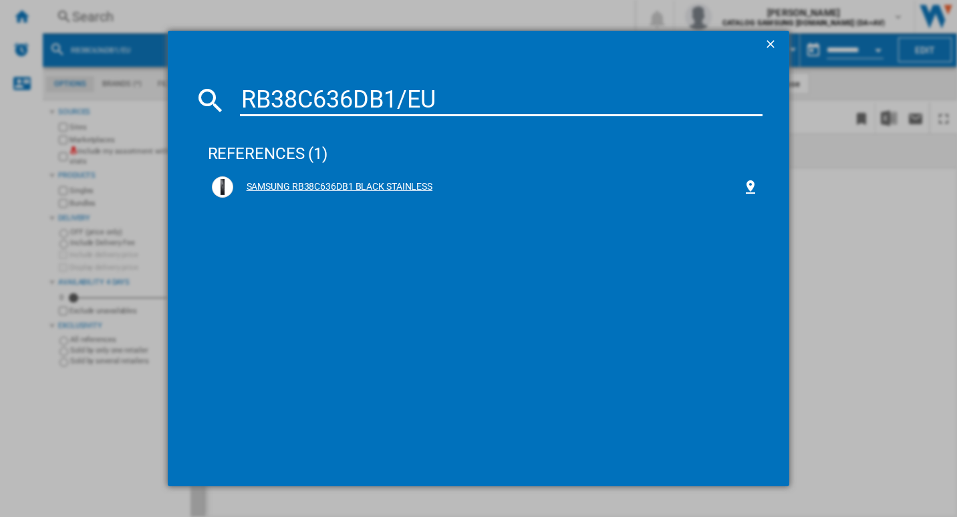
type input "RB38C636DB1/EU"
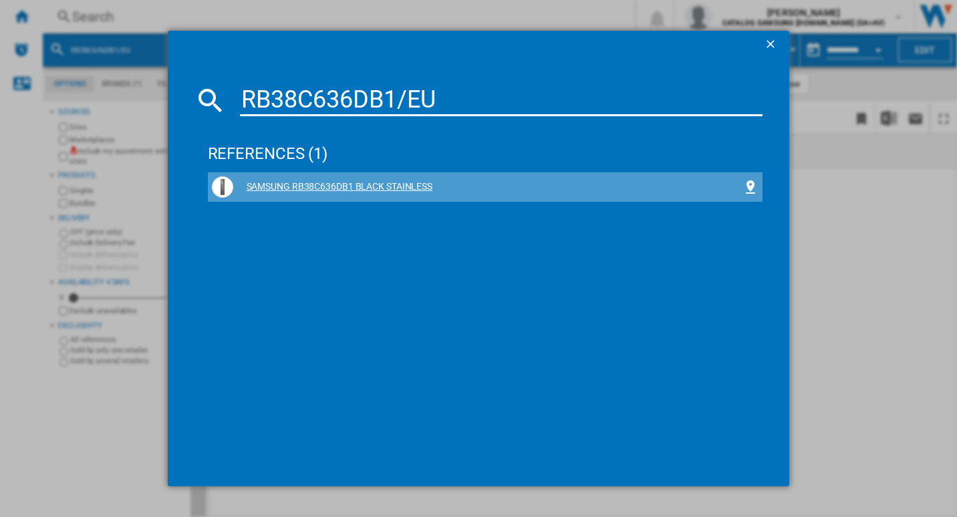
click at [370, 190] on div "SAMSUNG RB38C636DB1 BLACK STAINLESS" at bounding box center [488, 186] width 510 height 13
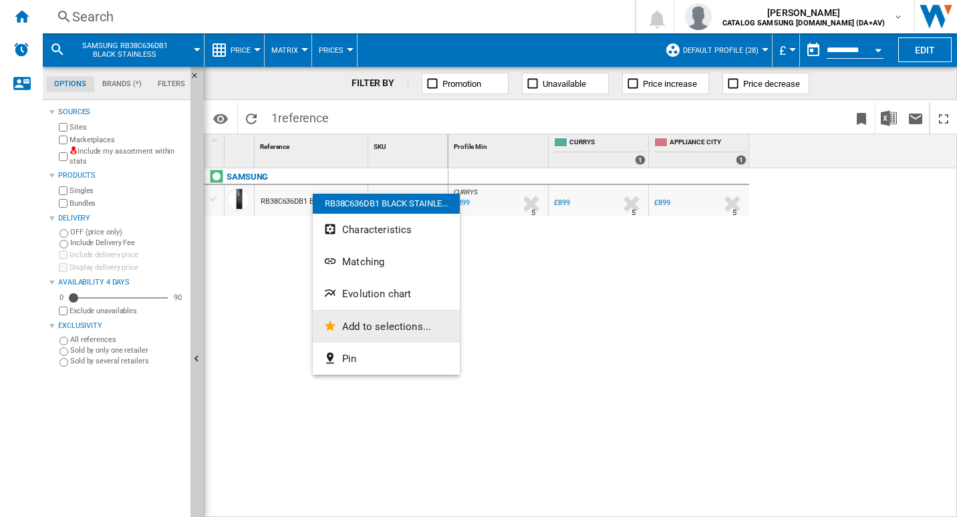
click at [373, 325] on span "Add to selections..." at bounding box center [386, 327] width 89 height 12
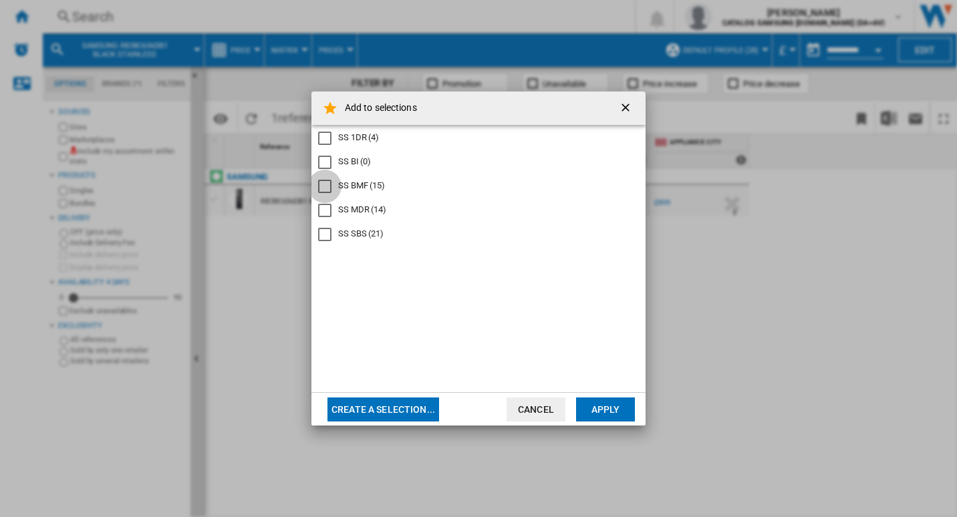
click at [325, 182] on div "SS BMF" at bounding box center [324, 186] width 13 height 13
click at [613, 403] on button "Apply" at bounding box center [605, 409] width 59 height 24
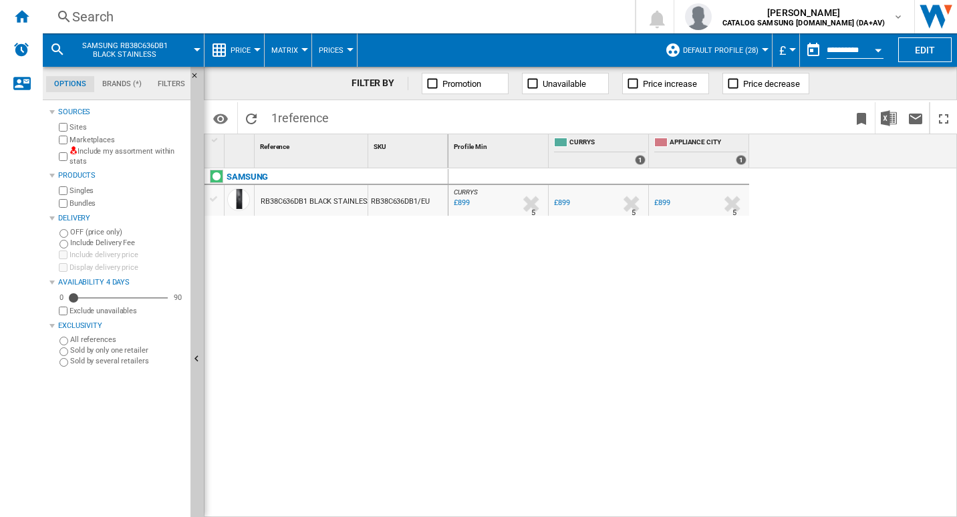
click at [180, 12] on div "Search" at bounding box center [336, 16] width 528 height 19
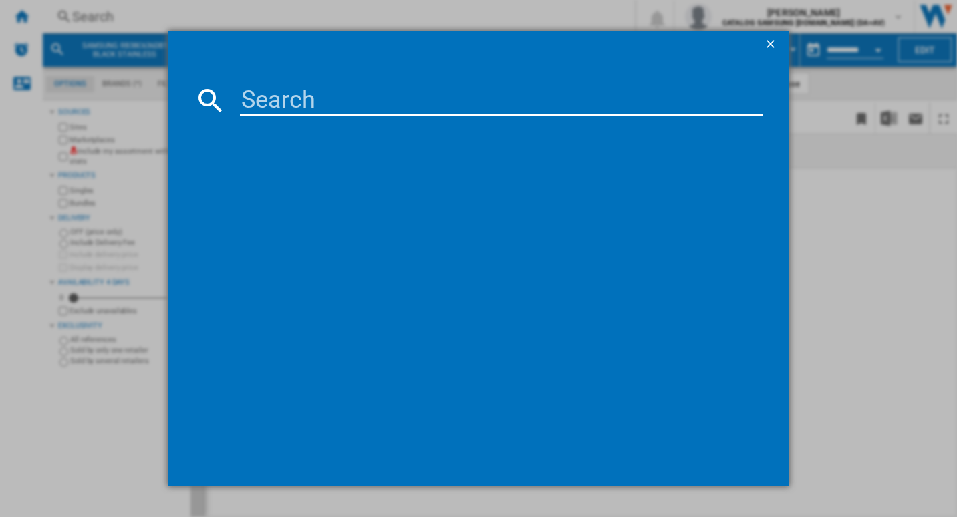
click at [269, 92] on input at bounding box center [501, 100] width 523 height 32
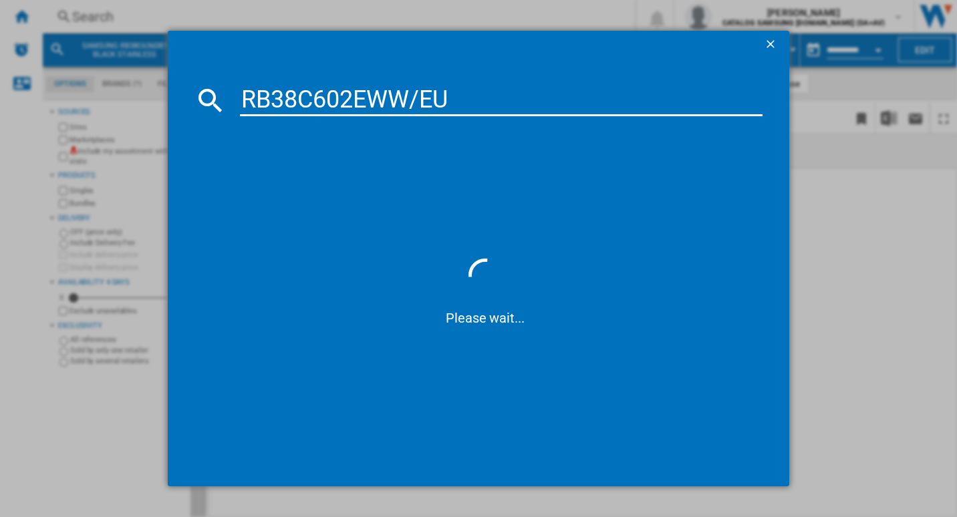
type input "RB38C602EWW/EU"
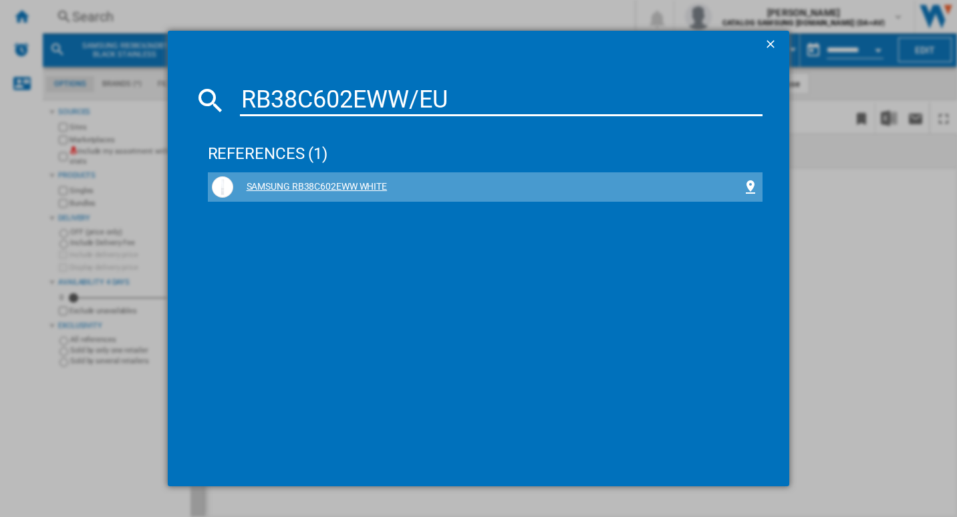
click at [337, 190] on div "SAMSUNG RB38C602EWW WHITE" at bounding box center [488, 186] width 510 height 13
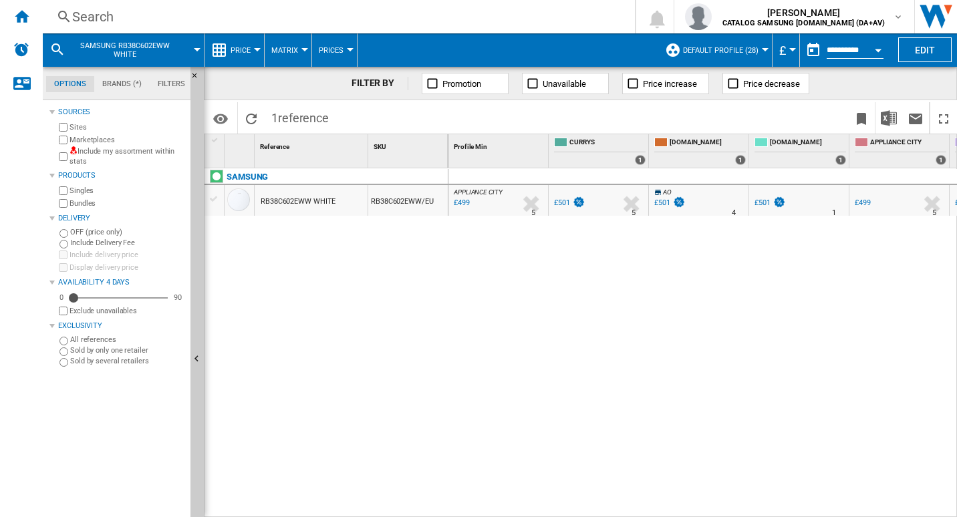
click at [321, 197] on div "RB38C602EWW WHITE" at bounding box center [298, 201] width 75 height 31
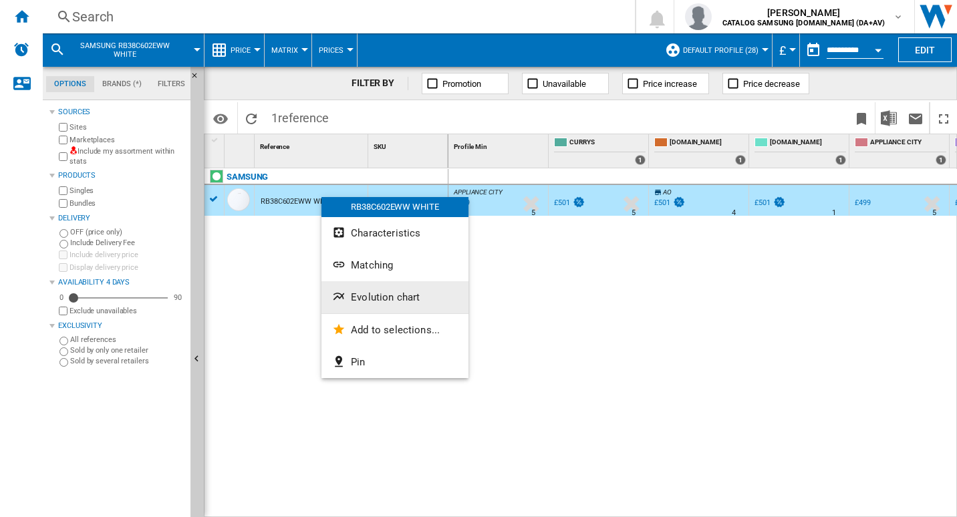
click at [372, 295] on span "Evolution chart" at bounding box center [385, 297] width 69 height 12
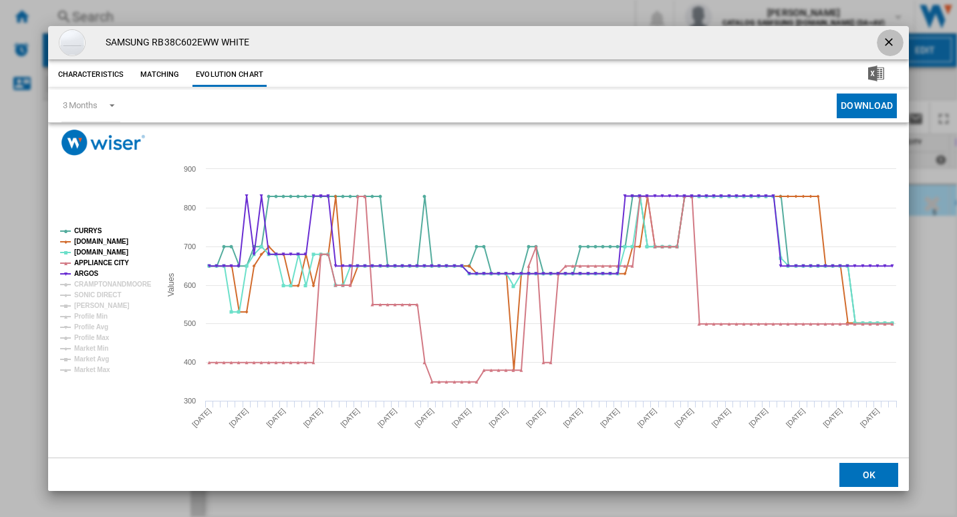
click at [889, 43] on ng-md-icon "getI18NText('BUTTONS.CLOSE_DIALOG')" at bounding box center [890, 43] width 16 height 16
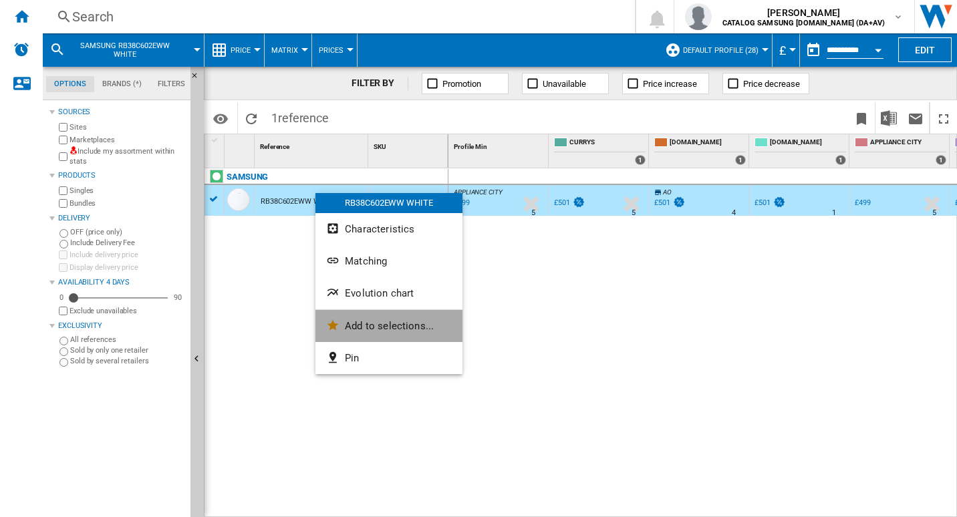
click at [384, 323] on span "Add to selections..." at bounding box center [389, 326] width 89 height 12
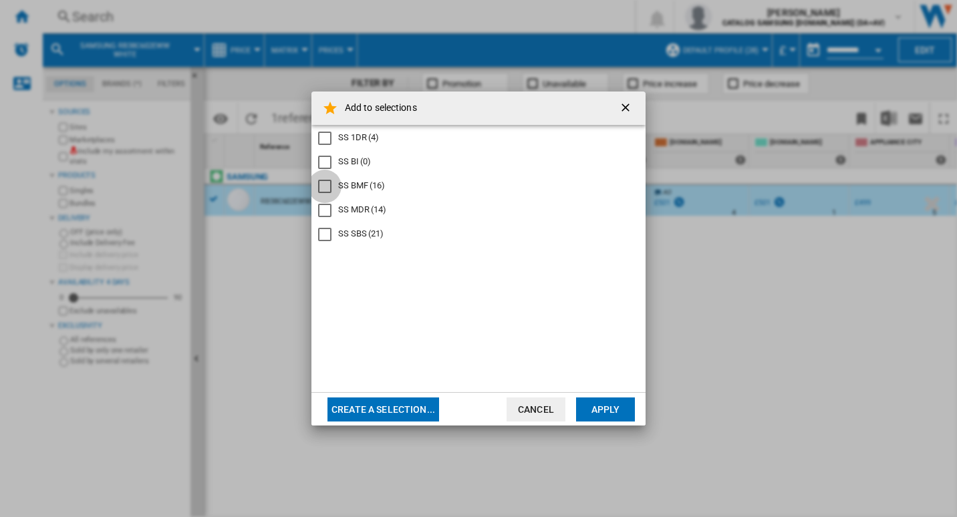
click at [328, 184] on div "SS BMF" at bounding box center [324, 186] width 13 height 13
click at [591, 409] on button "Apply" at bounding box center [605, 409] width 59 height 24
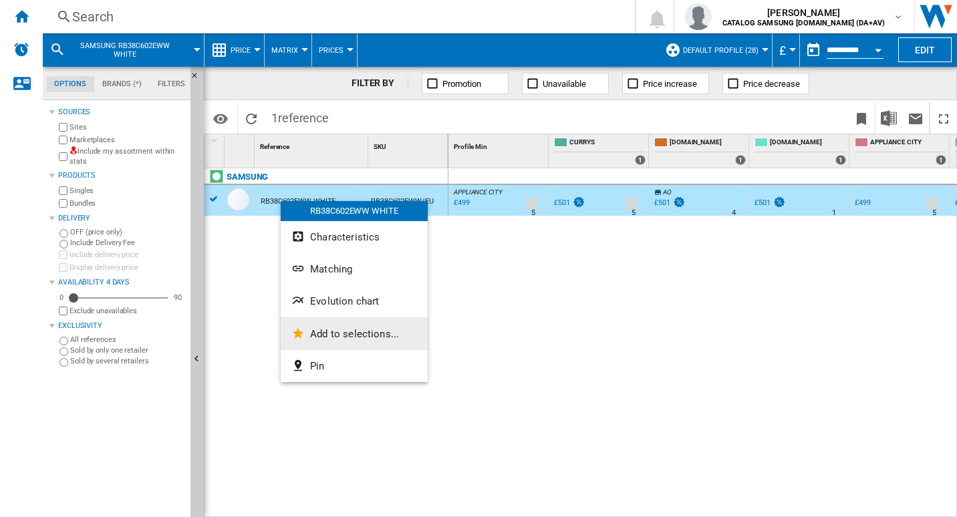
click at [345, 332] on span "Add to selections..." at bounding box center [354, 334] width 89 height 12
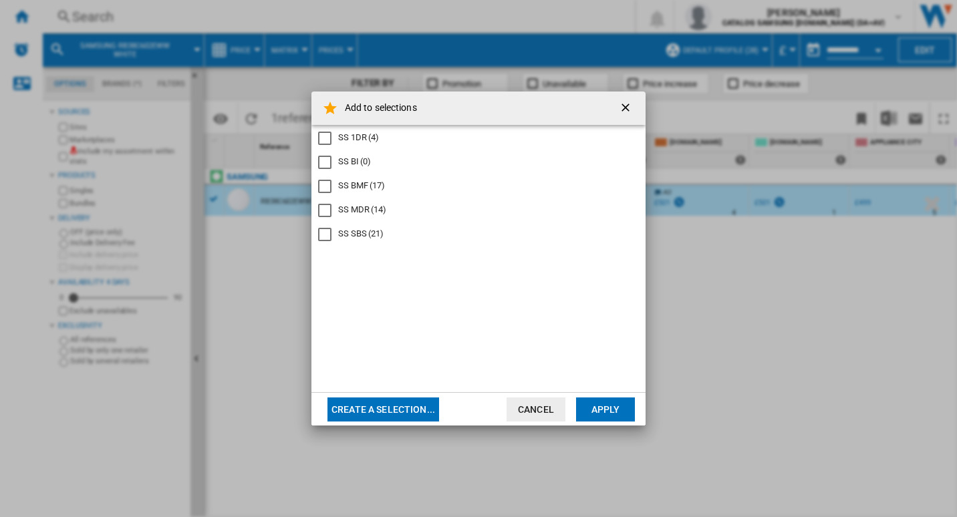
click at [624, 104] on ng-md-icon "getI18NText('BUTTONS.CLOSE_DIALOG')" at bounding box center [627, 109] width 16 height 16
